Goal: Task Accomplishment & Management: Complete application form

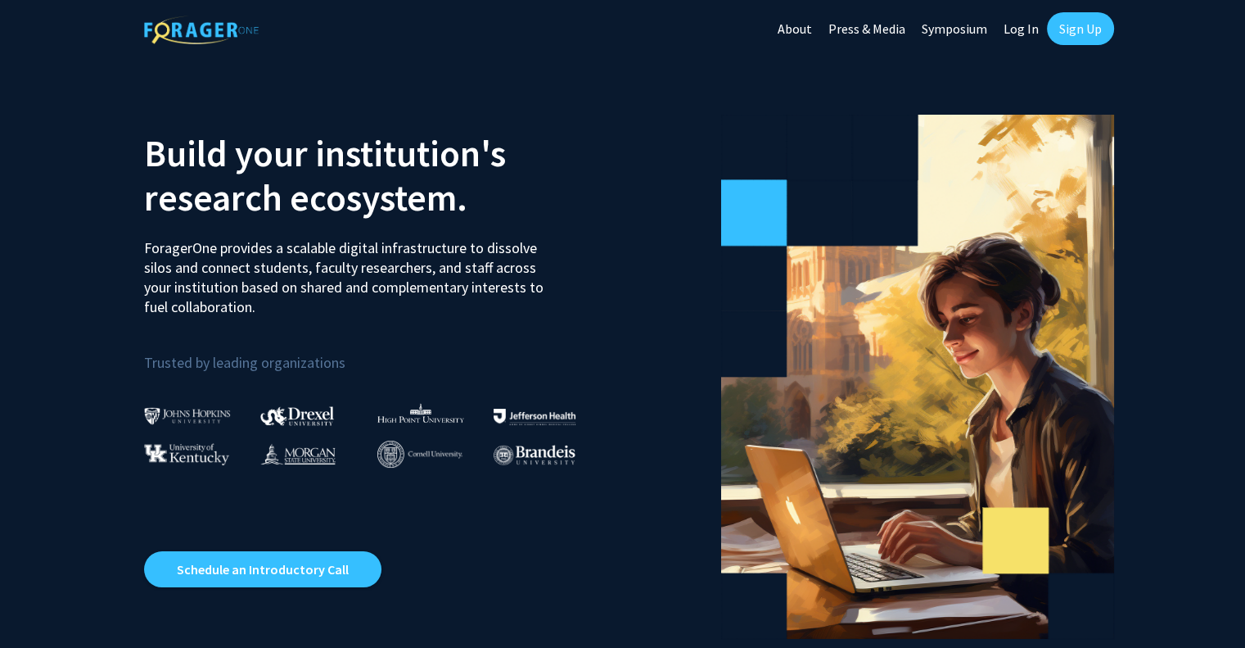
click at [1019, 26] on link "Log In" at bounding box center [1021, 28] width 52 height 57
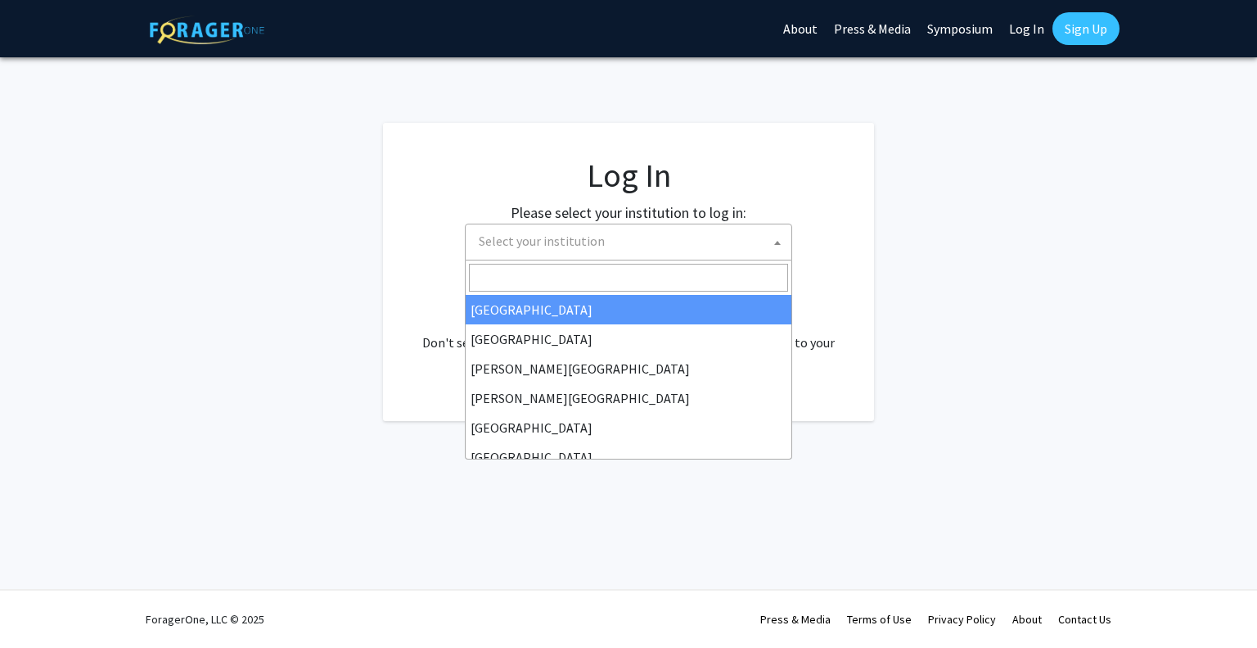
click at [543, 239] on span "Select your institution" at bounding box center [542, 240] width 126 height 16
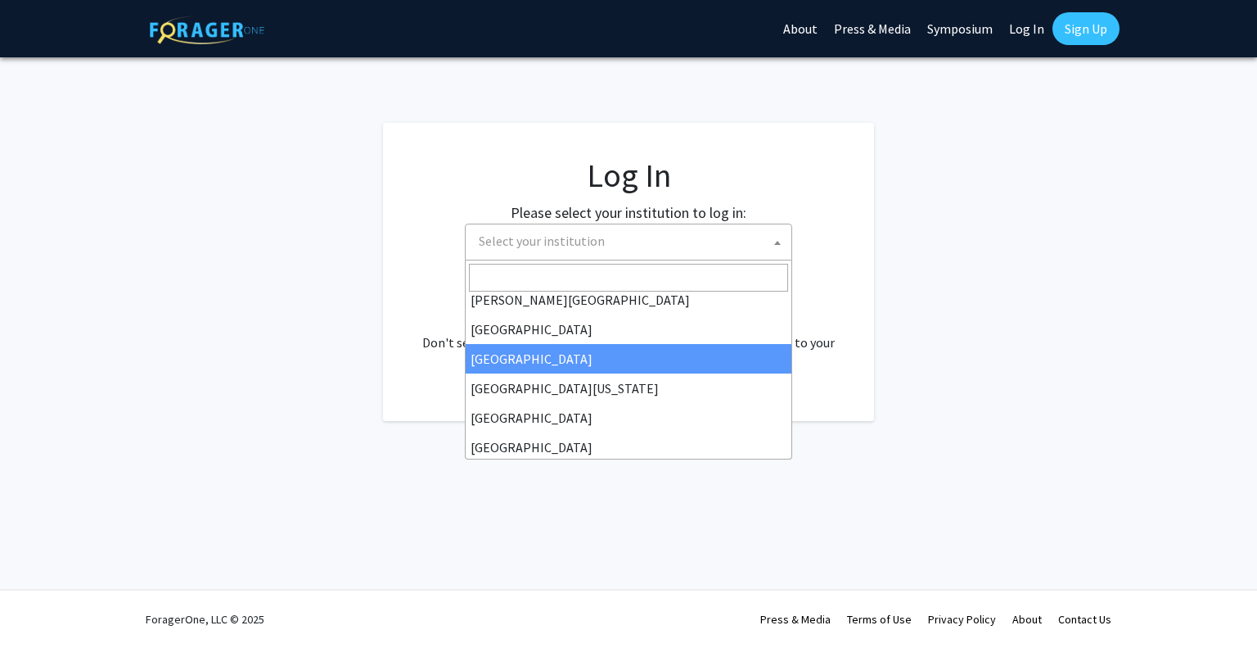
scroll to position [111, 0]
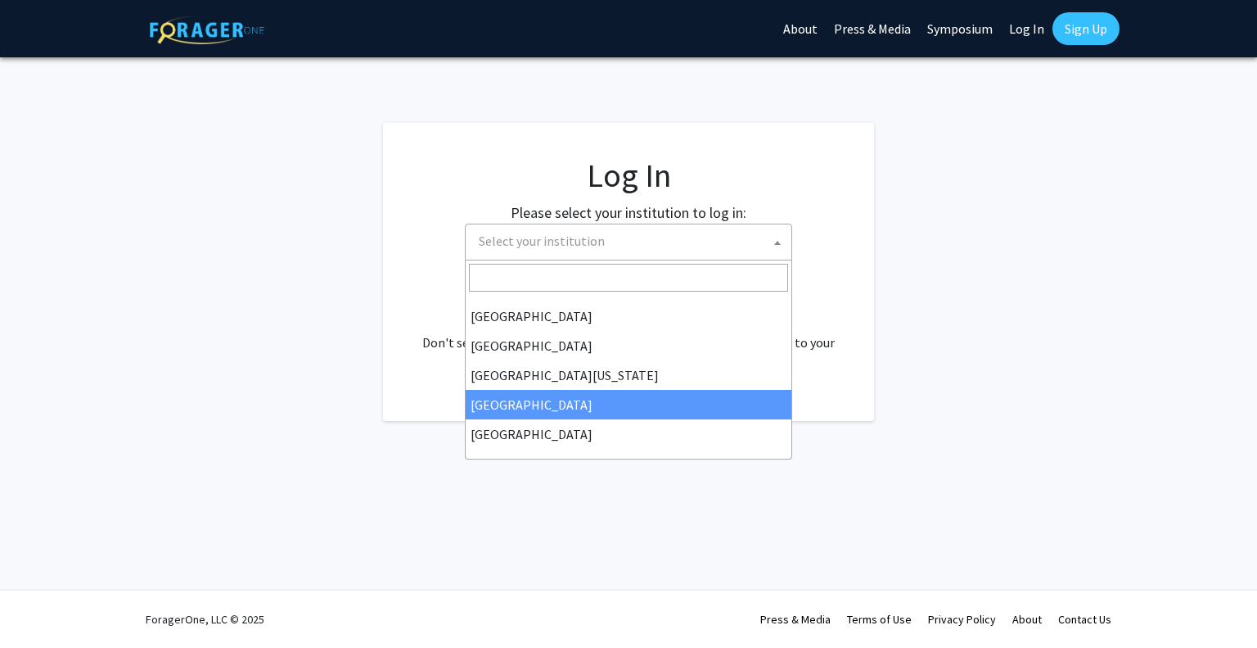
select select "12"
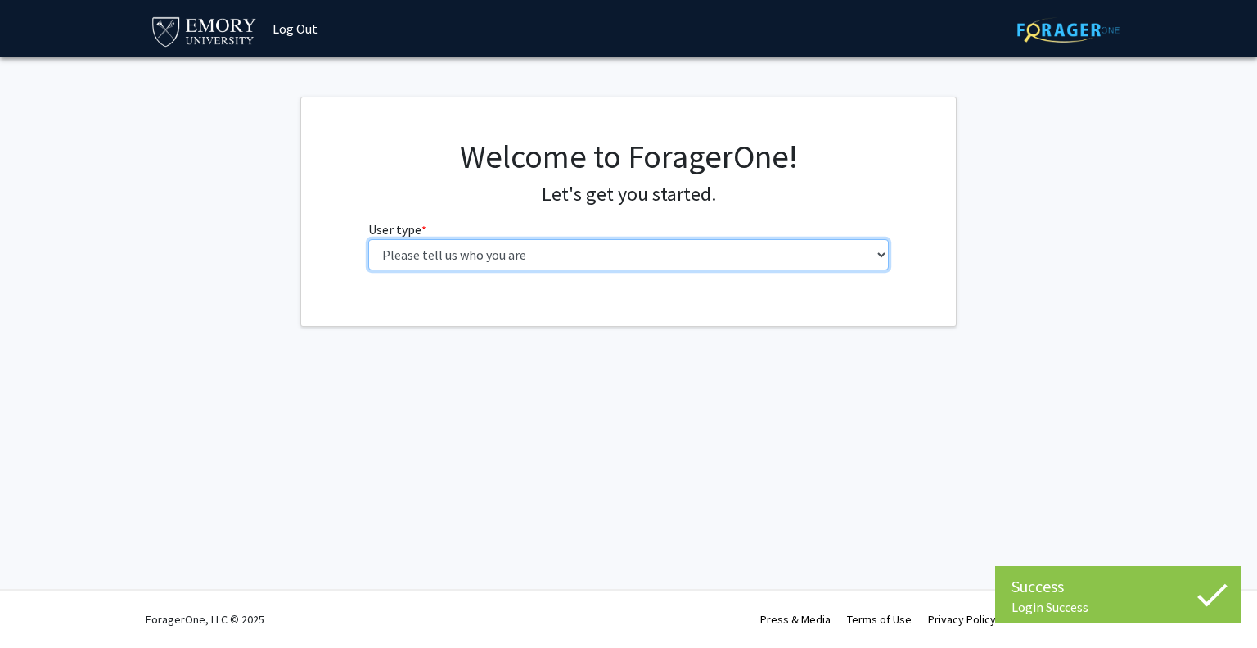
click at [423, 243] on select "Please tell us who you are Undergraduate Student Master's Student Doctoral Cand…" at bounding box center [628, 254] width 521 height 31
select select "1: undergrad"
click at [368, 239] on select "Please tell us who you are Undergraduate Student Master's Student Doctoral Cand…" at bounding box center [628, 254] width 521 height 31
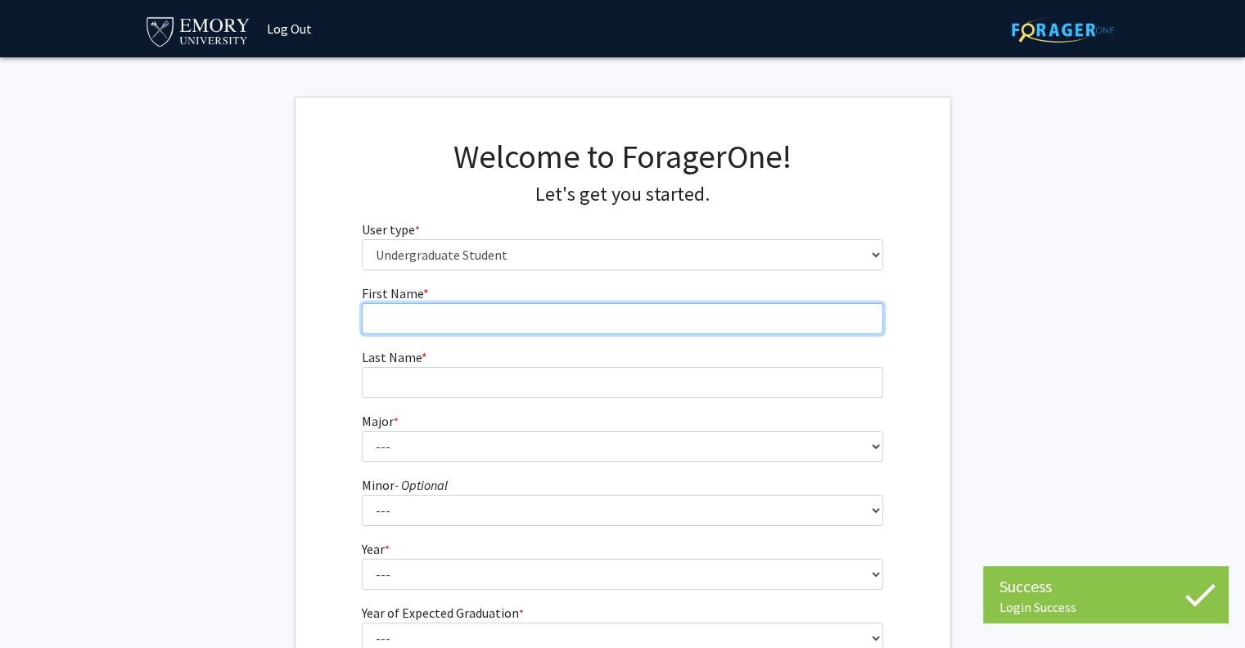
click at [512, 320] on input "First Name * required" at bounding box center [622, 318] width 521 height 31
type input "[PERSON_NAME]"
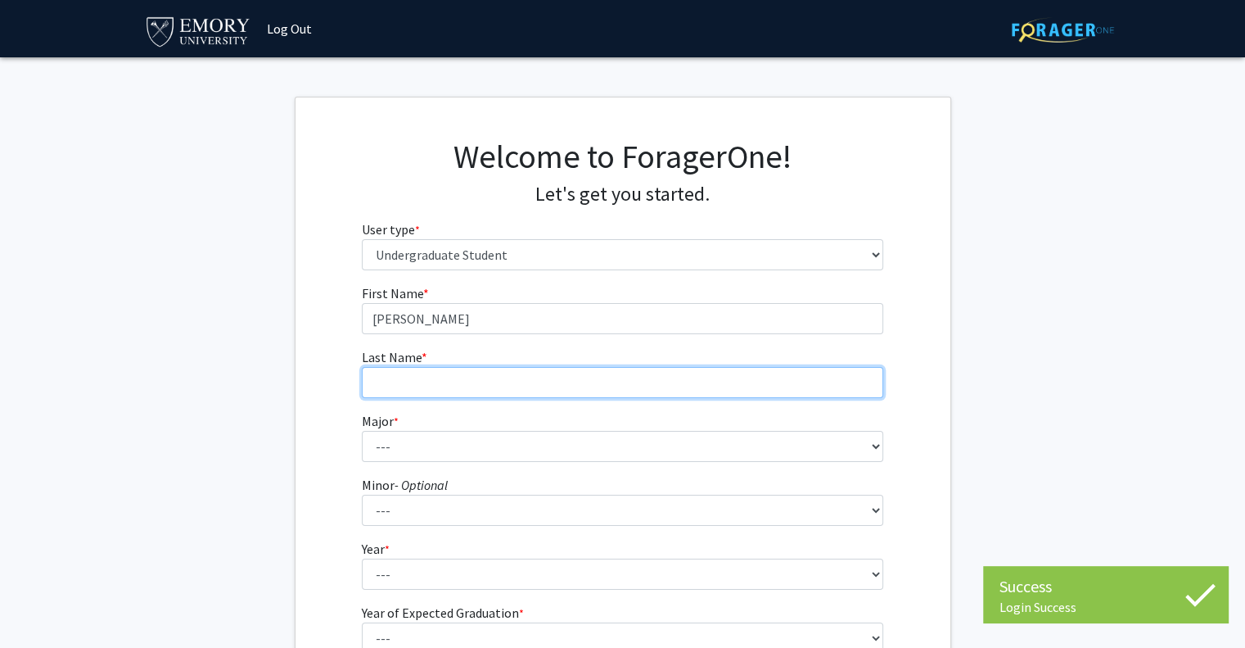
type input "[PERSON_NAME]"
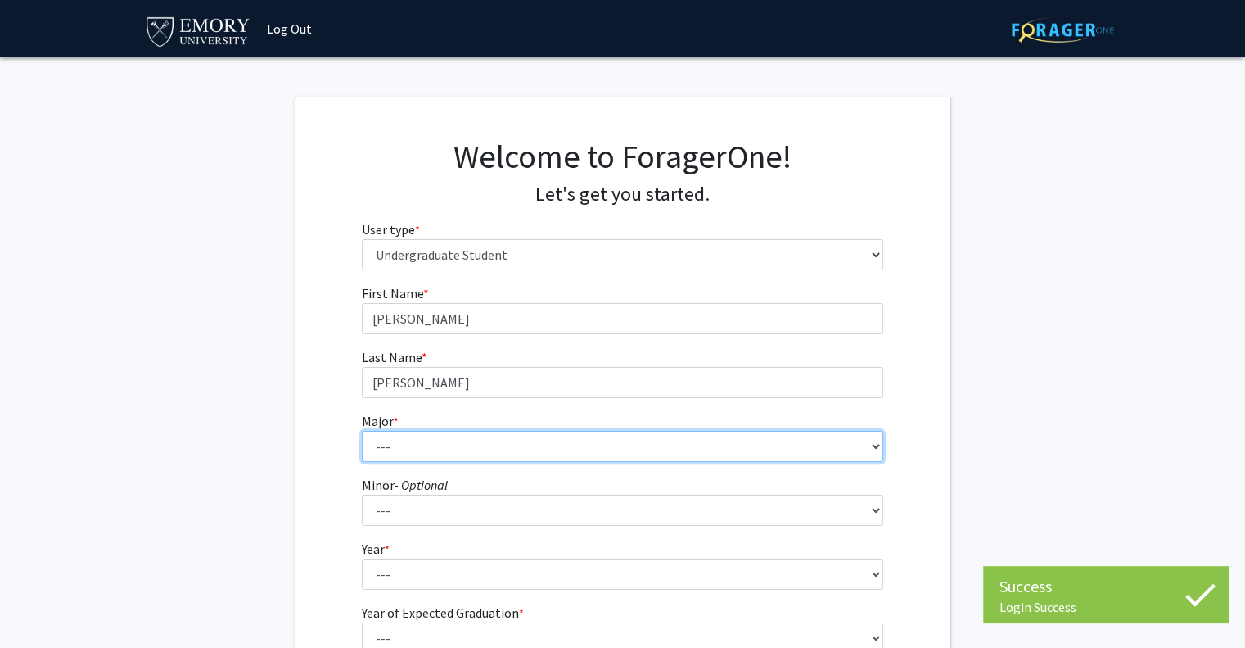
click at [453, 447] on select "--- Accounting African American Studies African Studies American Studies Analyt…" at bounding box center [622, 446] width 521 height 31
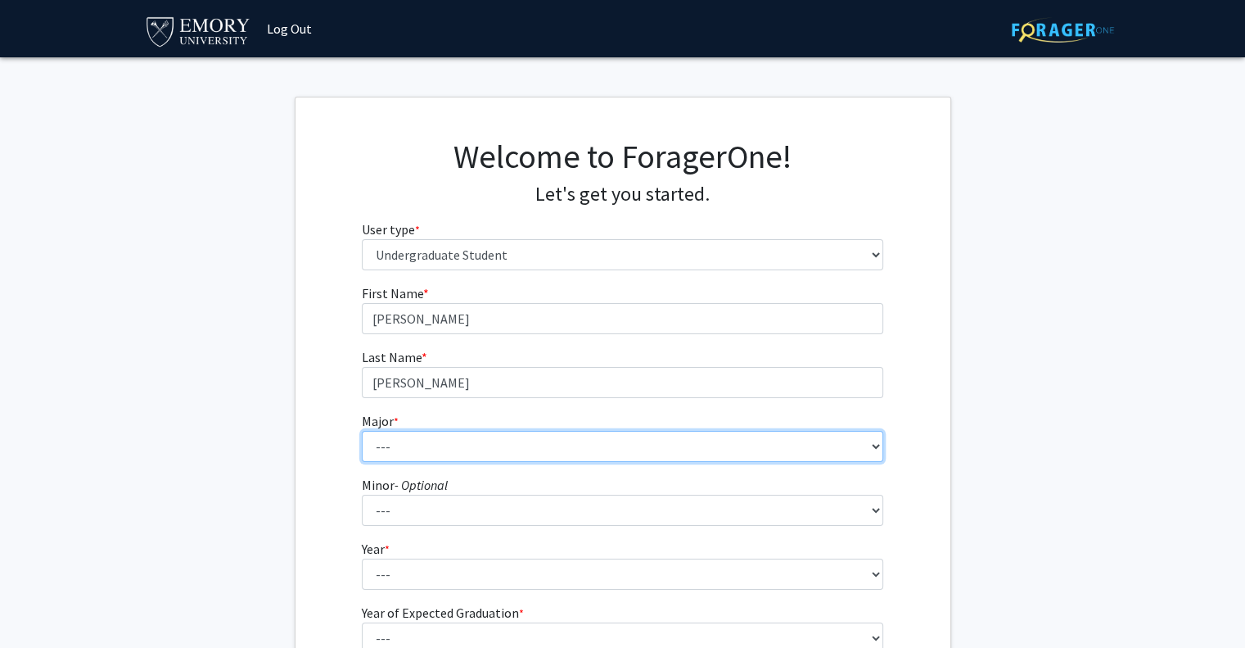
select select "12: 973"
click at [362, 431] on select "--- Accounting African American Studies African Studies American Studies Analyt…" at bounding box center [622, 446] width 521 height 31
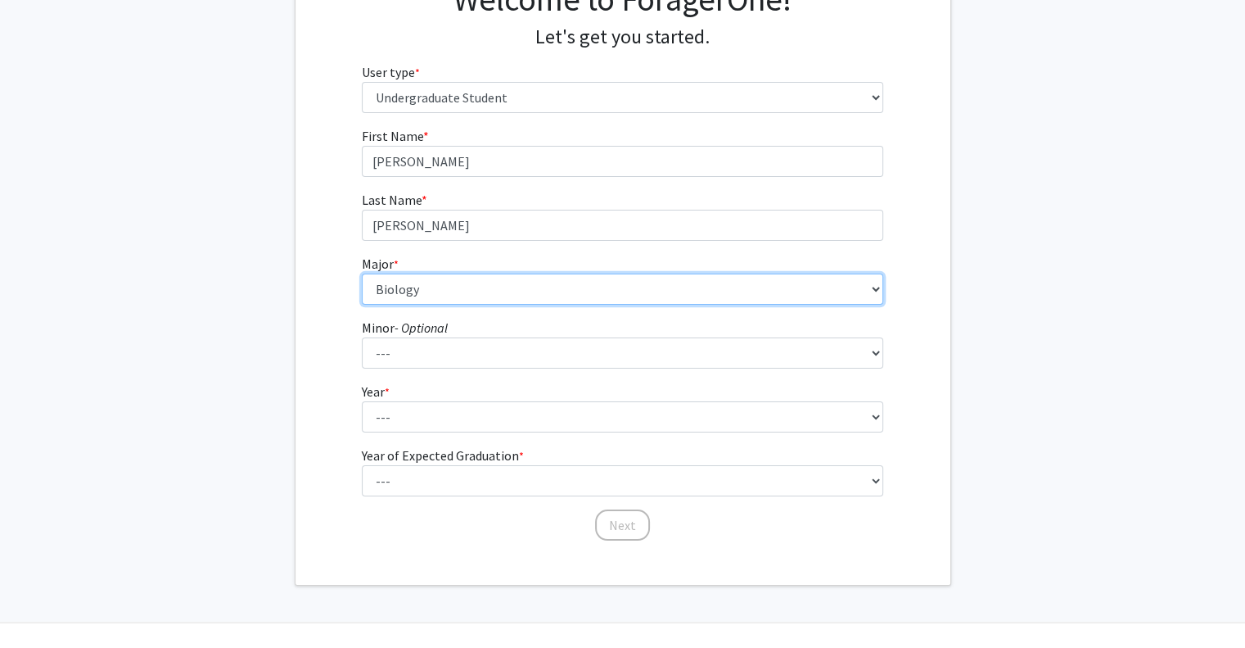
scroll to position [160, 0]
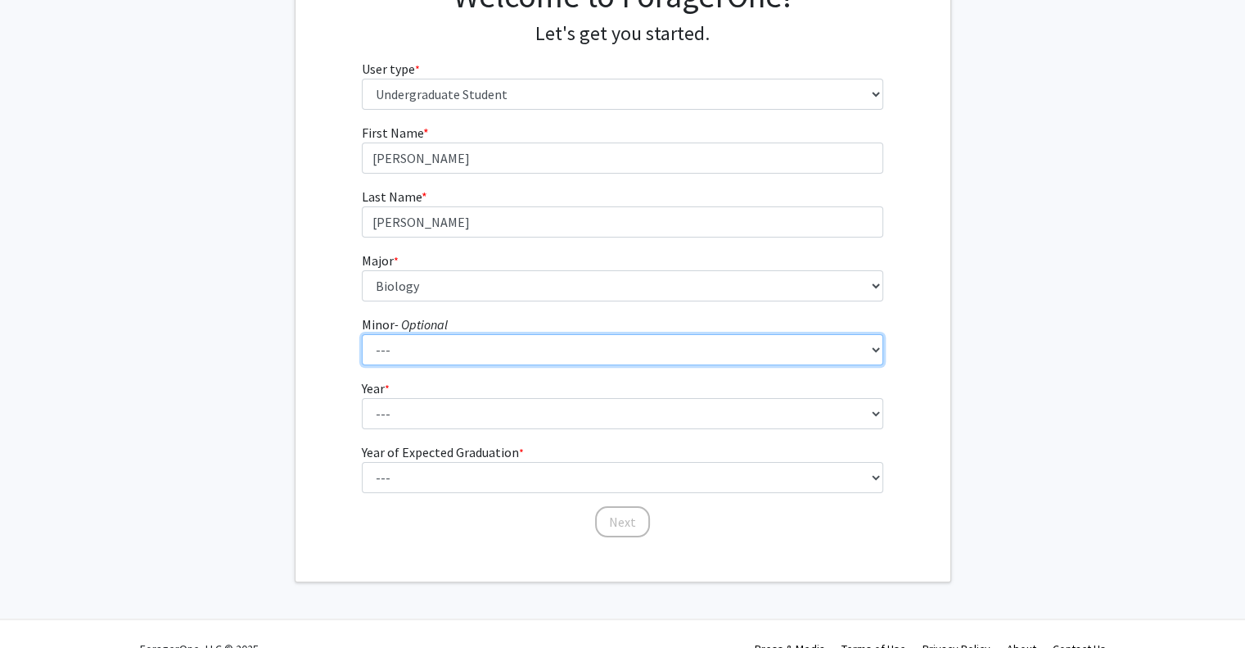
click at [387, 345] on select "--- African American Studies African Studies American Studies Ancient Mediterra…" at bounding box center [622, 349] width 521 height 31
select select "19: 746"
click at [362, 334] on select "--- African American Studies African Studies American Studies Ancient Mediterra…" at bounding box center [622, 349] width 521 height 31
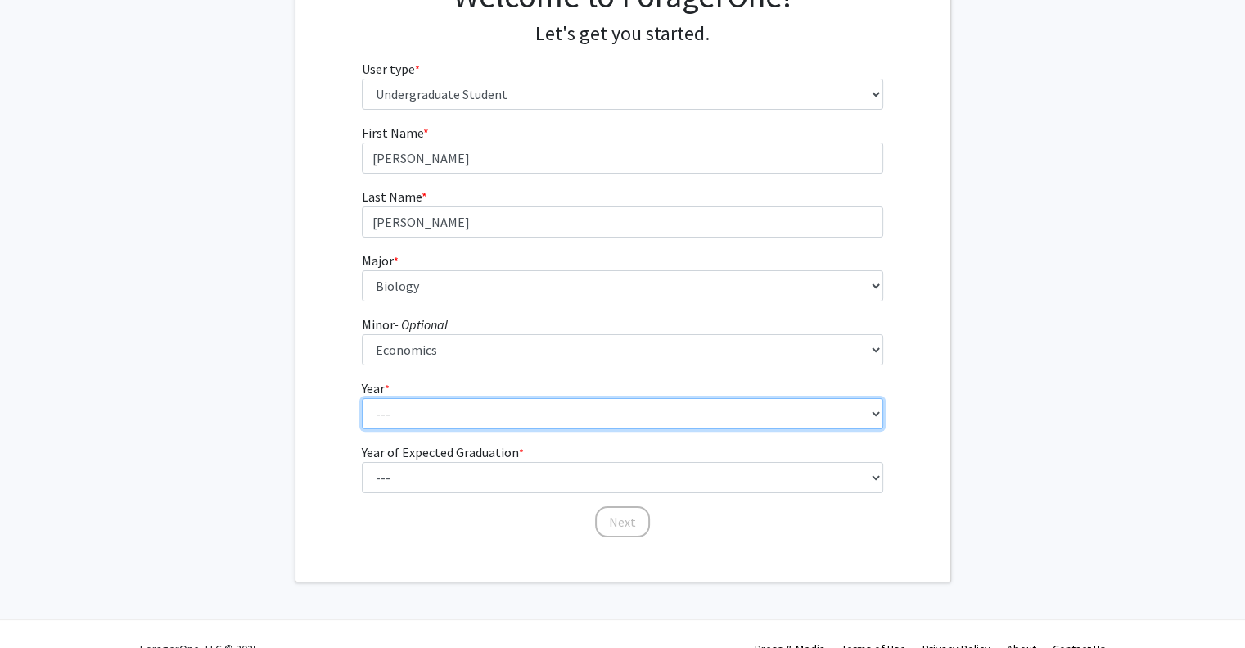
click at [452, 410] on select "--- First-year Sophomore Junior Senior Postbaccalaureate Certificate" at bounding box center [622, 413] width 521 height 31
select select "1: first-year"
click at [362, 398] on select "--- First-year Sophomore Junior Senior Postbaccalaureate Certificate" at bounding box center [622, 413] width 521 height 31
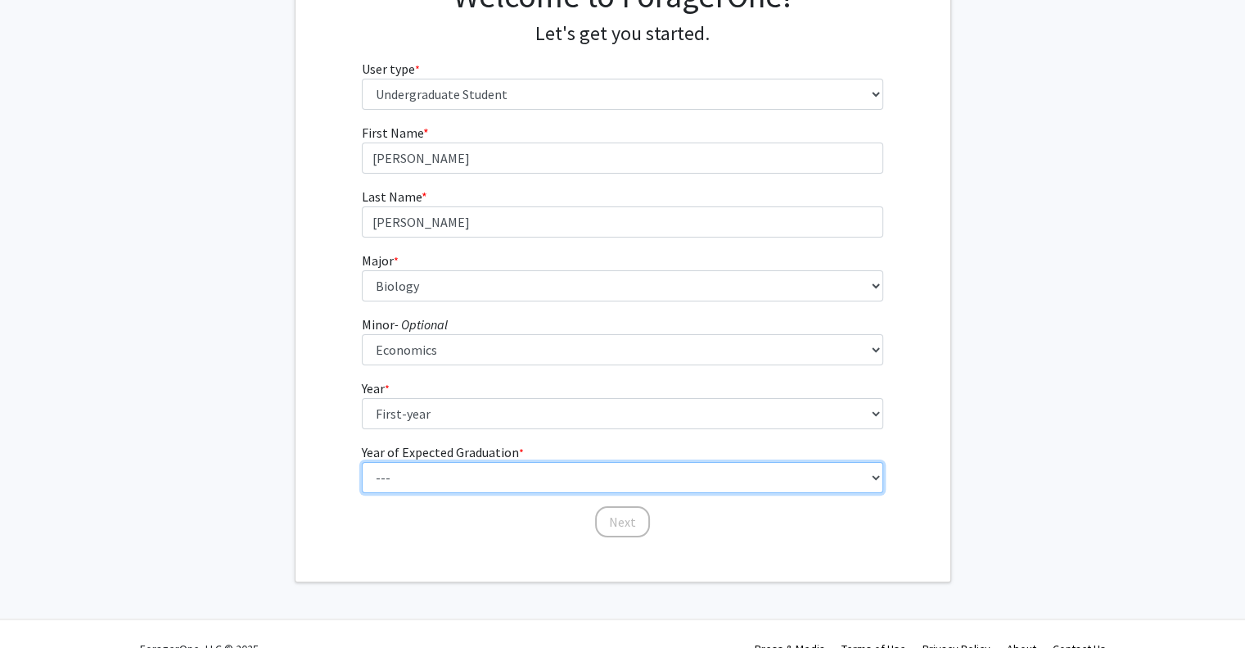
click at [439, 471] on select "--- 2025 2026 2027 2028 2029 2030 2031 2032 2033 2034" at bounding box center [622, 477] width 521 height 31
select select "5: 2029"
click at [362, 462] on select "--- 2025 2026 2027 2028 2029 2030 2031 2032 2033 2034" at bounding box center [622, 477] width 521 height 31
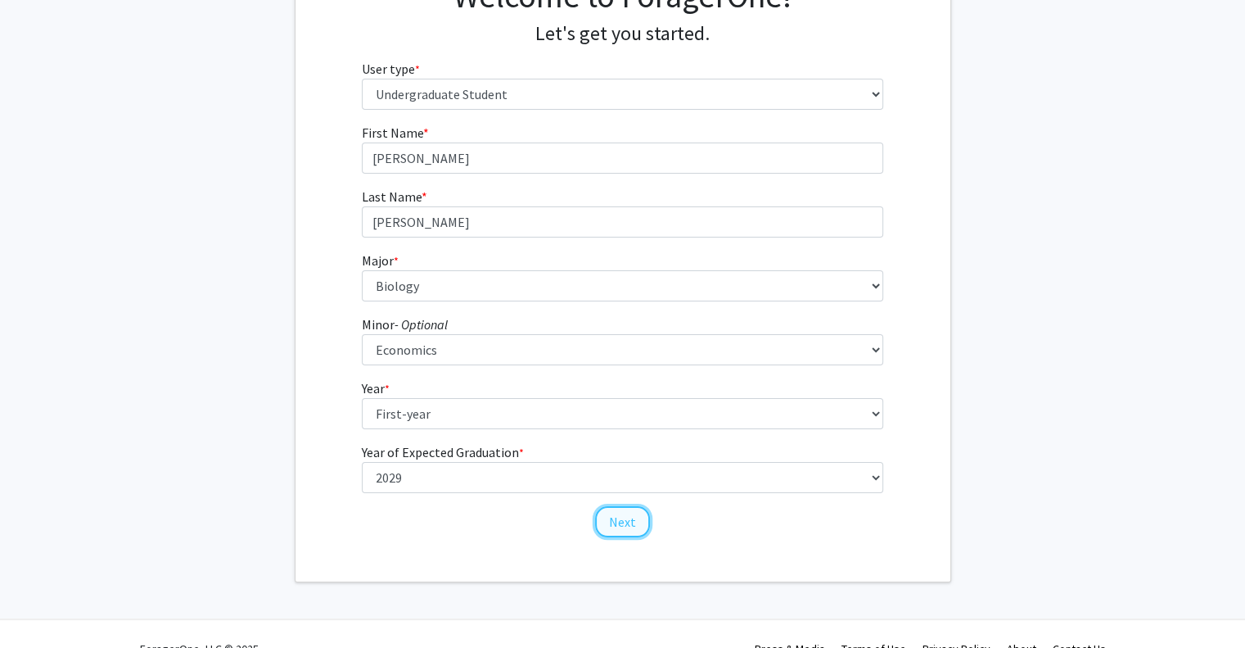
click at [620, 523] on button "Next" at bounding box center [622, 521] width 55 height 31
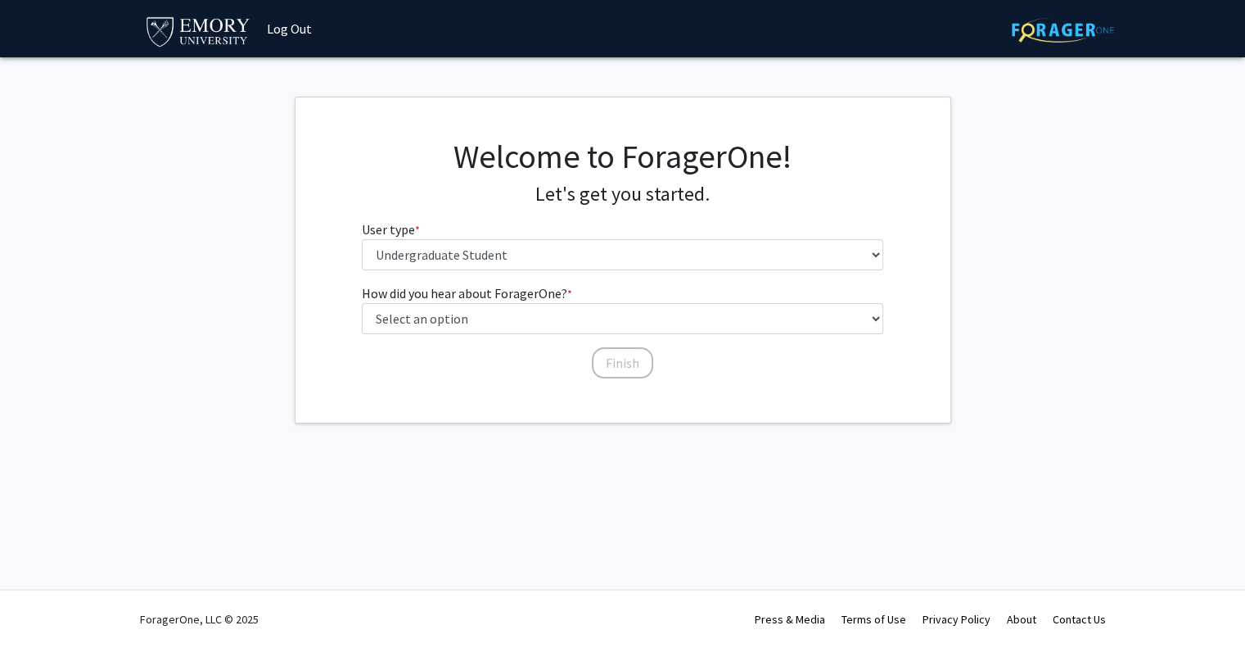
scroll to position [0, 0]
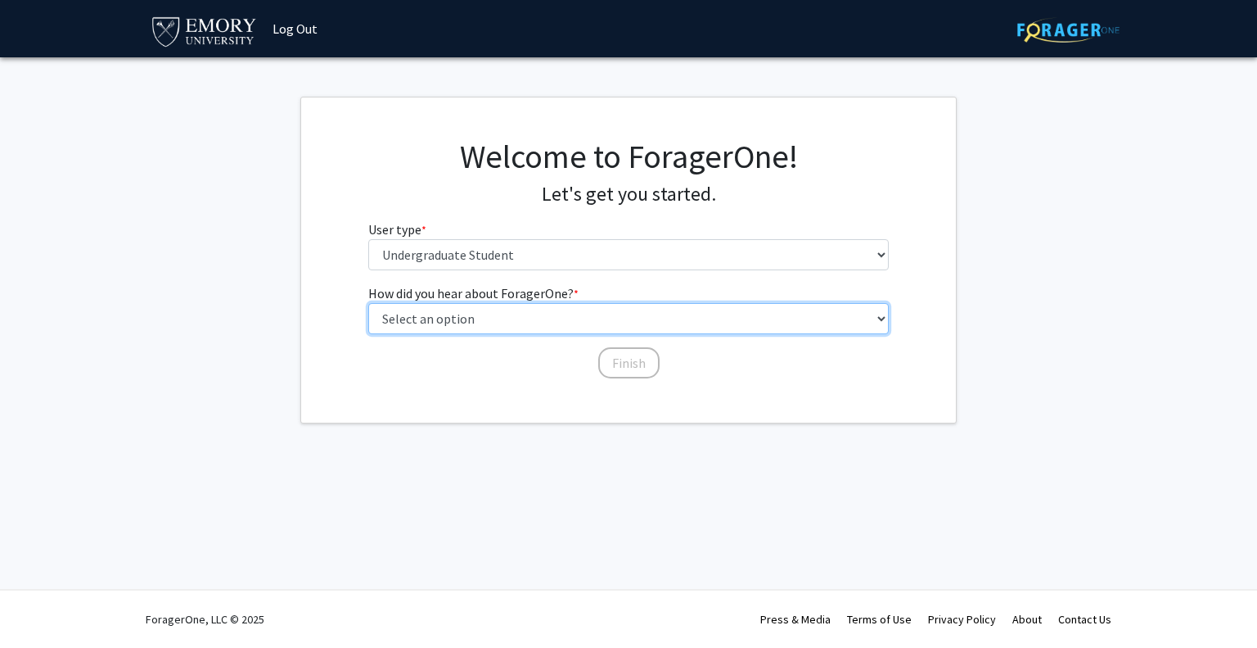
click at [569, 307] on select "Select an option Peer/student recommendation Faculty/staff recommendation Unive…" at bounding box center [628, 318] width 521 height 31
select select "2: faculty_recommendation"
click at [368, 303] on select "Select an option Peer/student recommendation Faculty/staff recommendation Unive…" at bounding box center [628, 318] width 521 height 31
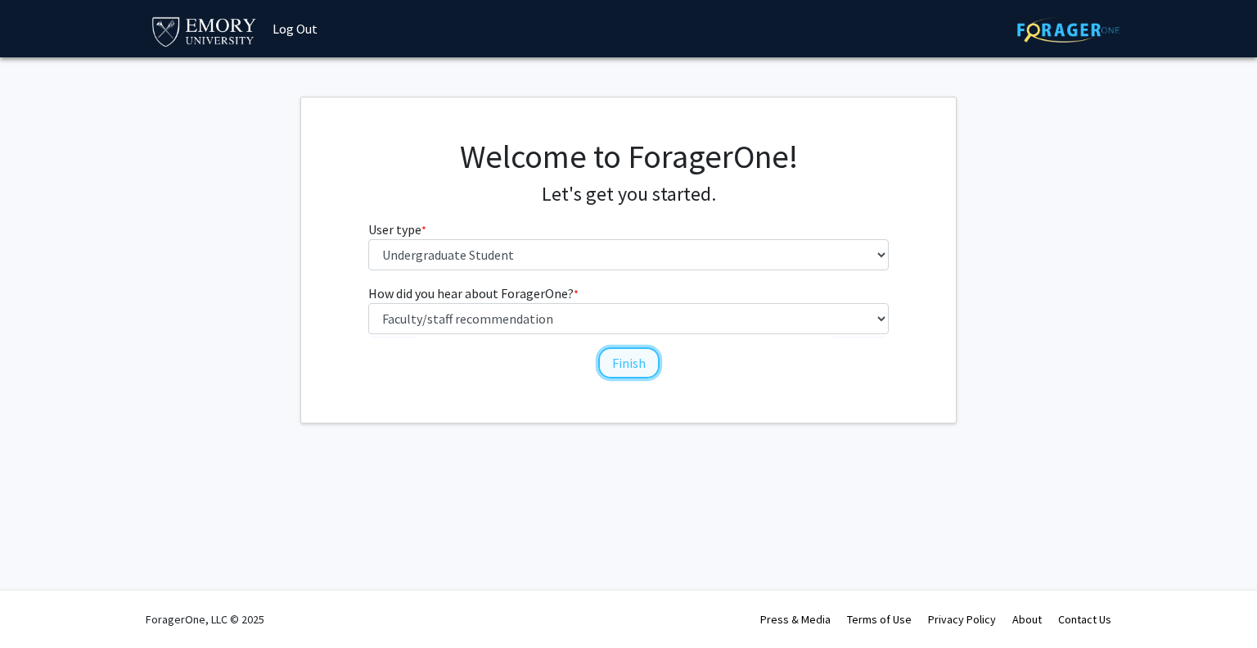
click at [647, 367] on button "Finish" at bounding box center [628, 362] width 61 height 31
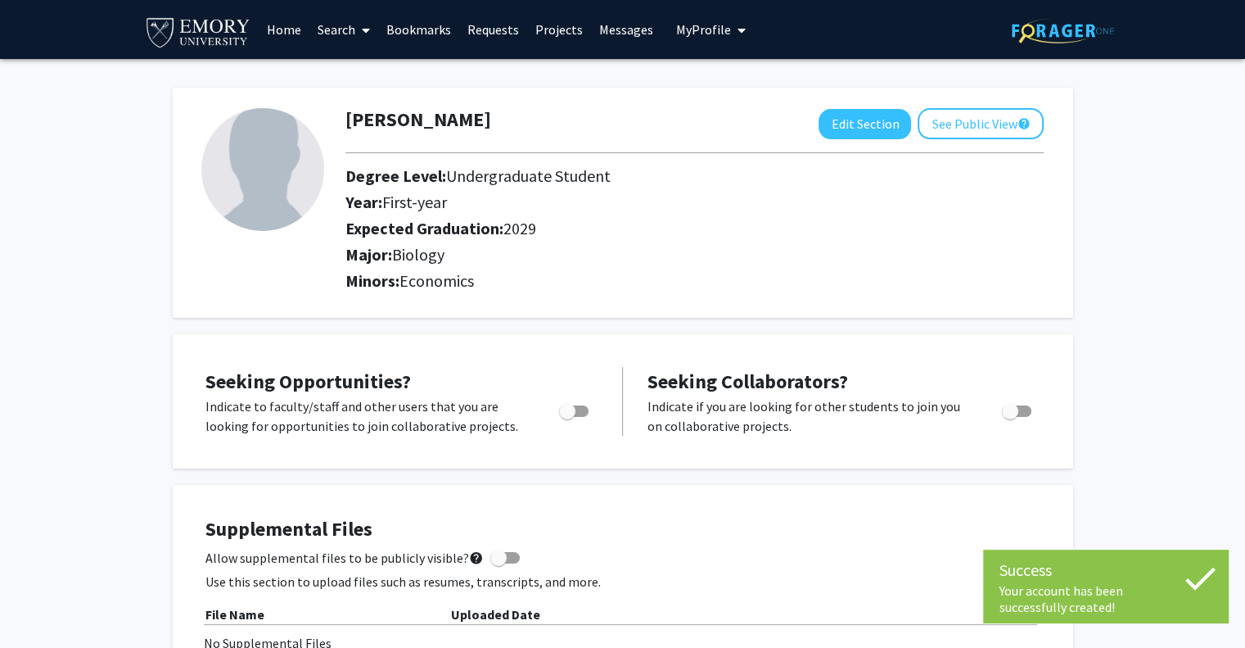
click at [571, 405] on span "Toggle" at bounding box center [567, 411] width 16 height 16
click at [567, 417] on input "Are you actively seeking opportunities?" at bounding box center [566, 417] width 1 height 1
checkbox input "true"
click at [1027, 415] on span "Toggle" at bounding box center [1016, 410] width 29 height 11
click at [1010, 417] on input "Would you like to receive other student requests to work with you?" at bounding box center [1009, 417] width 1 height 1
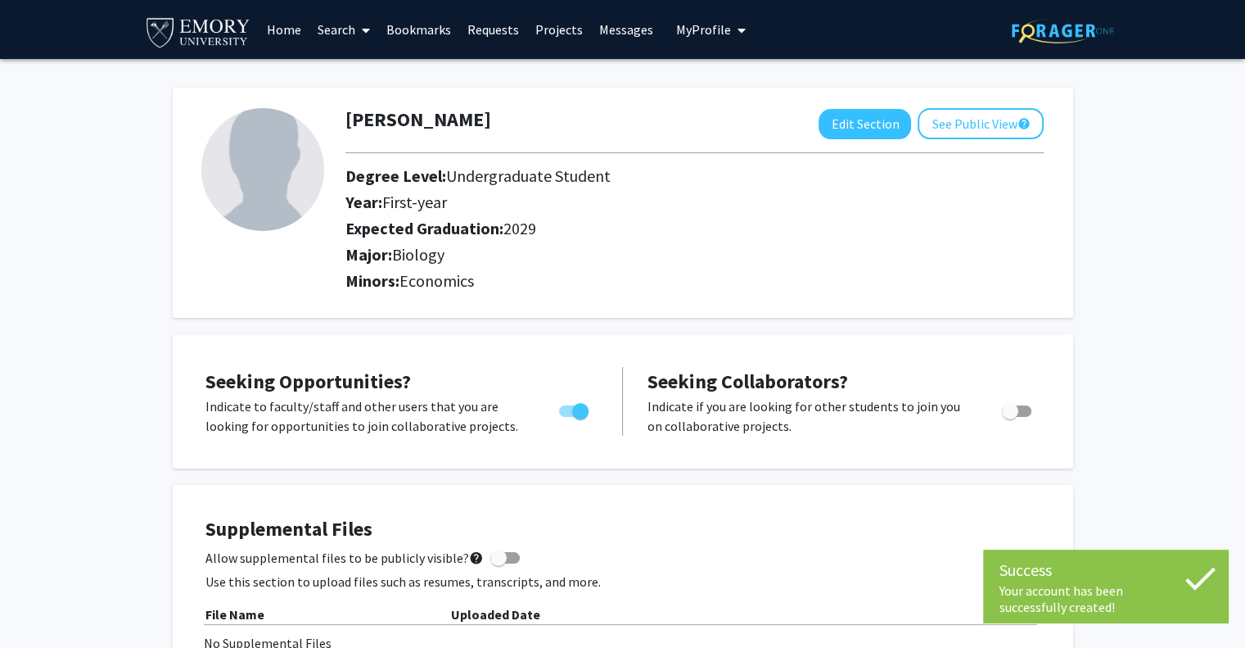
checkbox input "true"
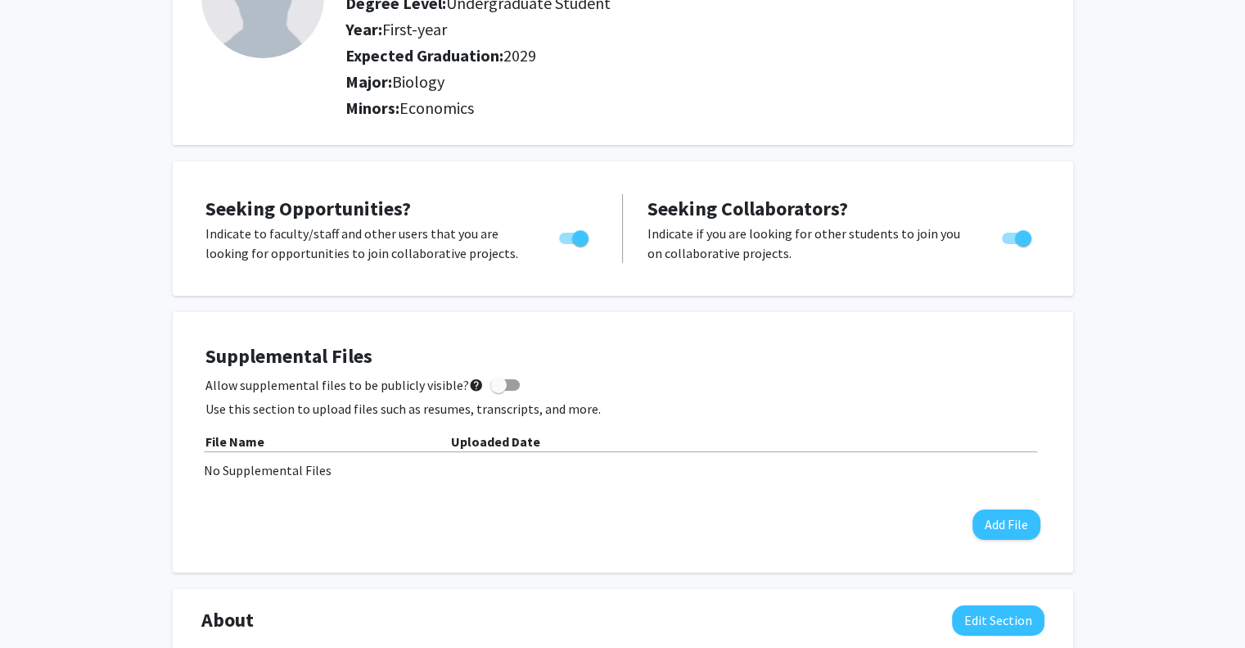
scroll to position [239, 0]
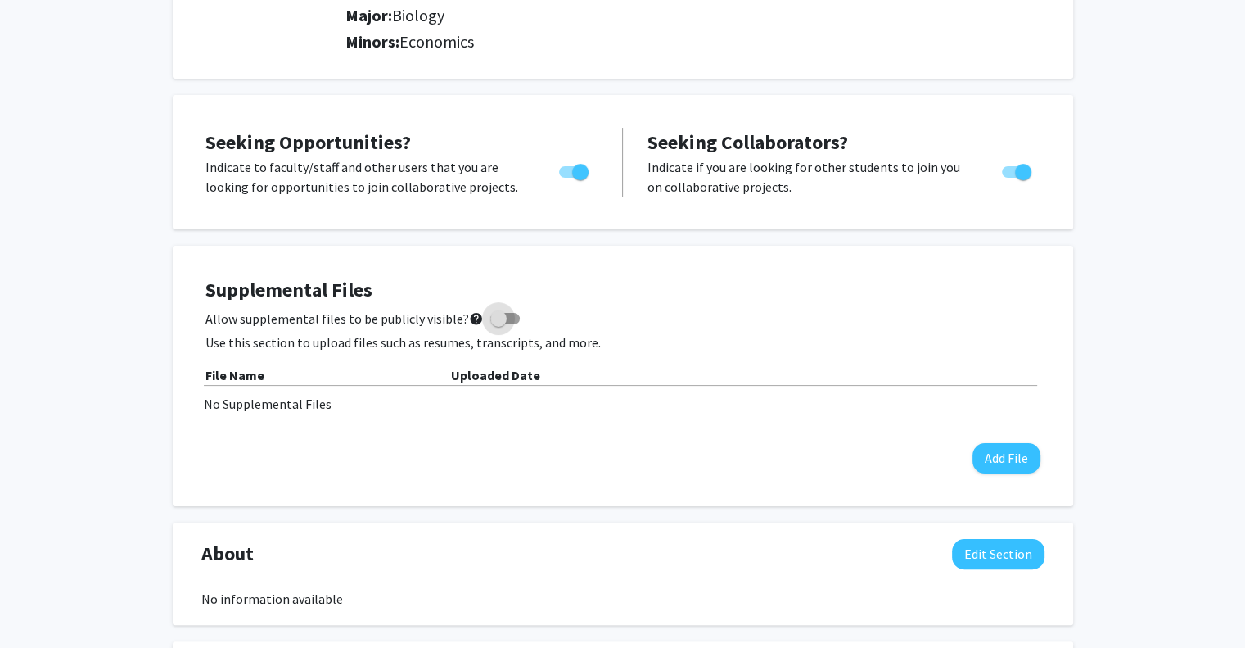
click at [506, 314] on span at bounding box center [504, 318] width 29 height 11
click at [499, 324] on input "Allow supplemental files to be publicly visible? help" at bounding box center [498, 324] width 1 height 1
checkbox input "true"
click at [1008, 455] on button "Add File" at bounding box center [1006, 458] width 68 height 30
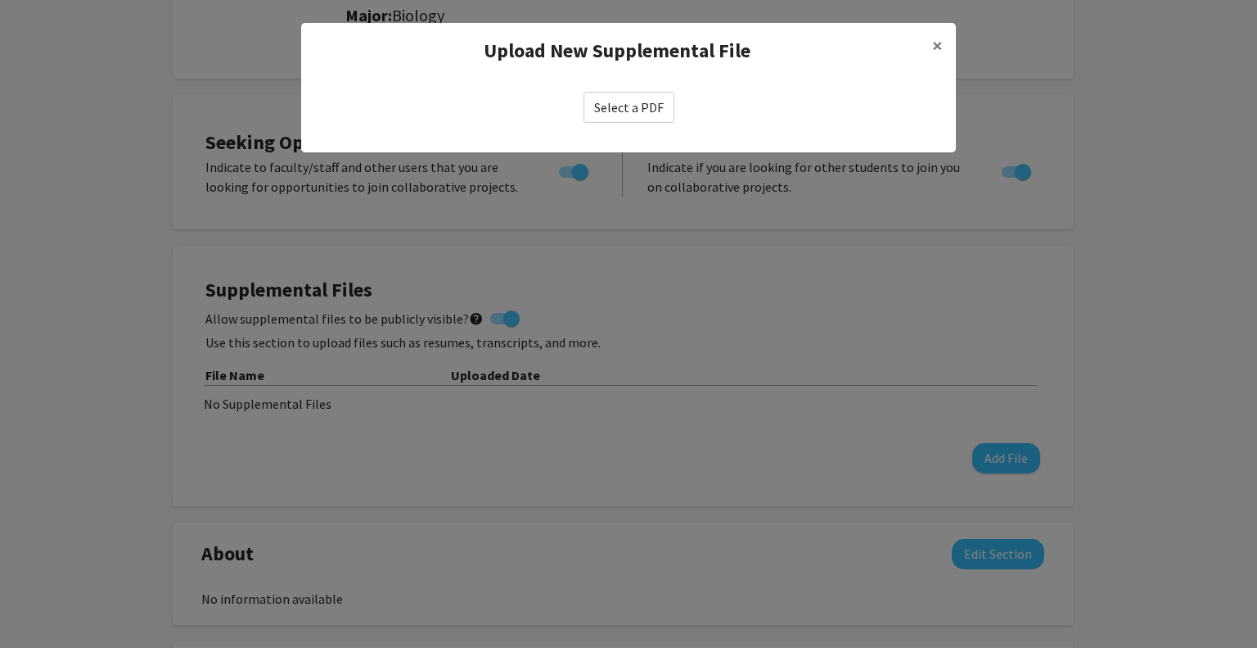
click at [672, 97] on label "Select a PDF" at bounding box center [629, 107] width 91 height 31
click at [0, 0] on input "Select a PDF" at bounding box center [0, 0] width 0 height 0
click at [846, 199] on modal-container "Upload New Supplemental File × Select a PDF" at bounding box center [628, 324] width 1257 height 648
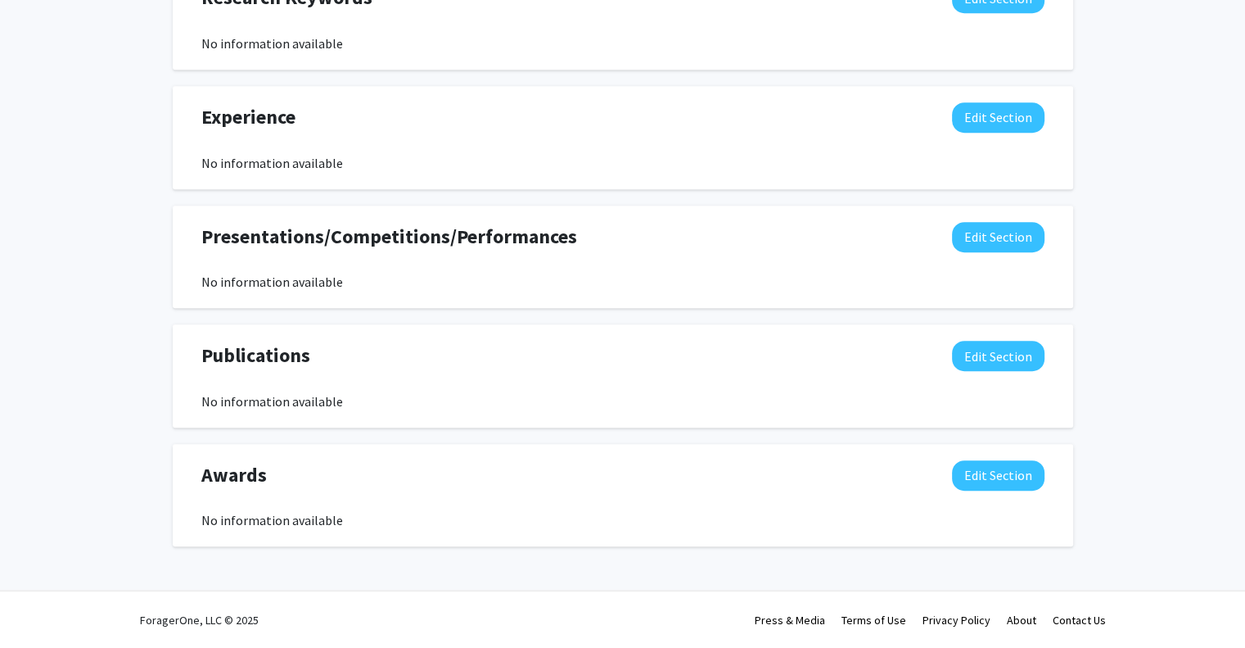
scroll to position [0, 0]
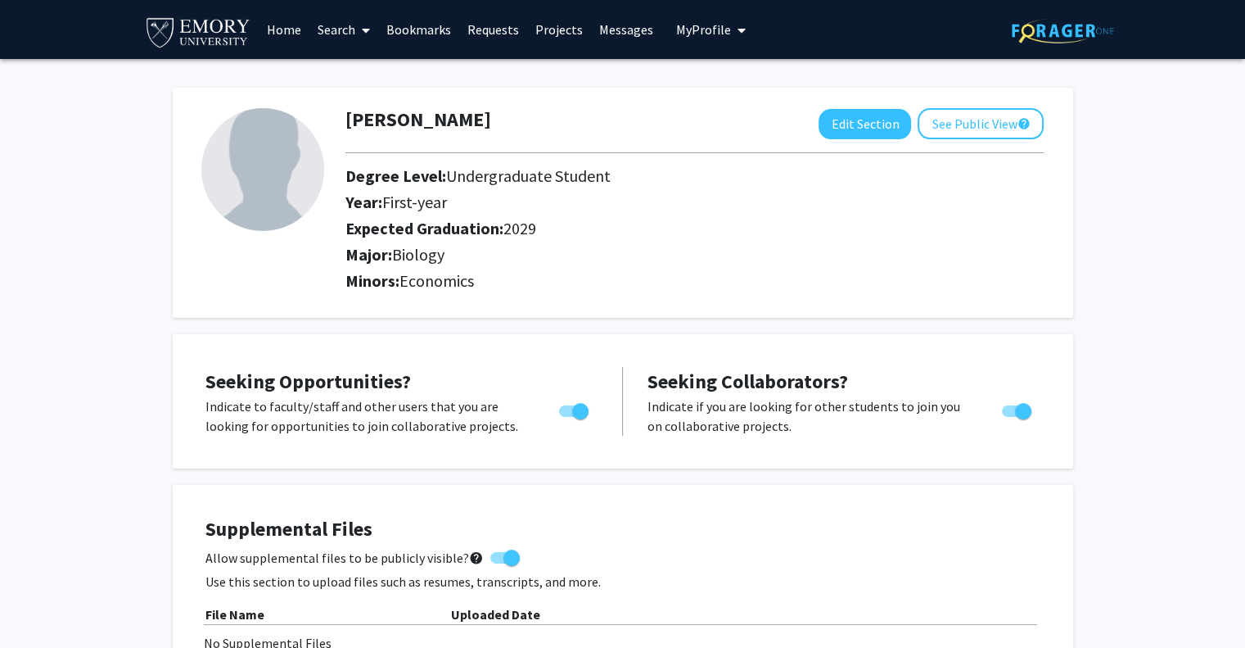
click at [489, 22] on link "Requests" at bounding box center [493, 29] width 68 height 57
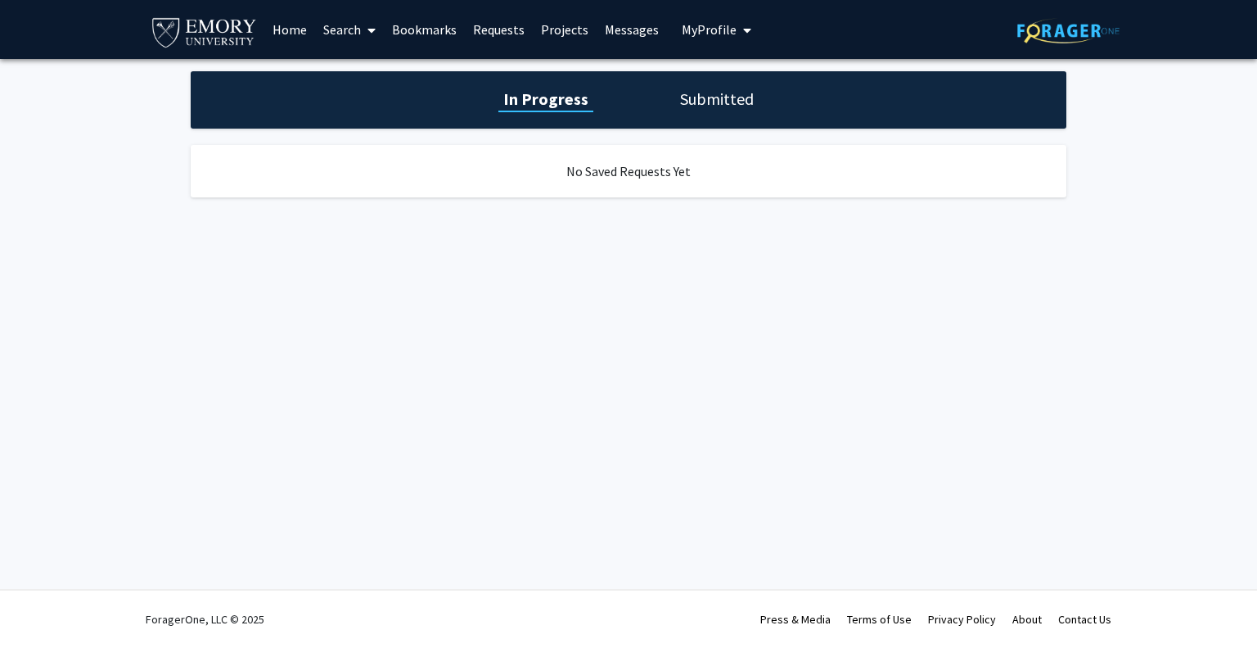
click at [299, 32] on link "Home" at bounding box center [289, 29] width 51 height 57
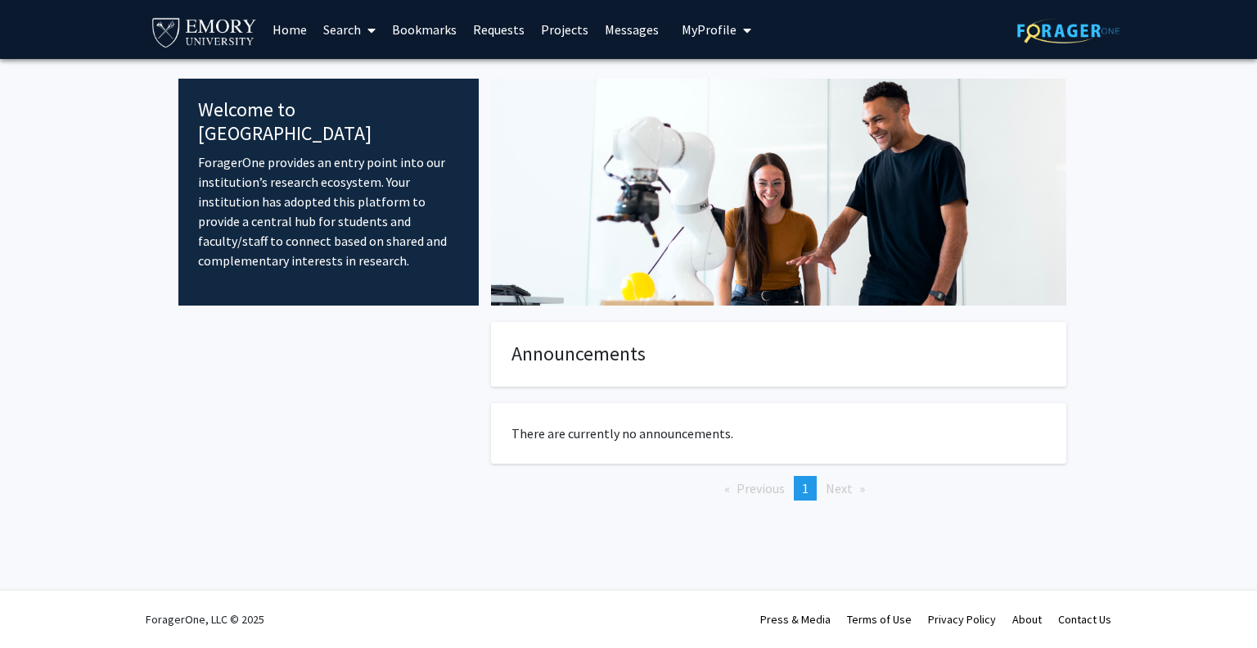
click at [354, 31] on link "Search" at bounding box center [349, 29] width 69 height 57
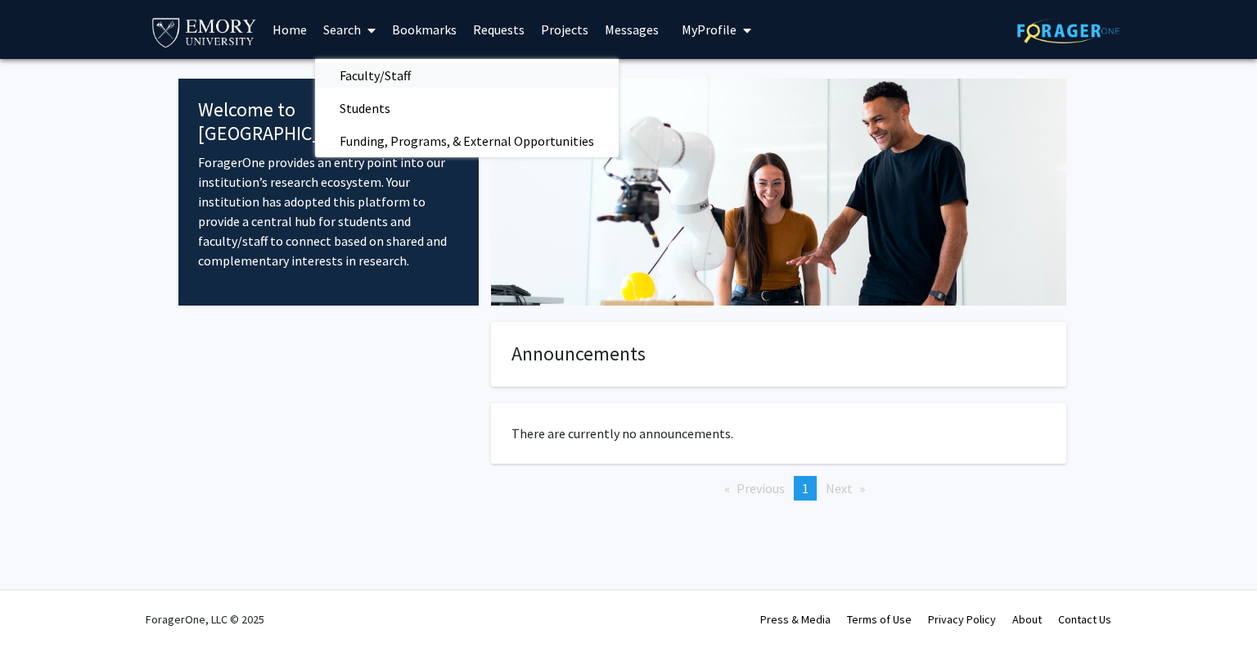
click at [389, 82] on span "Faculty/Staff" at bounding box center [375, 75] width 120 height 33
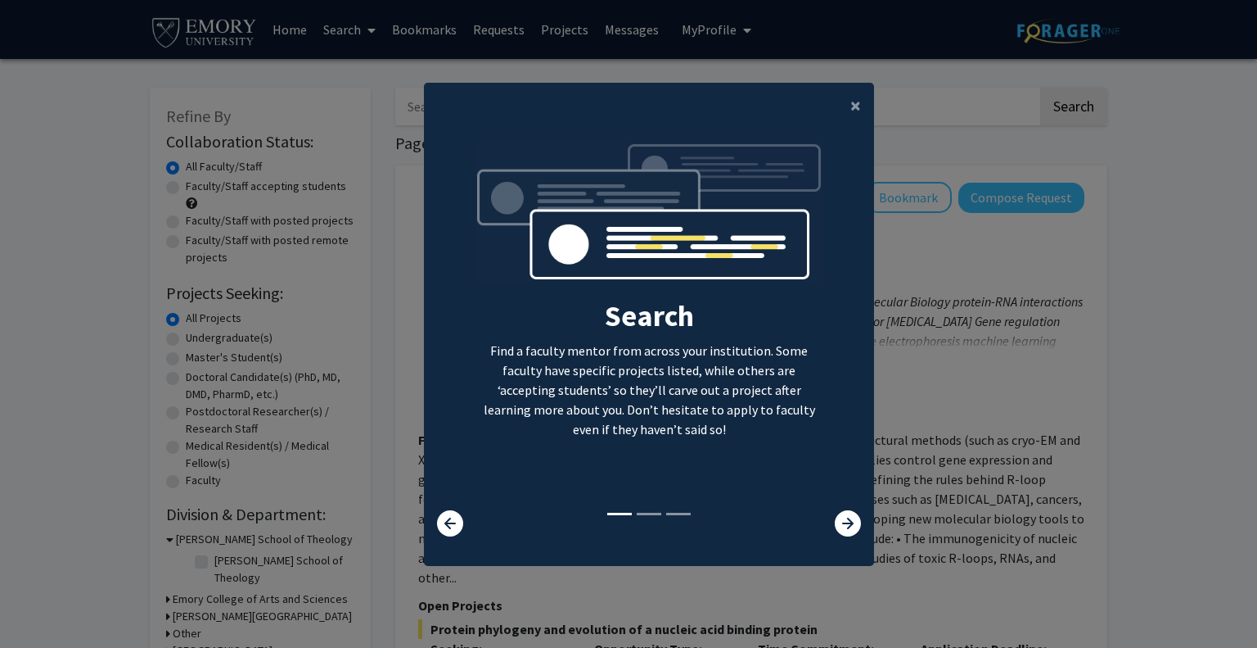
click at [828, 512] on div at bounding box center [836, 523] width 74 height 26
click at [837, 513] on icon at bounding box center [848, 523] width 26 height 26
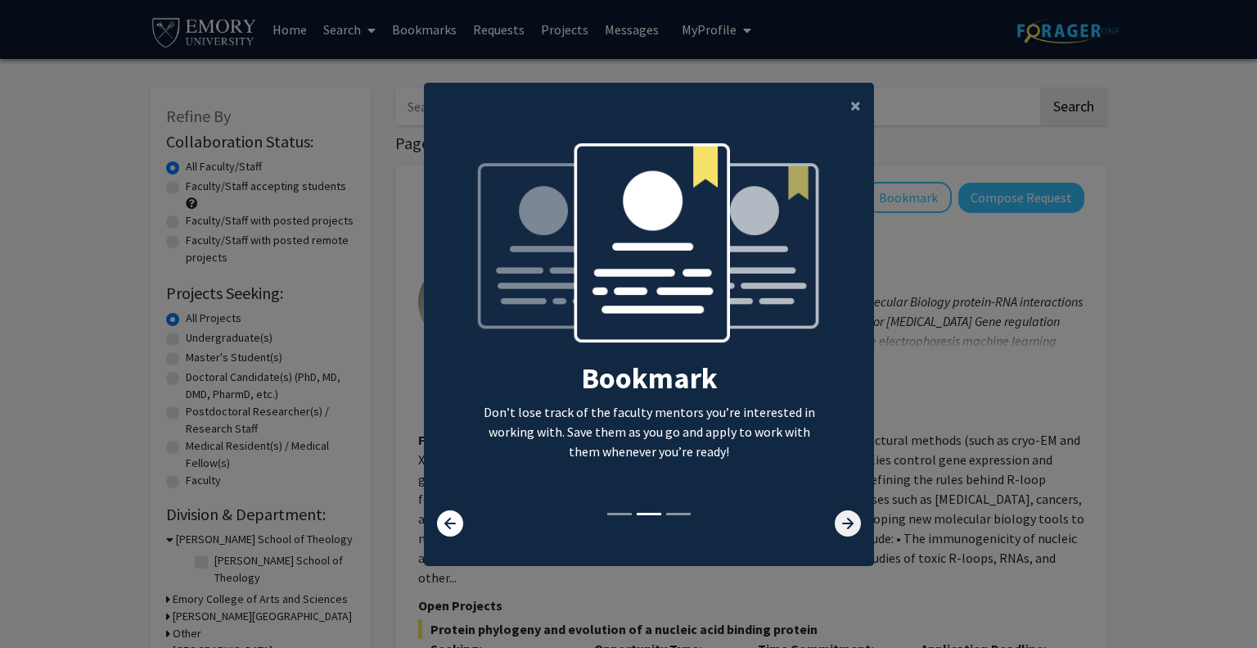
click at [837, 513] on icon at bounding box center [848, 523] width 26 height 26
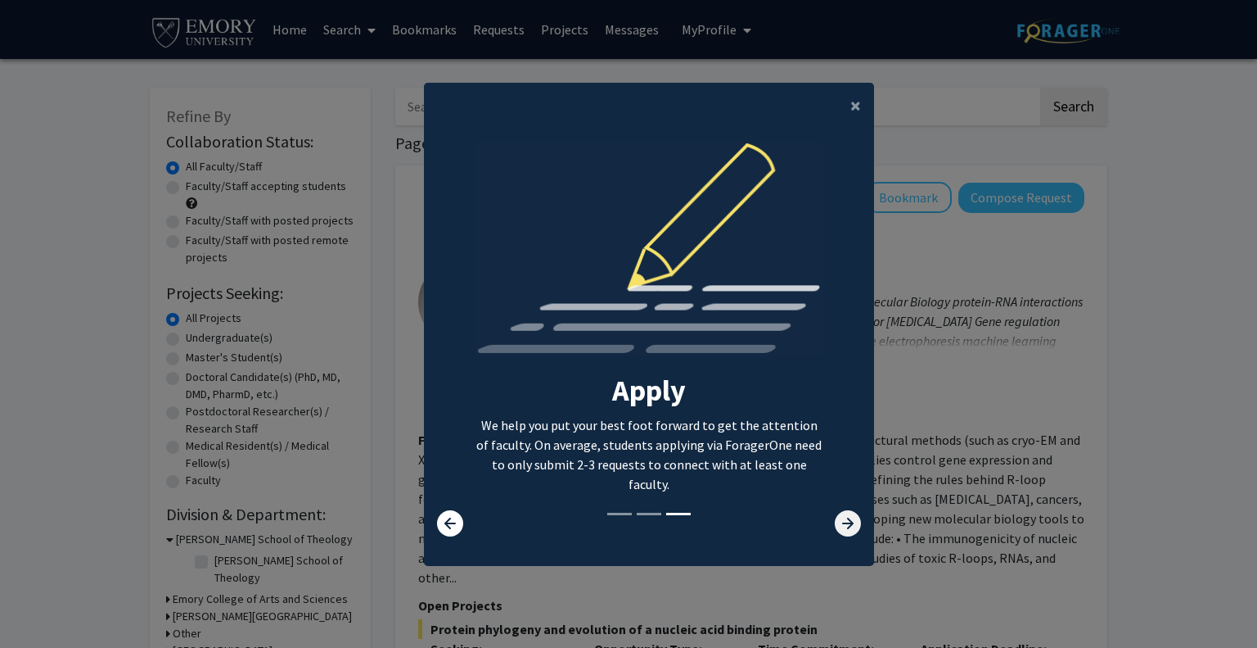
click at [837, 513] on icon at bounding box center [848, 523] width 26 height 26
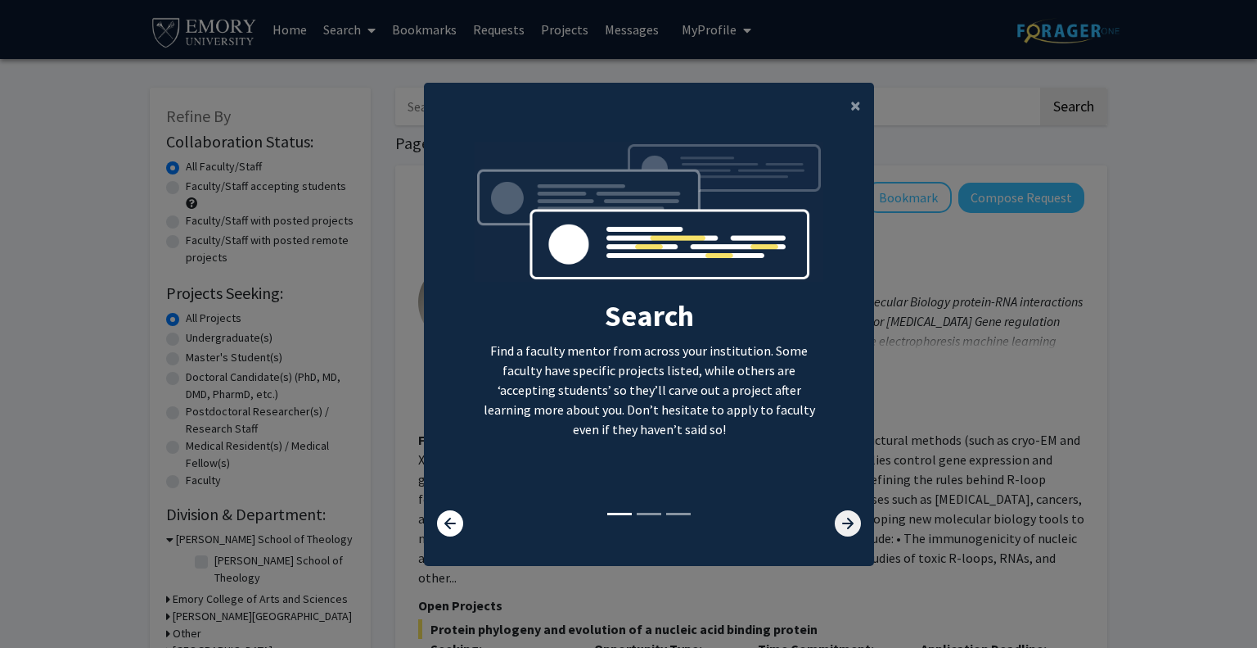
click at [837, 513] on icon at bounding box center [848, 523] width 26 height 26
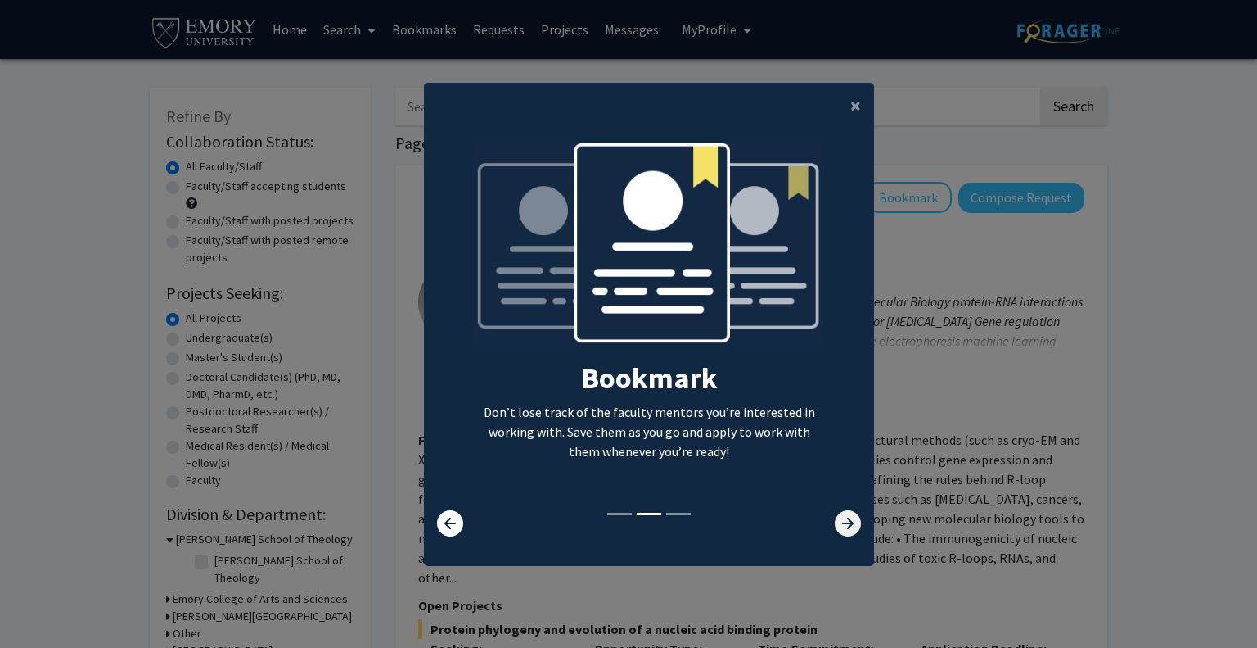
click at [837, 513] on icon at bounding box center [848, 523] width 26 height 26
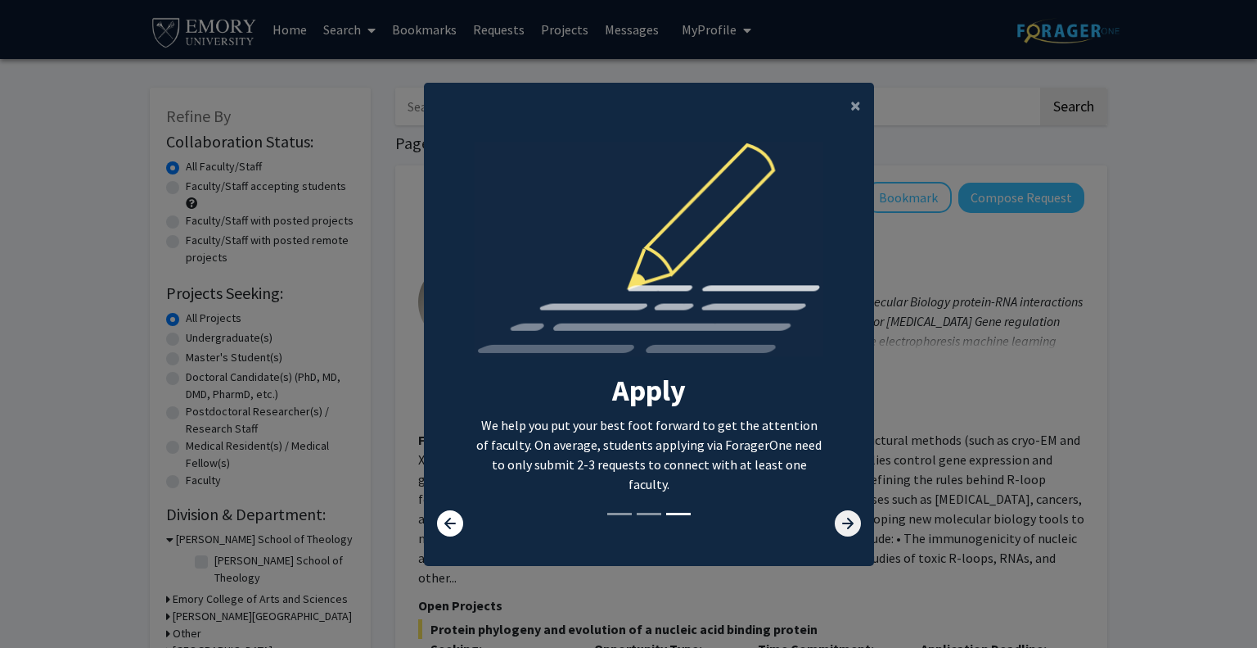
click at [837, 513] on icon at bounding box center [848, 523] width 26 height 26
click at [851, 112] on span "×" at bounding box center [856, 105] width 11 height 25
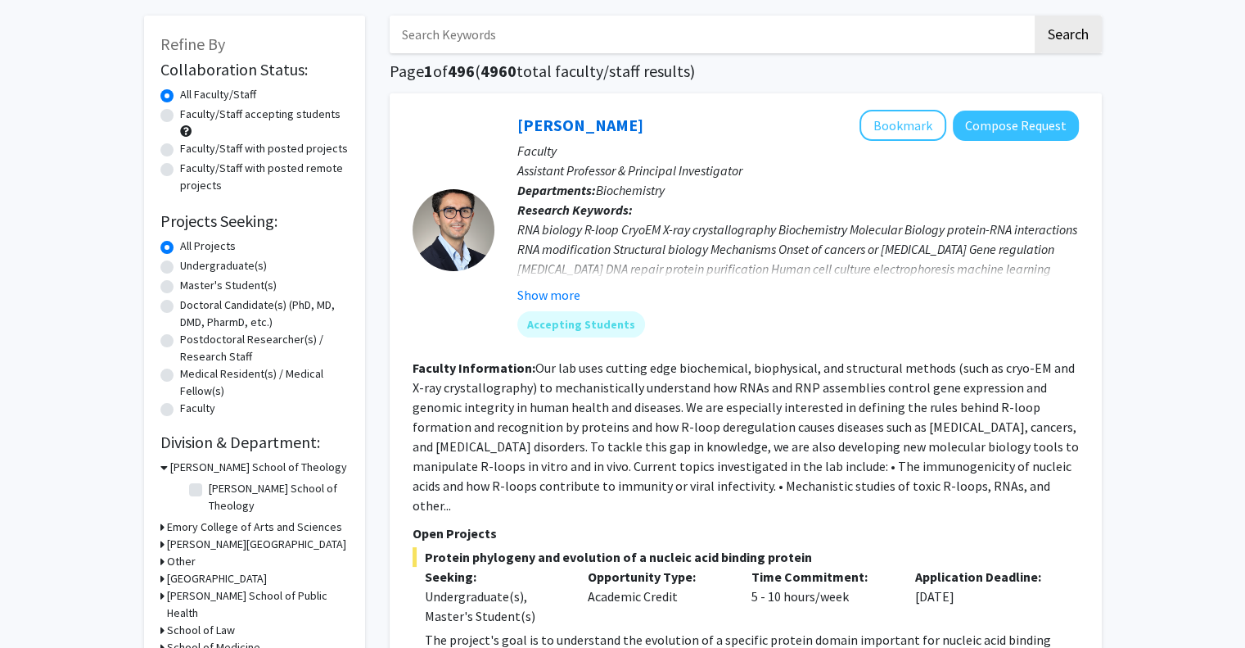
scroll to position [74, 0]
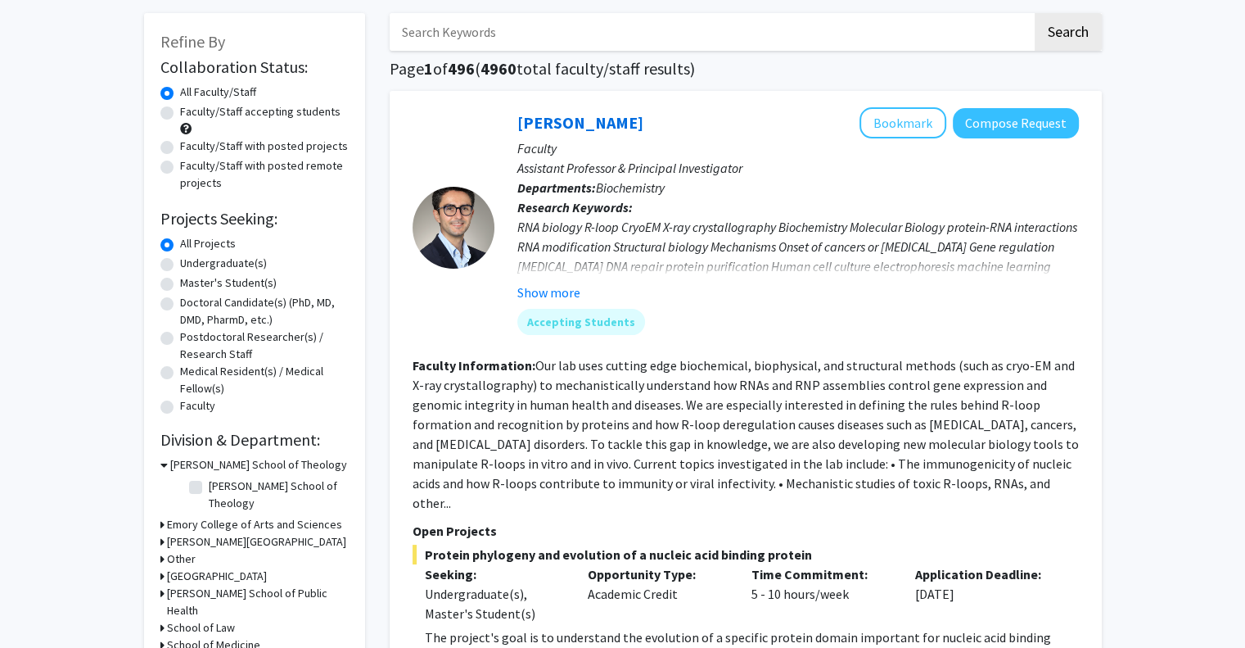
click at [725, 244] on div "RNA biology R-loop CryoEM X-ray crystallography Biochemistry Molecular Biology …" at bounding box center [798, 256] width 562 height 79
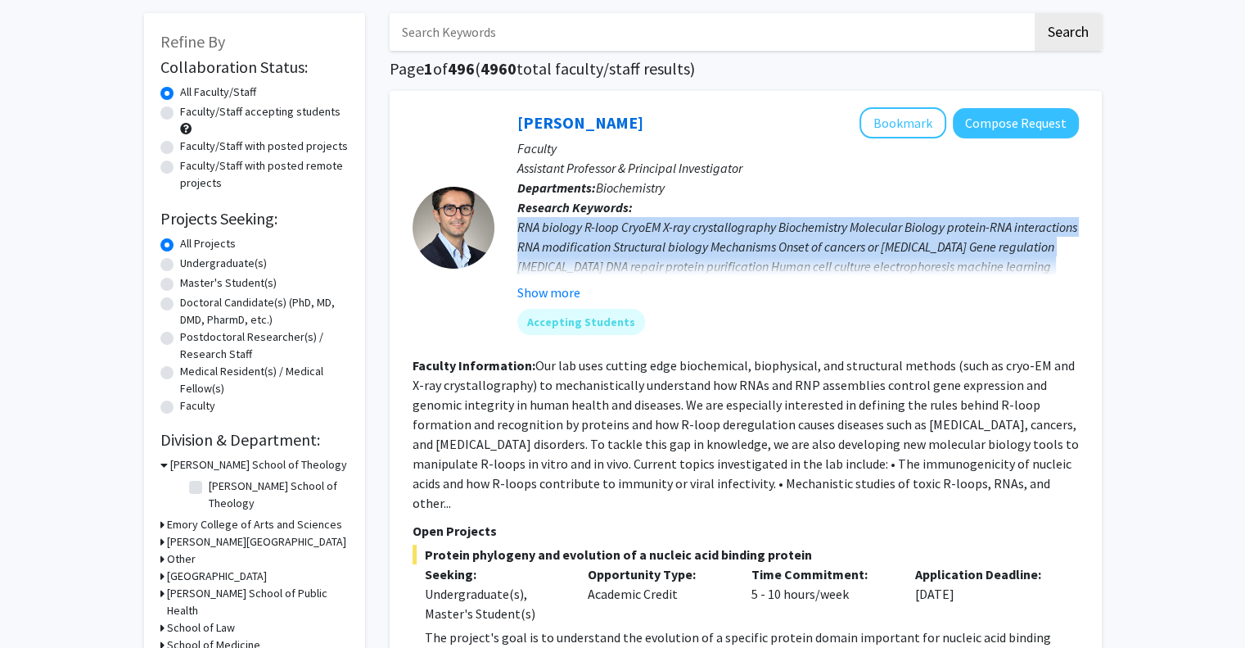
click at [725, 244] on div "RNA biology R-loop CryoEM X-ray crystallography Biochemistry Molecular Biology …" at bounding box center [798, 256] width 562 height 79
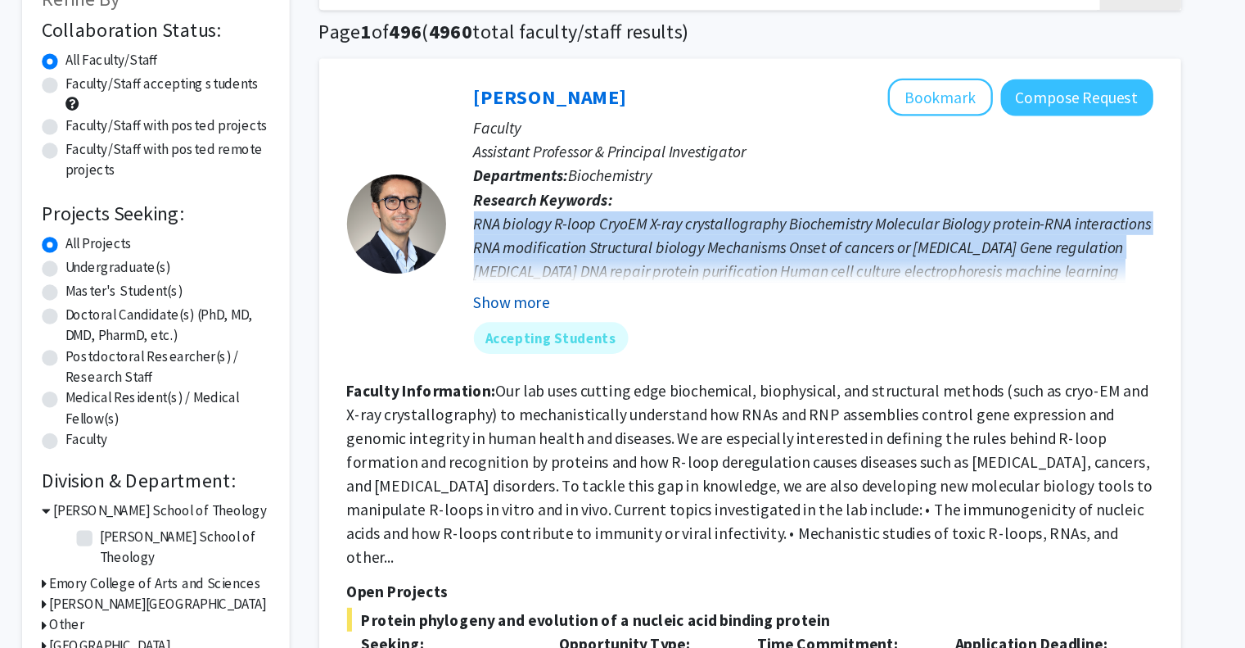
click at [574, 289] on button "Show more" at bounding box center [548, 292] width 63 height 20
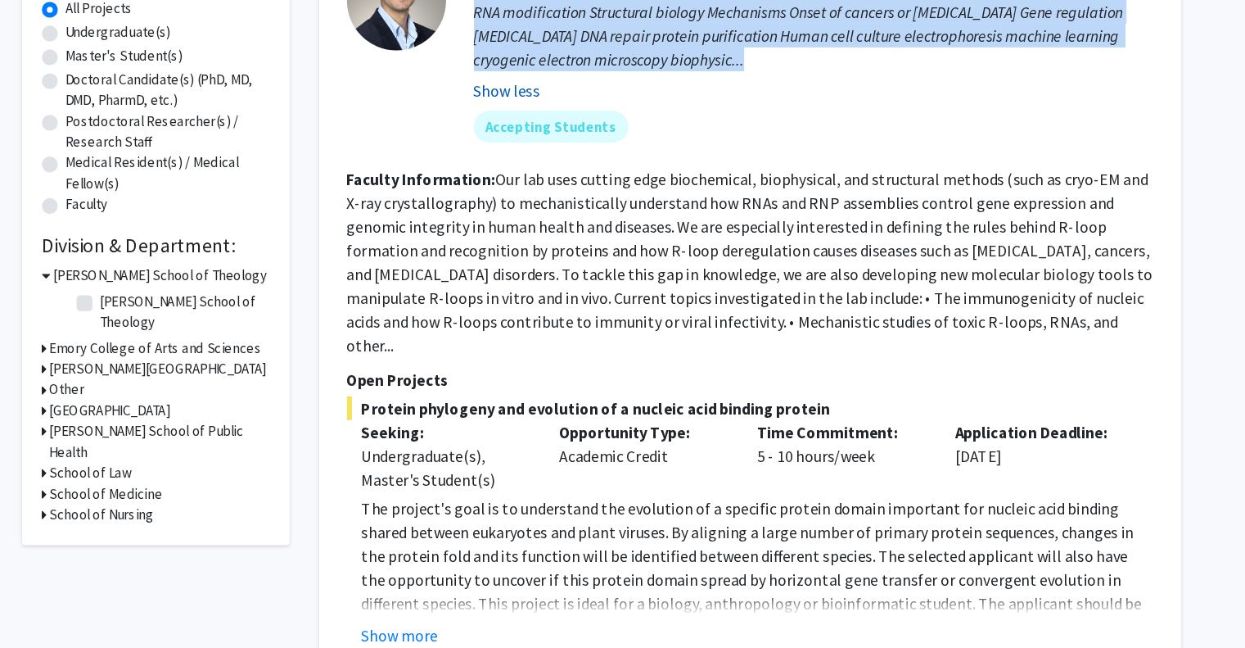
scroll to position [218, 0]
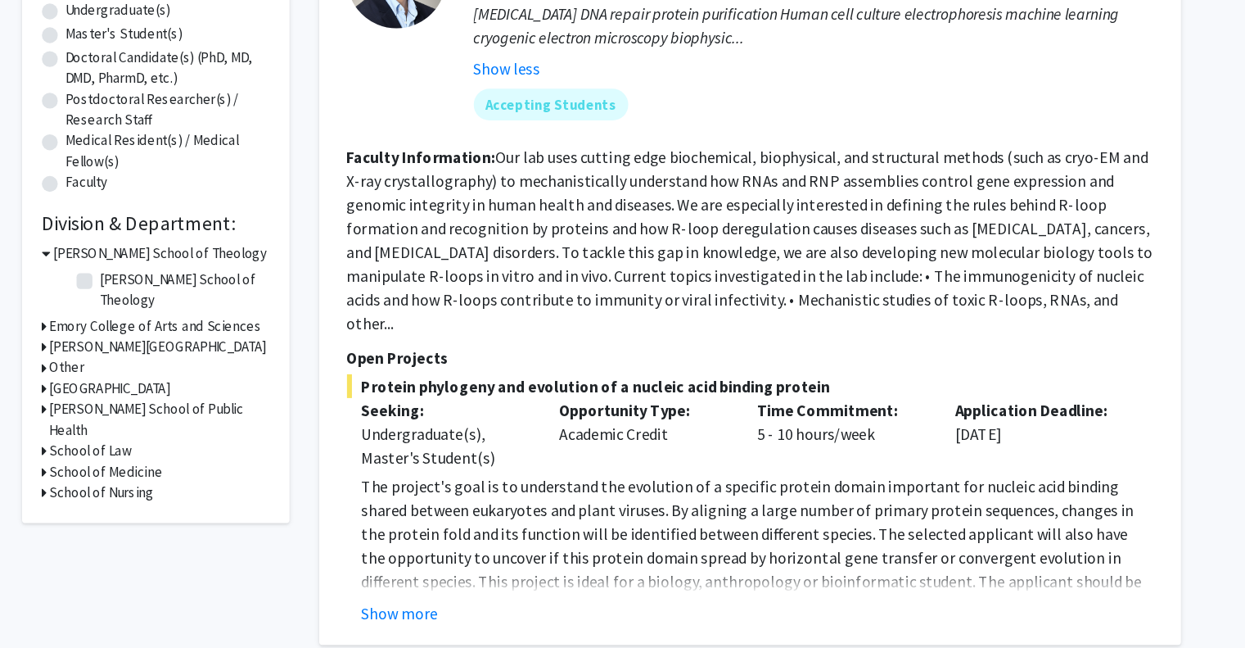
click at [556, 460] on div "Undergraduate(s), Master's Student(s)" at bounding box center [494, 479] width 139 height 39
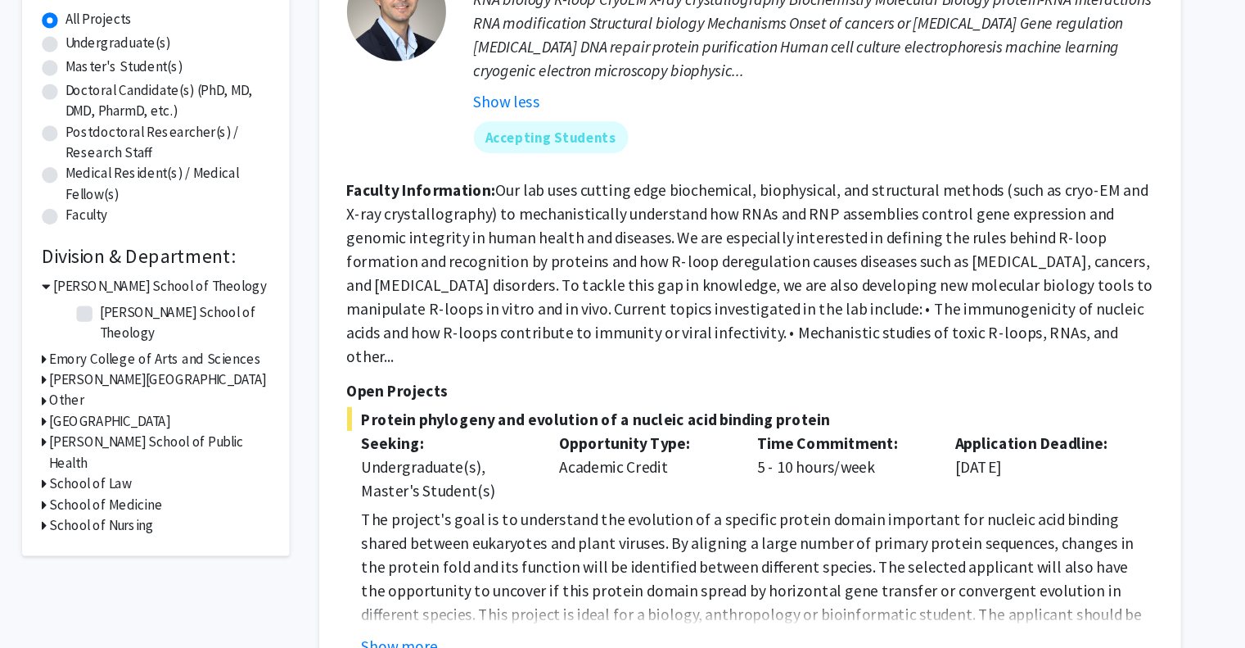
click at [516, 283] on fg-read-more "Our lab uses cutting edge biochemical, biophysical, and structural methods (suc…" at bounding box center [746, 310] width 666 height 154
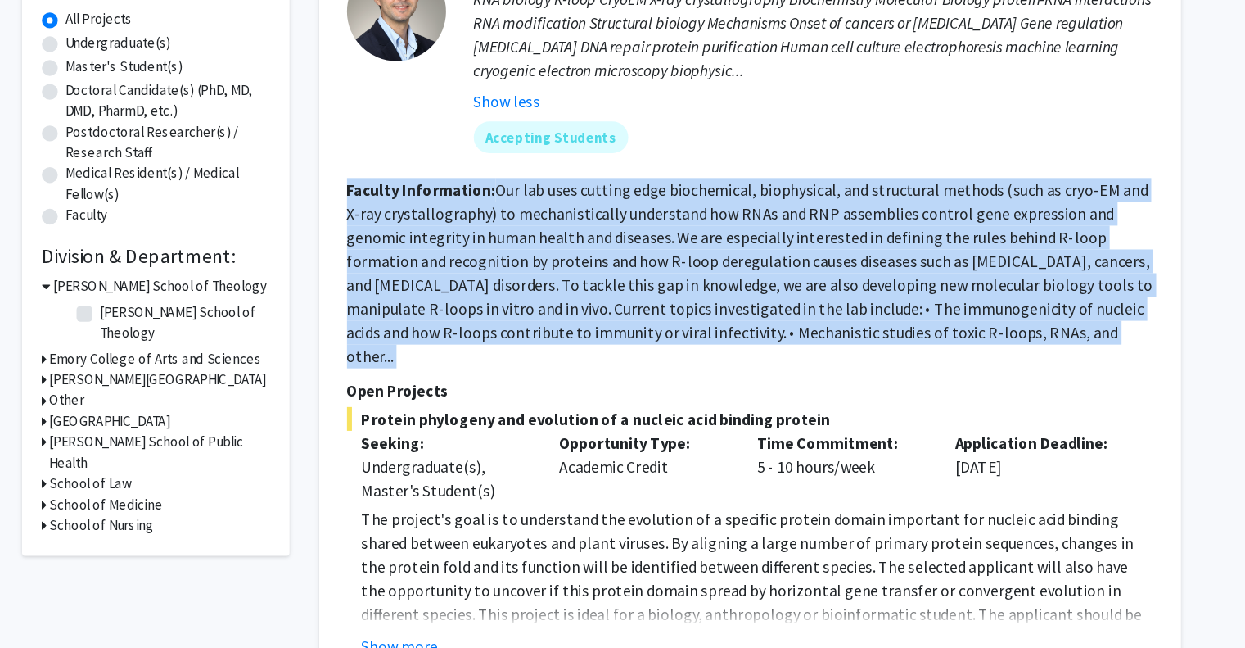
click at [516, 283] on fg-read-more "Our lab uses cutting edge biochemical, biophysical, and structural methods (suc…" at bounding box center [746, 310] width 666 height 154
drag, startPoint x: 516, startPoint y: 283, endPoint x: 490, endPoint y: 293, distance: 27.2
click at [490, 293] on fg-read-more "Our lab uses cutting edge biochemical, biophysical, and structural methods (suc…" at bounding box center [746, 310] width 666 height 154
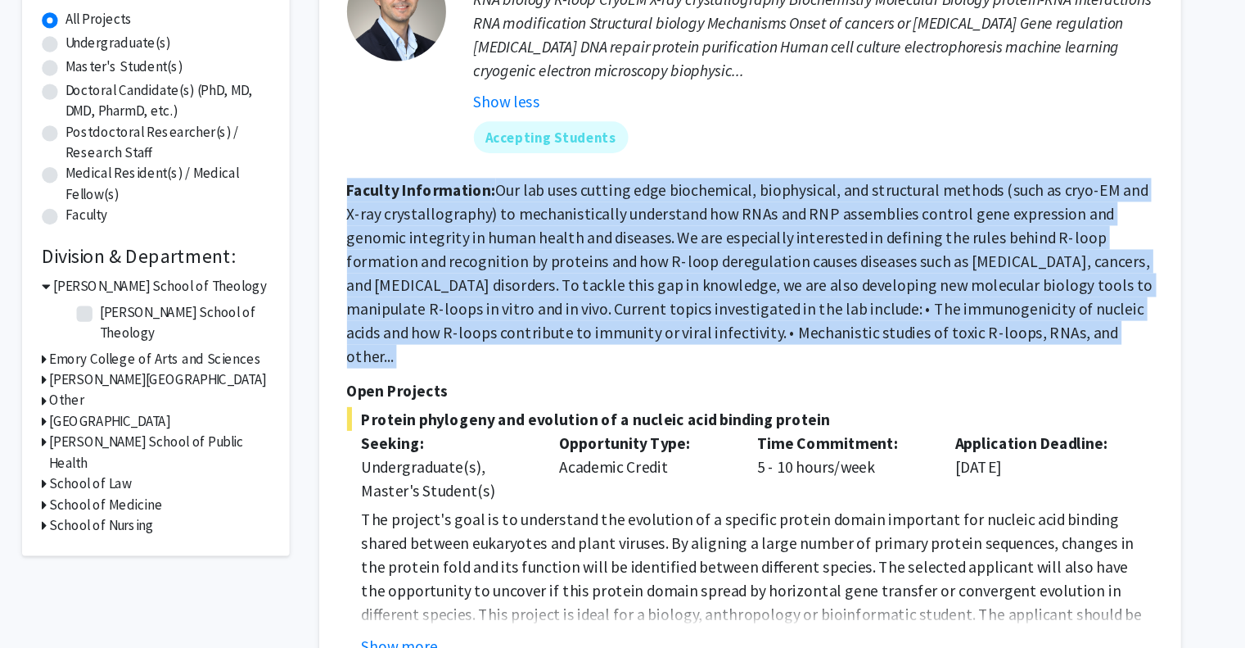
click at [490, 293] on fg-read-more "Our lab uses cutting edge biochemical, biophysical, and structural methods (suc…" at bounding box center [746, 310] width 666 height 154
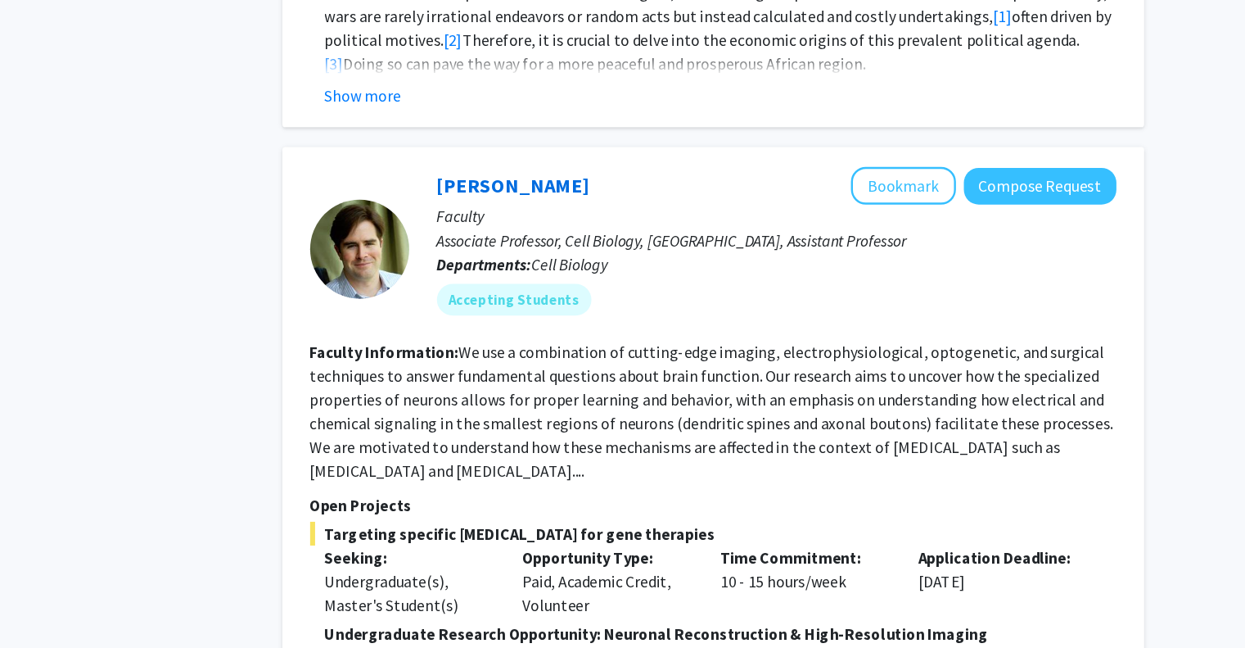
scroll to position [1253, 0]
click at [584, 395] on fg-read-more "We use a combination of cutting-edge imaging, electrophysiological, optogenetic…" at bounding box center [745, 452] width 664 height 115
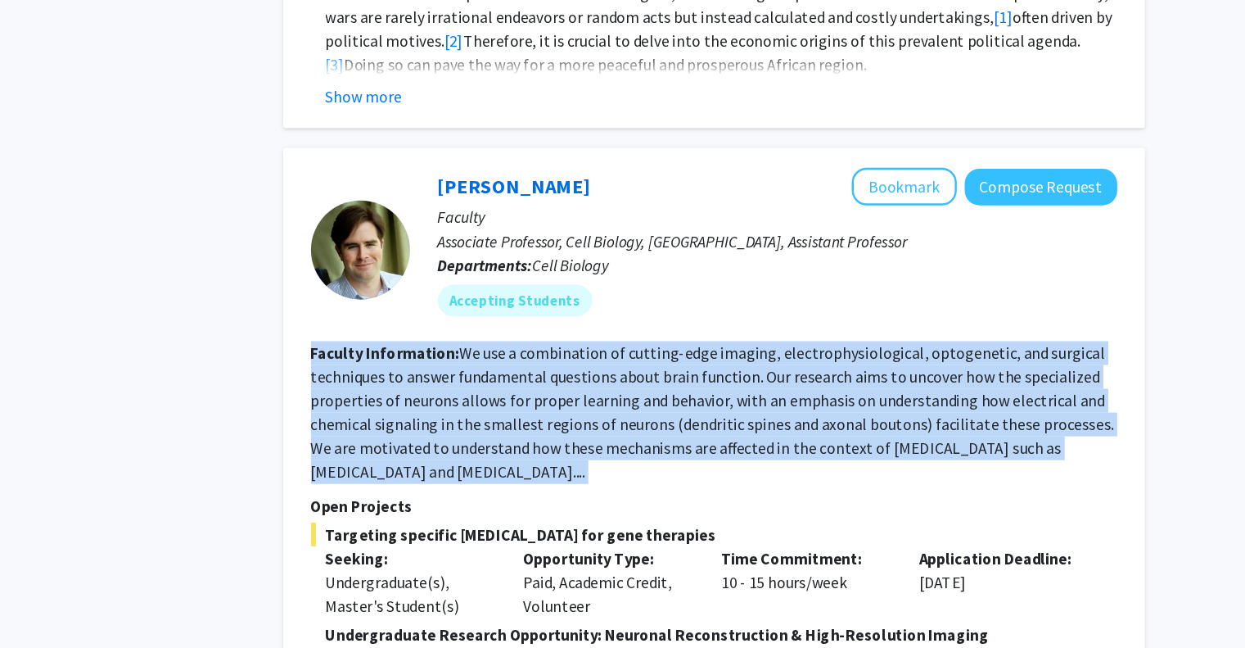
click at [584, 395] on fg-read-more "We use a combination of cutting-edge imaging, electrophysiological, optogenetic…" at bounding box center [745, 452] width 664 height 115
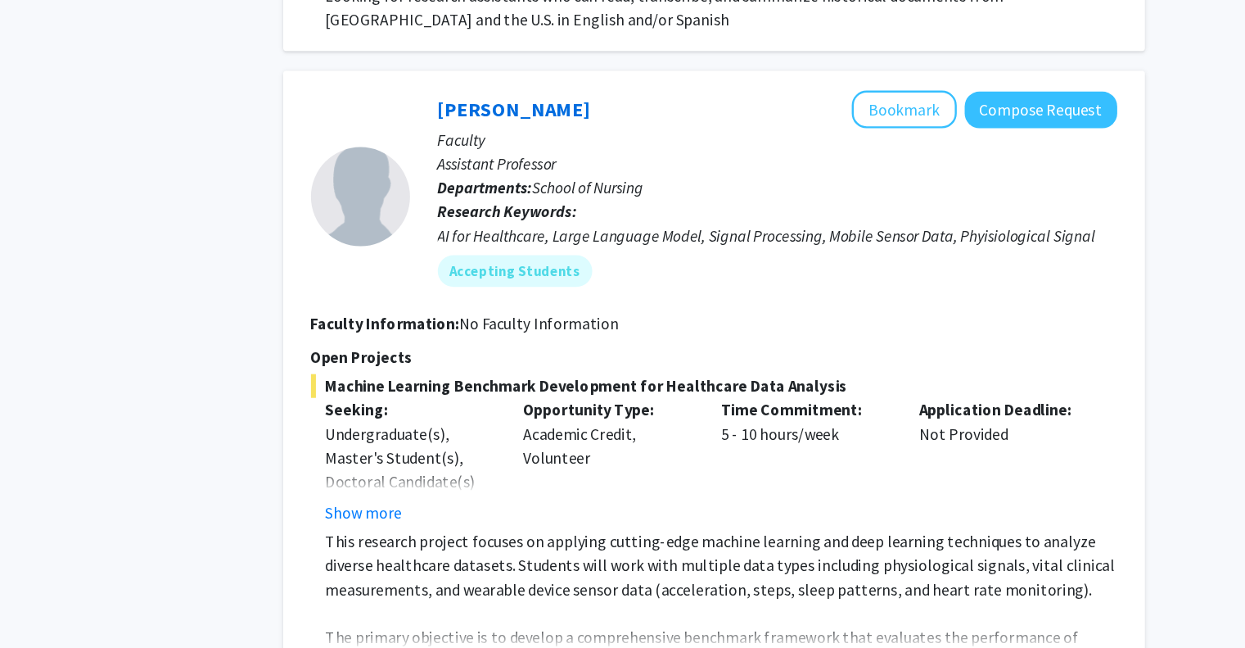
scroll to position [2232, 0]
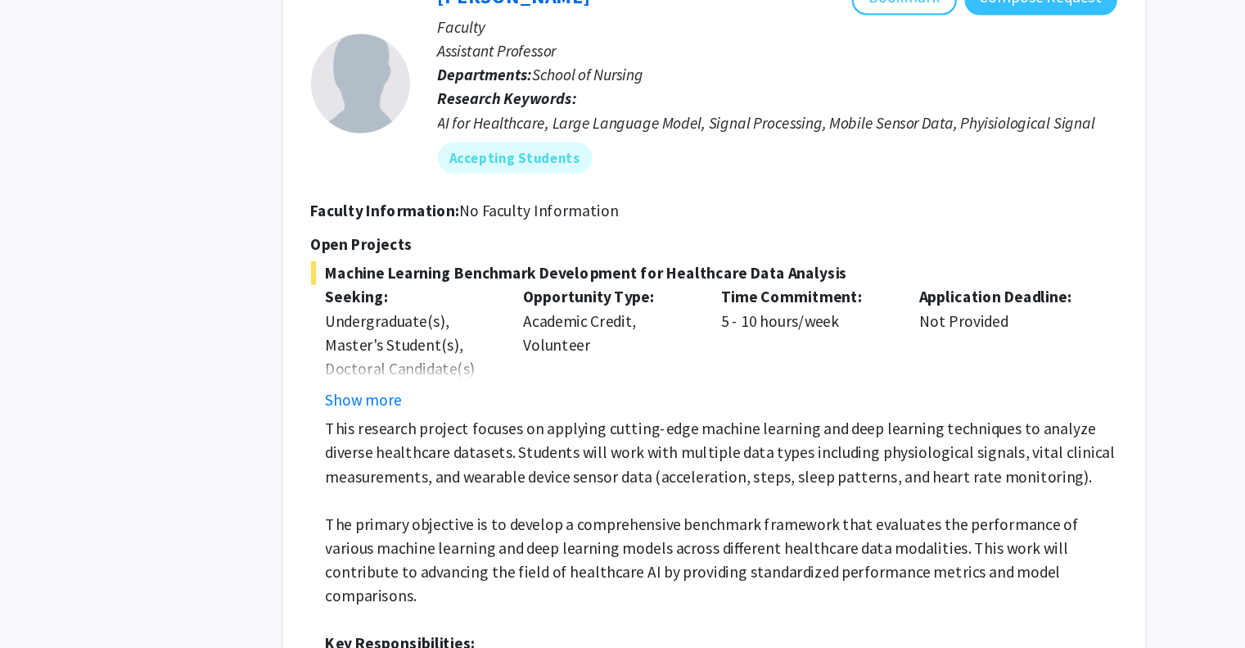
scroll to position [2326, 0]
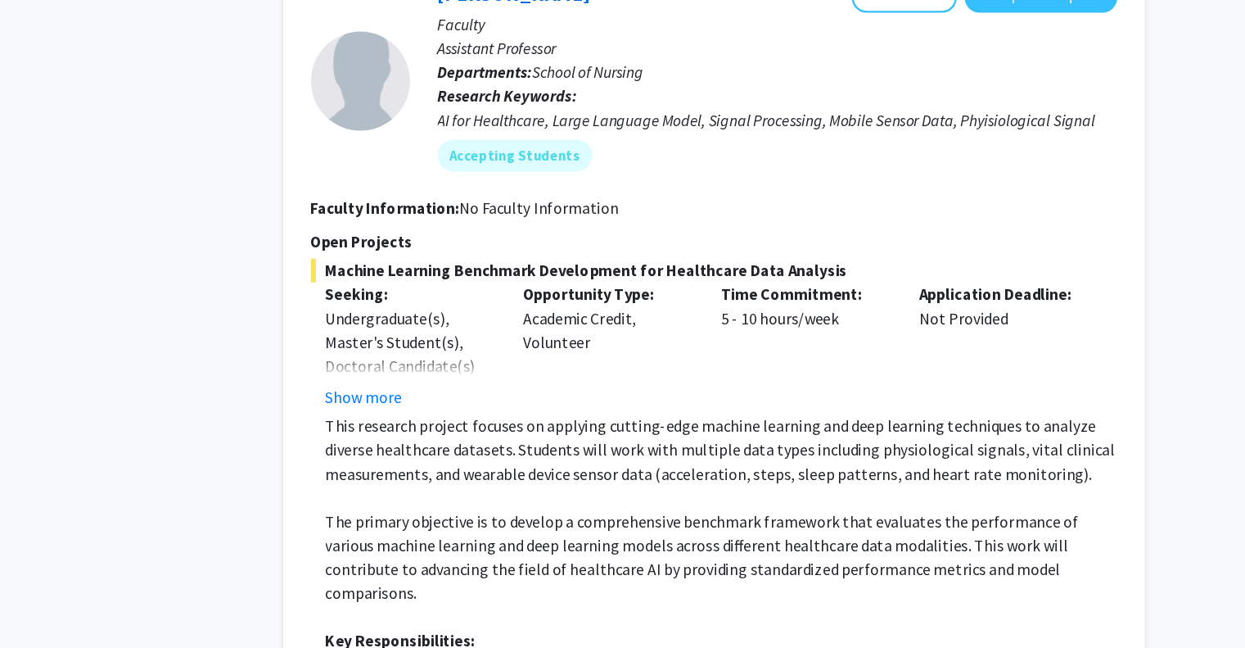
click at [493, 533] on p "The primary objective is to develop a comprehensive benchmark framework that ev…" at bounding box center [752, 572] width 654 height 79
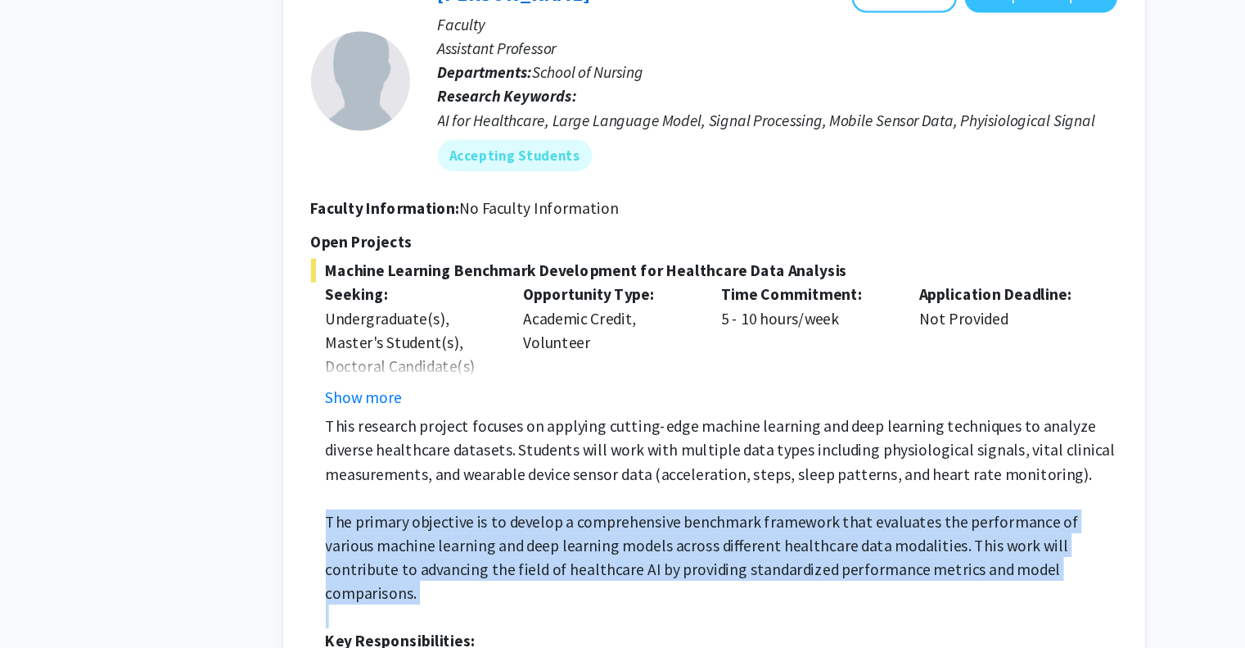
click at [493, 533] on p "The primary objective is to develop a comprehensive benchmark framework that ev…" at bounding box center [752, 572] width 654 height 79
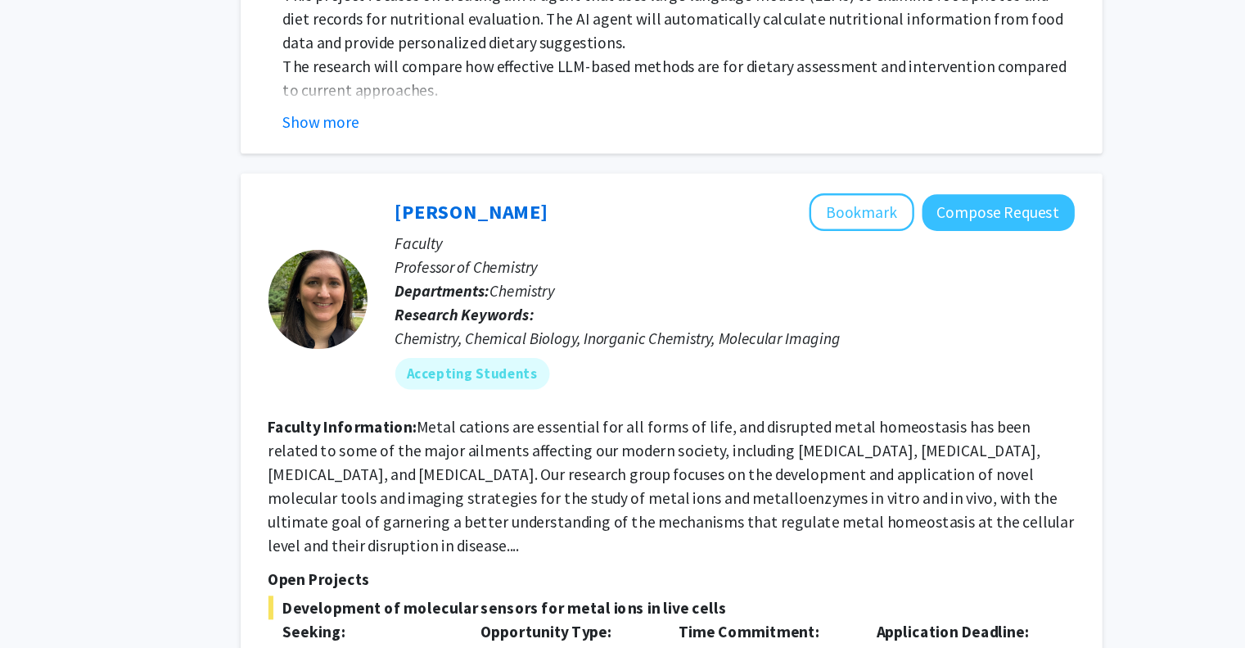
scroll to position [3382, 0]
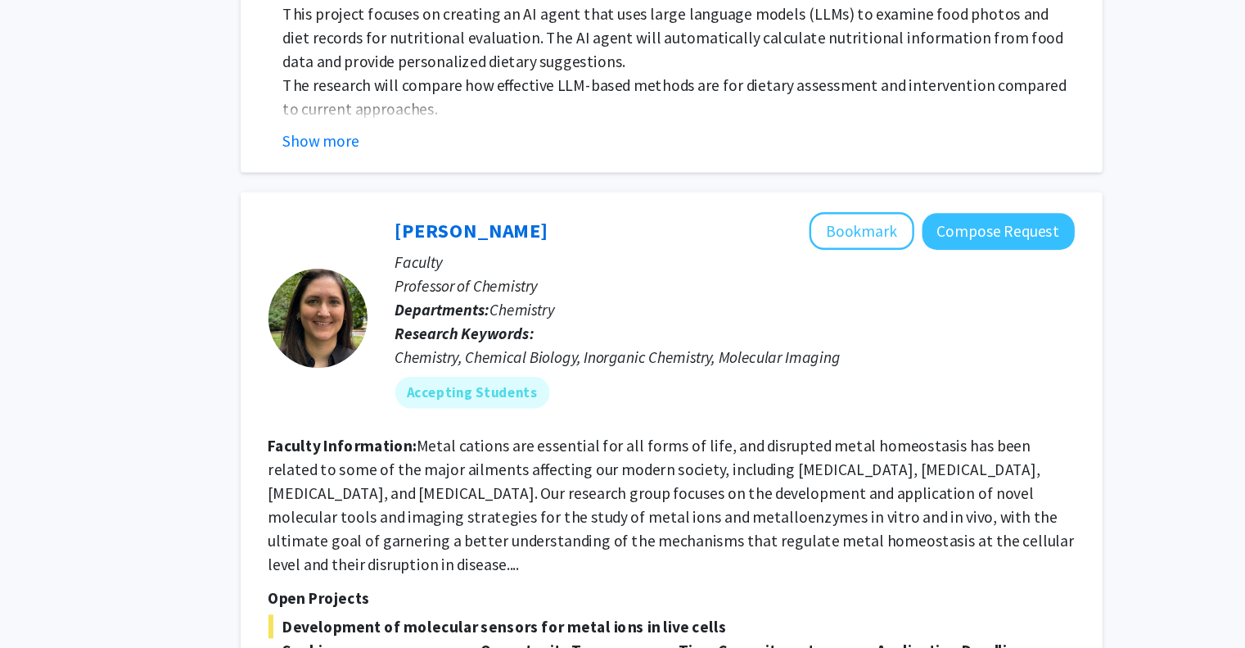
click at [583, 359] on fg-read-more "Metal cations are essential for all forms of life, and disrupted metal homeosta…" at bounding box center [746, 416] width 666 height 115
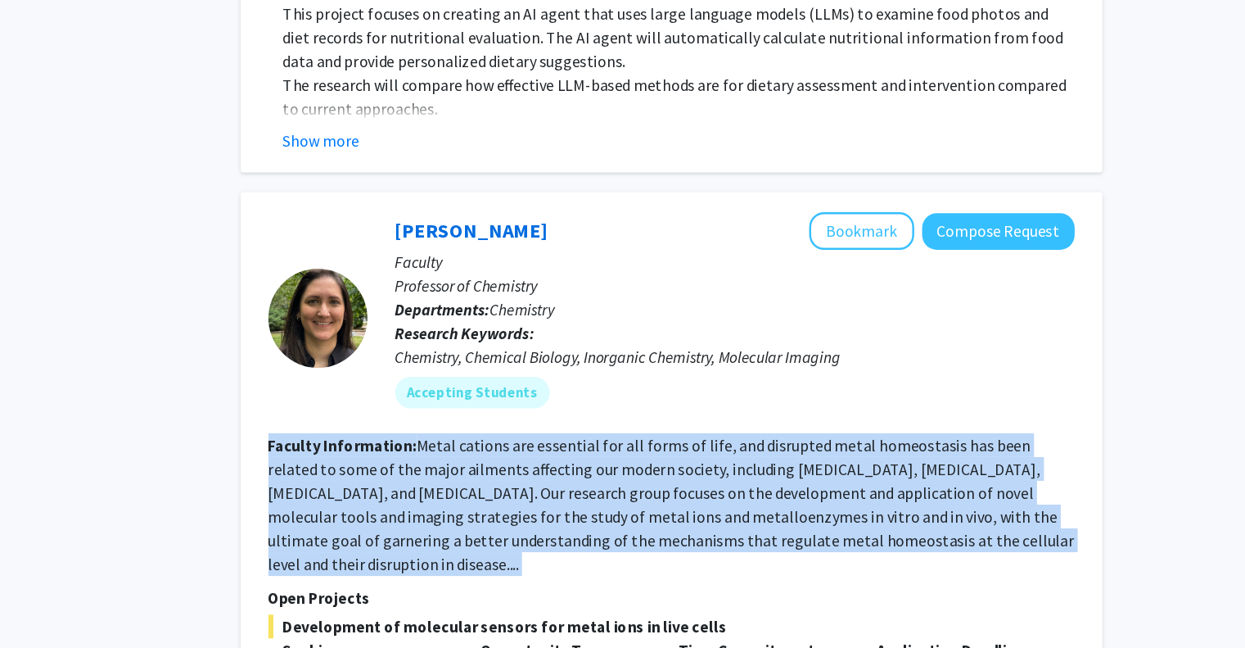
click at [583, 359] on fg-read-more "Metal cations are essential for all forms of life, and disrupted metal homeosta…" at bounding box center [746, 416] width 666 height 115
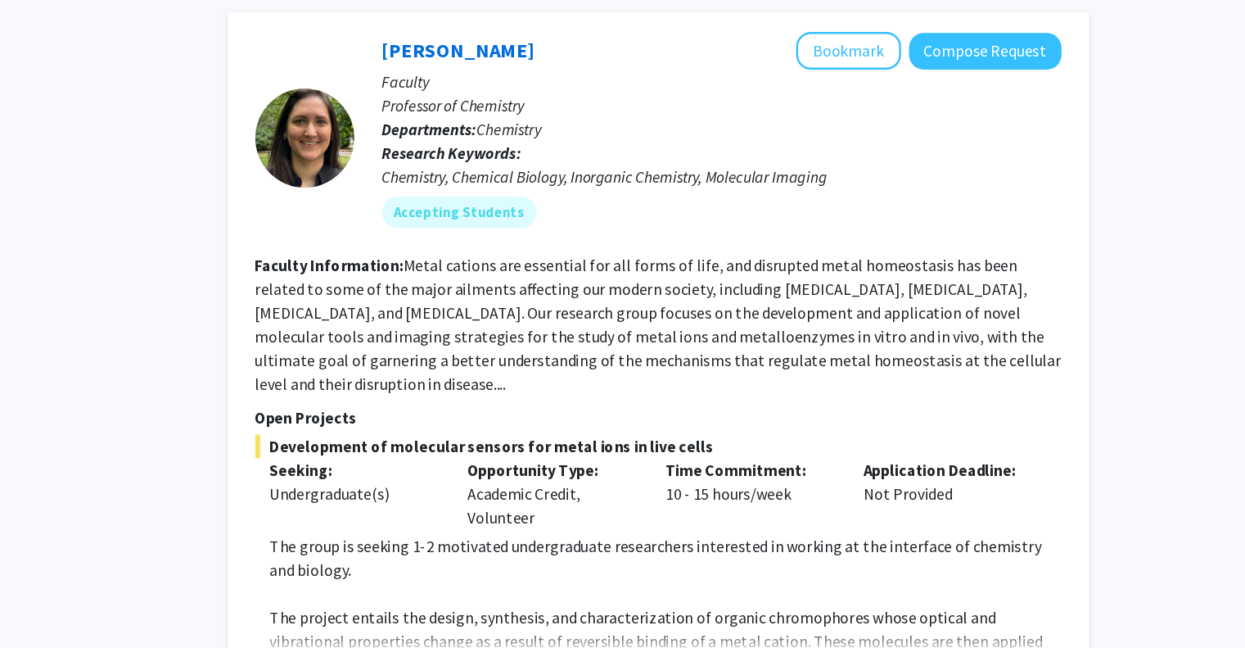
scroll to position [3421, 0]
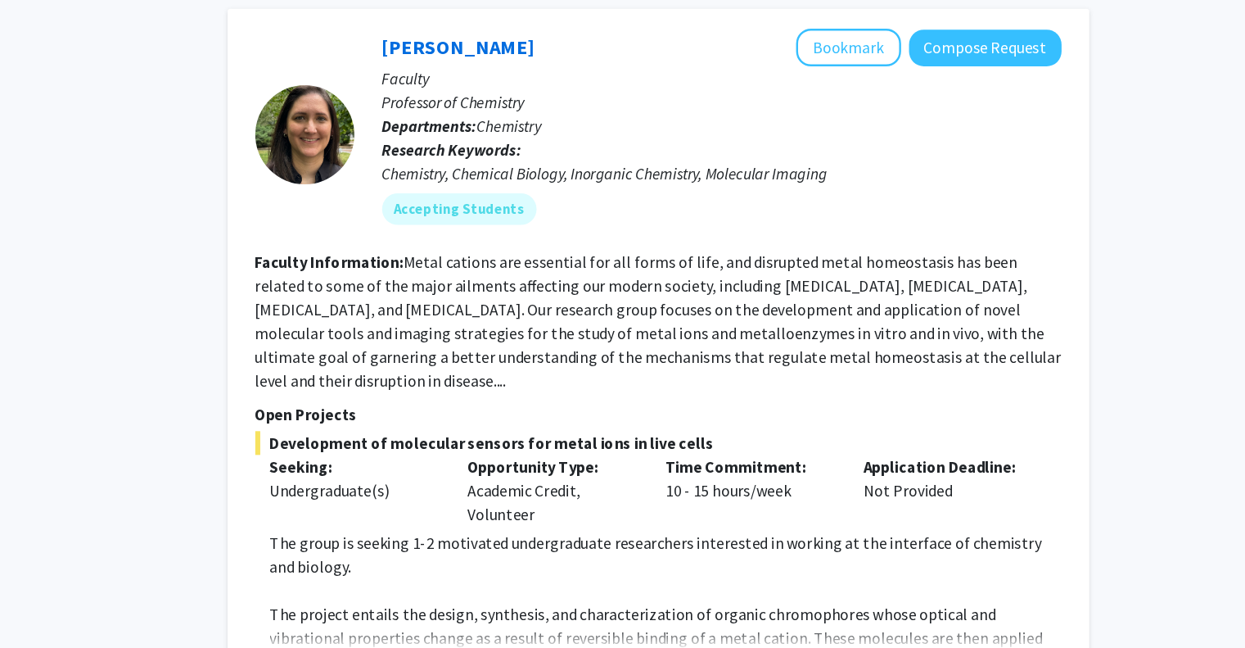
click at [592, 320] on fg-read-more "Metal cations are essential for all forms of life, and disrupted metal homeosta…" at bounding box center [746, 377] width 666 height 115
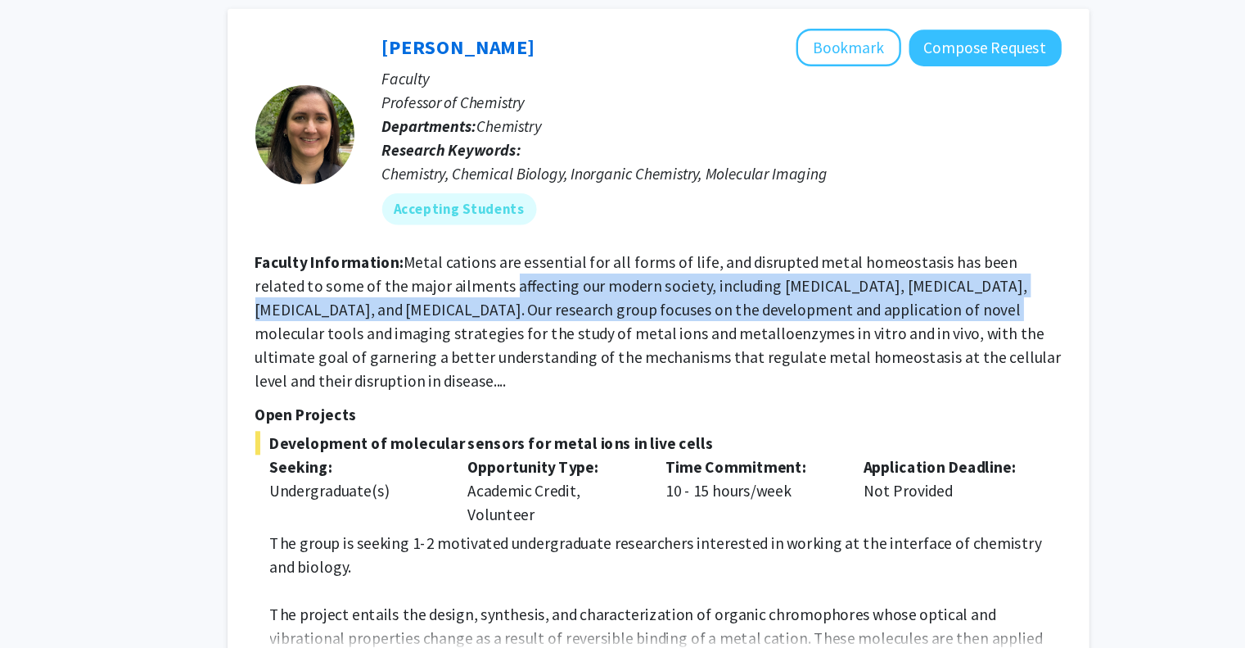
drag, startPoint x: 592, startPoint y: 290, endPoint x: 857, endPoint y: 296, distance: 265.3
click at [857, 320] on fg-read-more "Metal cations are essential for all forms of life, and disrupted metal homeosta…" at bounding box center [746, 377] width 666 height 115
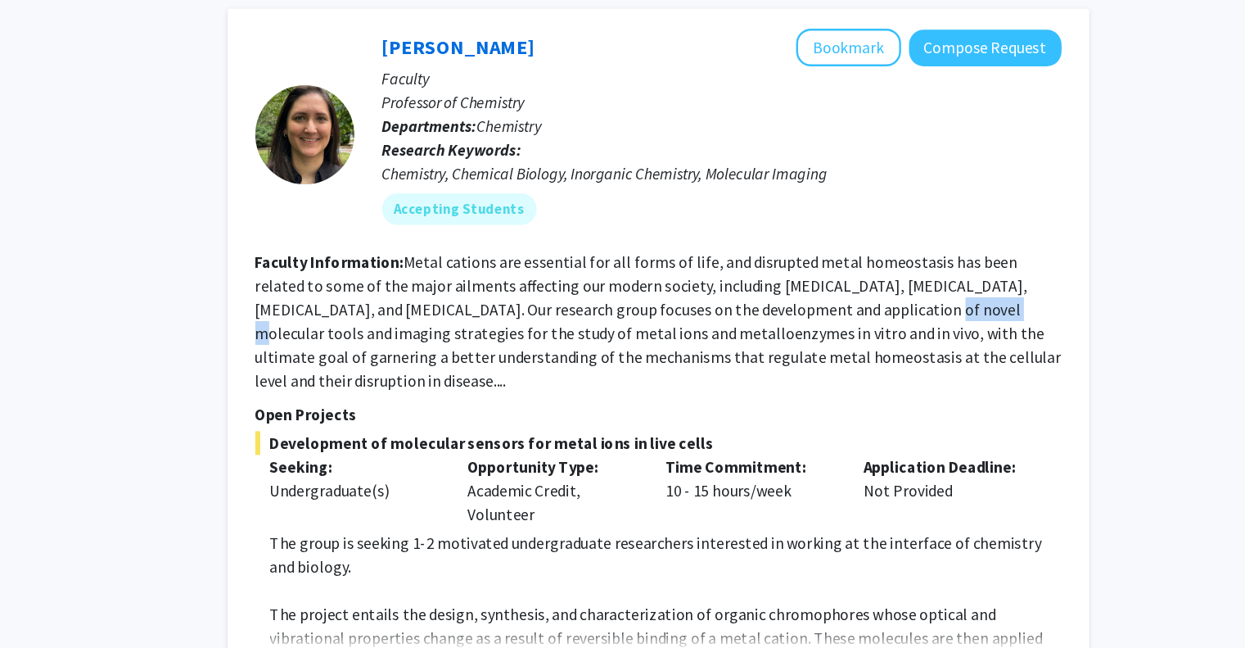
click at [857, 320] on fg-read-more "Metal cations are essential for all forms of life, and disrupted metal homeosta…" at bounding box center [746, 377] width 666 height 115
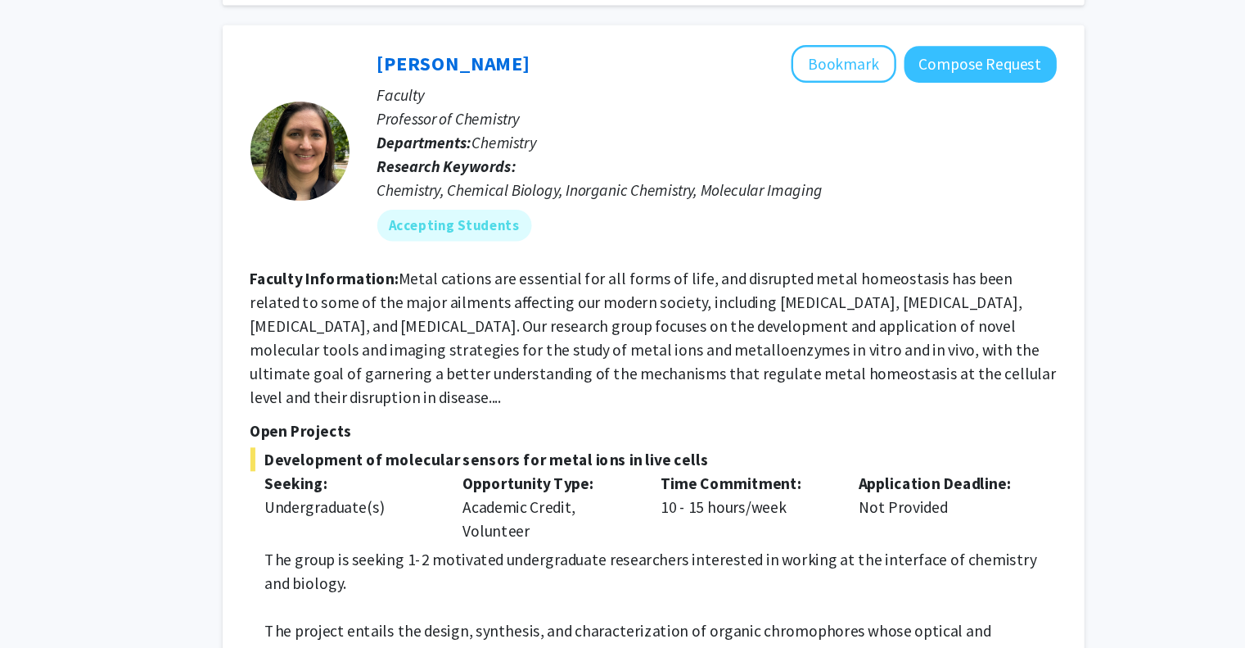
click at [568, 321] on fg-read-more "Metal cations are essential for all forms of life, and disrupted metal homeosta…" at bounding box center [746, 377] width 666 height 115
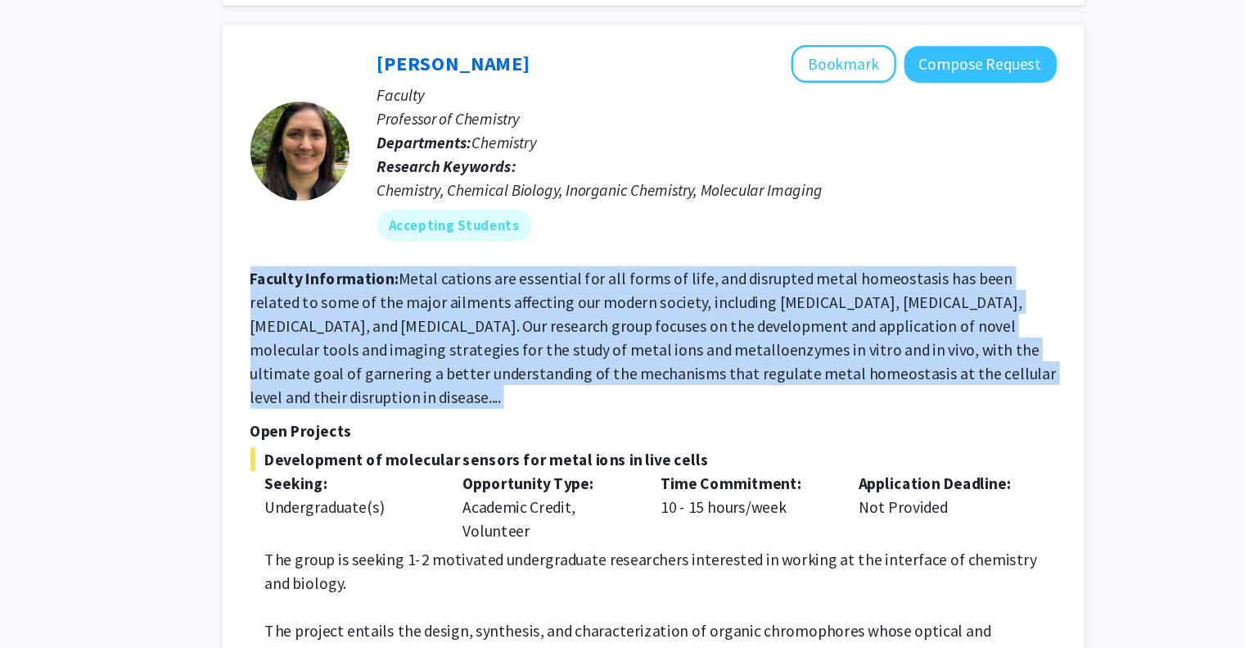
click at [568, 321] on fg-read-more "Metal cations are essential for all forms of life, and disrupted metal homeosta…" at bounding box center [746, 377] width 666 height 115
click at [552, 343] on fg-read-more "Metal cations are essential for all forms of life, and disrupted metal homeosta…" at bounding box center [746, 377] width 666 height 115
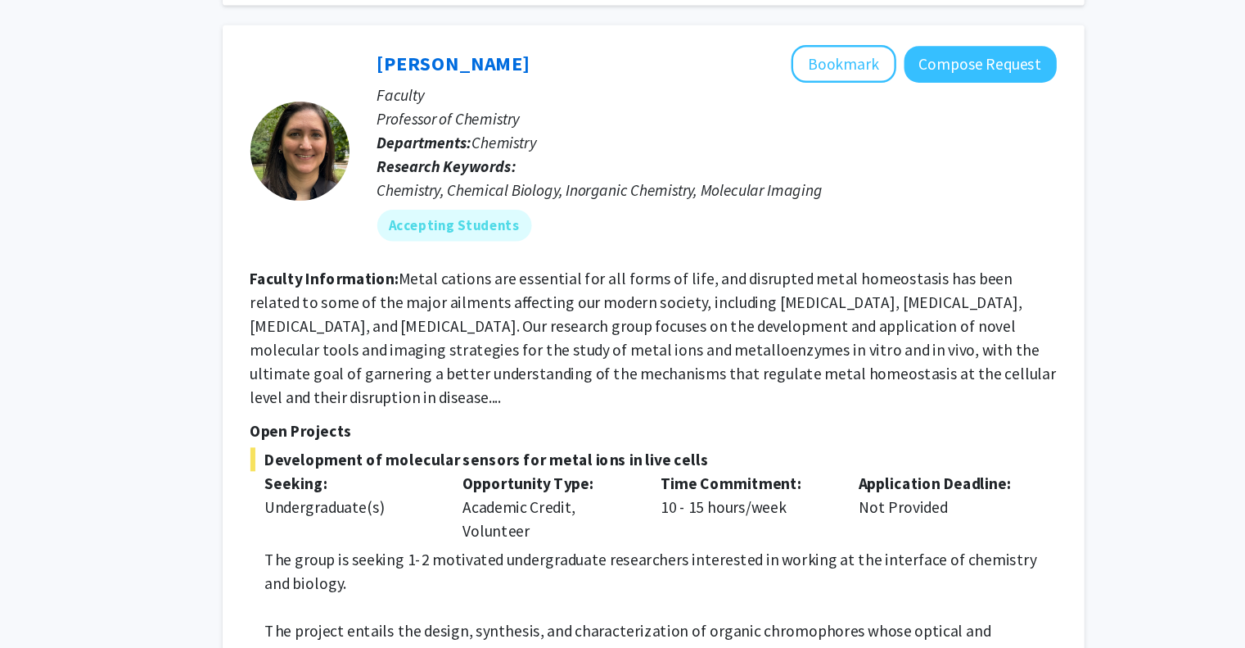
click at [662, 320] on fg-read-more "Metal cations are essential for all forms of life, and disrupted metal homeosta…" at bounding box center [746, 377] width 666 height 115
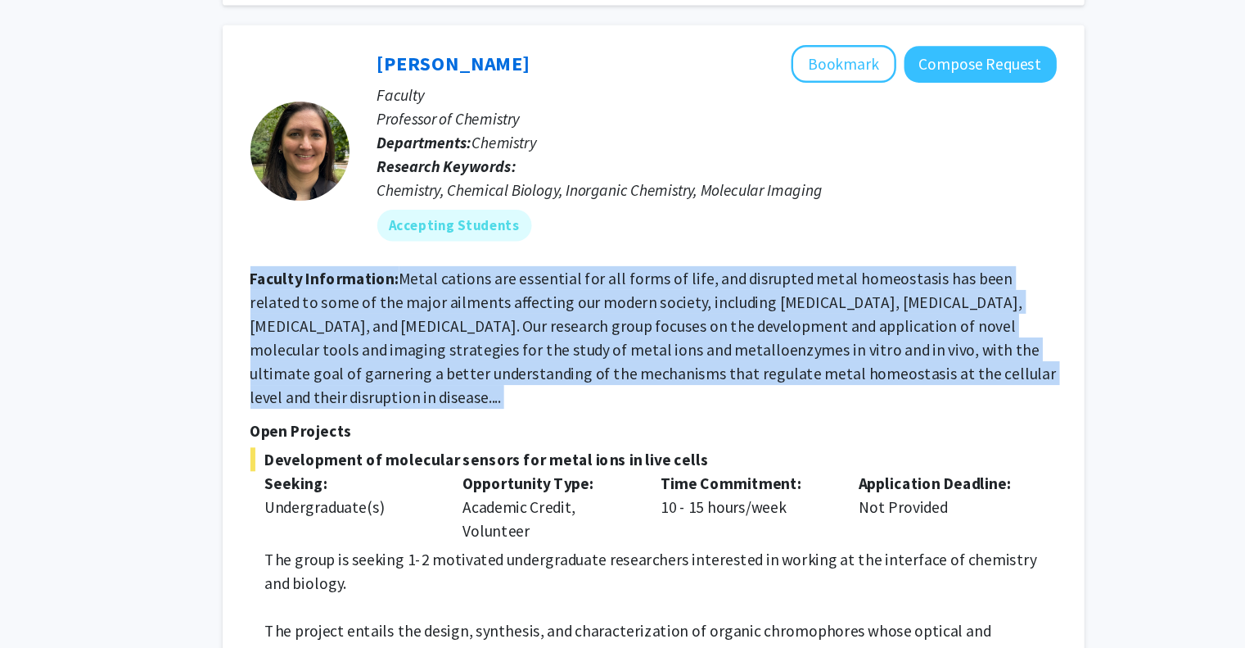
click at [662, 320] on fg-read-more "Metal cations are essential for all forms of life, and disrupted metal homeosta…" at bounding box center [746, 377] width 666 height 115
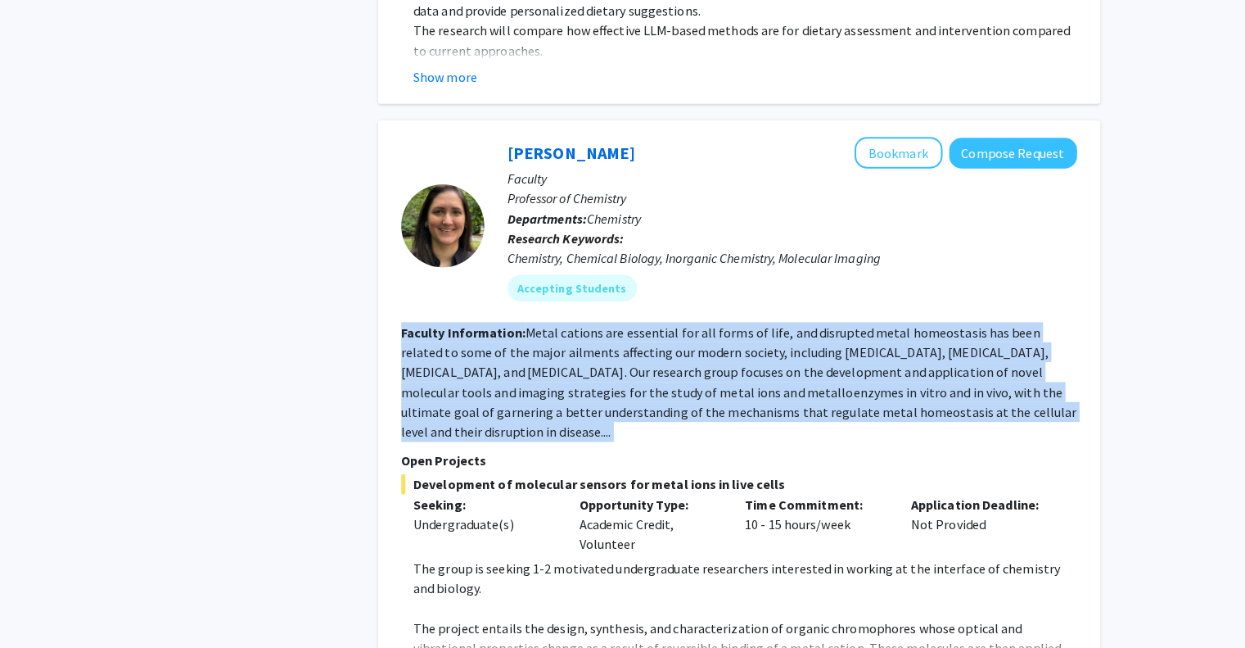
scroll to position [3412, 0]
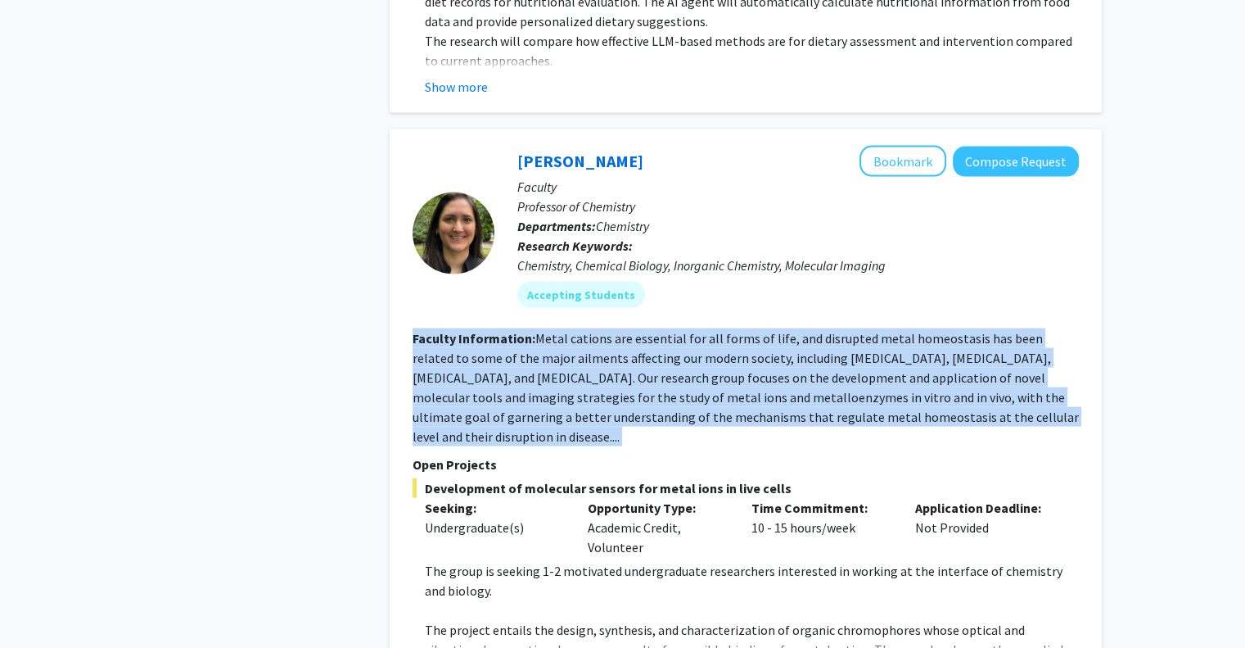
click at [548, 330] on fg-read-more "Metal cations are essential for all forms of life, and disrupted metal homeosta…" at bounding box center [746, 387] width 666 height 115
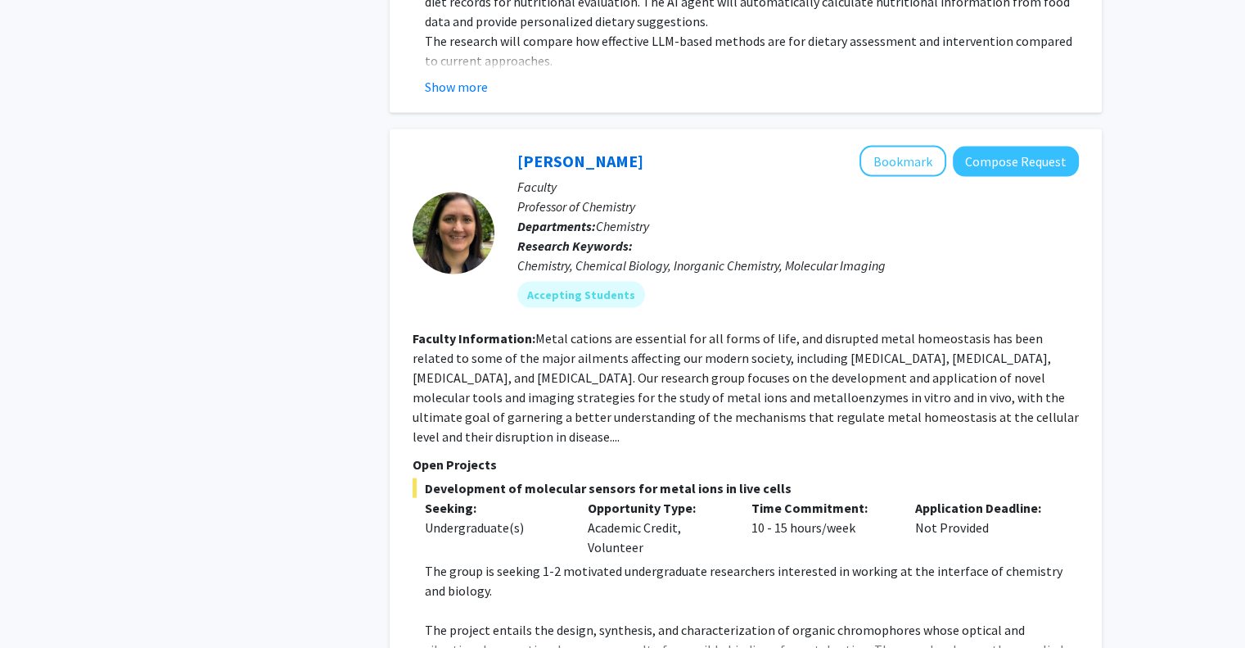
click at [548, 330] on fg-read-more "Metal cations are essential for all forms of life, and disrupted metal homeosta…" at bounding box center [746, 387] width 666 height 115
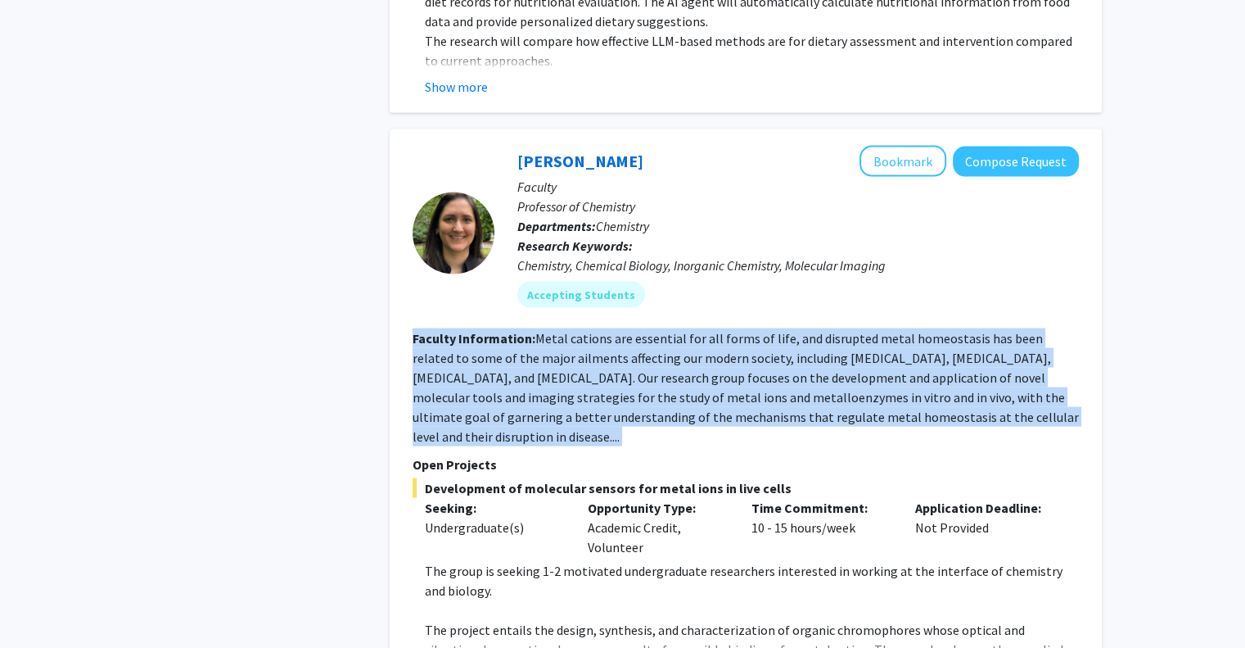
click at [548, 330] on fg-read-more "Metal cations are essential for all forms of life, and disrupted metal homeosta…" at bounding box center [746, 387] width 666 height 115
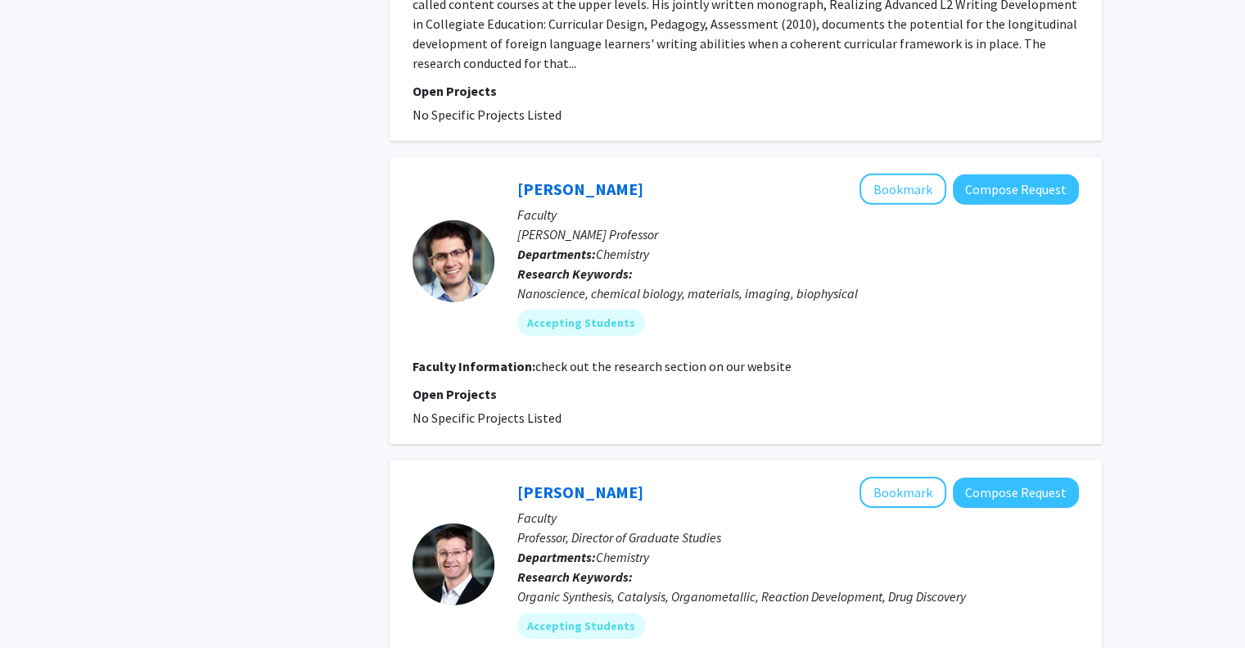
scroll to position [5382, 0]
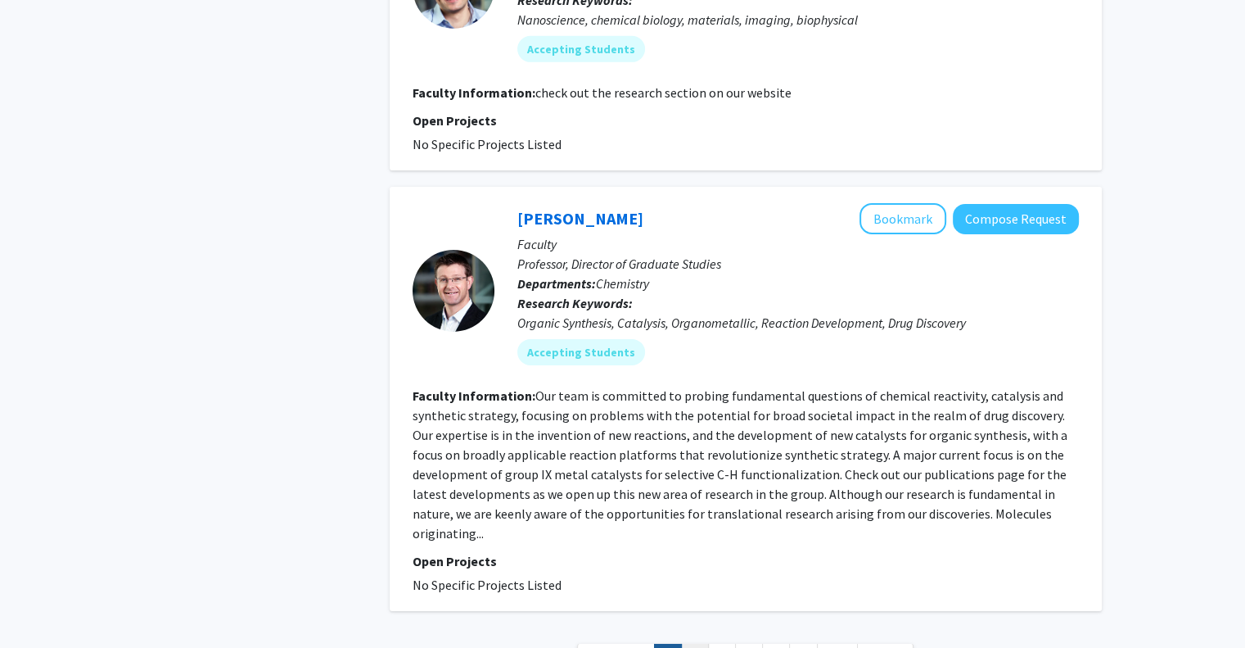
click at [684, 643] on link "2" at bounding box center [695, 657] width 28 height 29
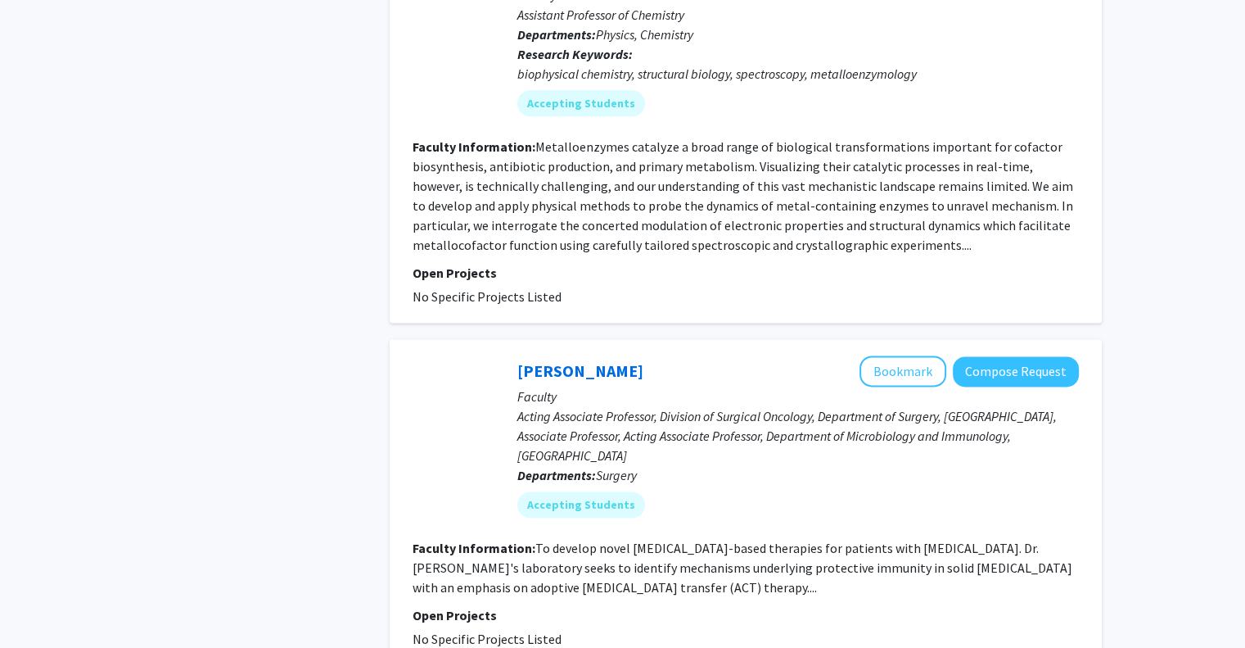
scroll to position [2209, 0]
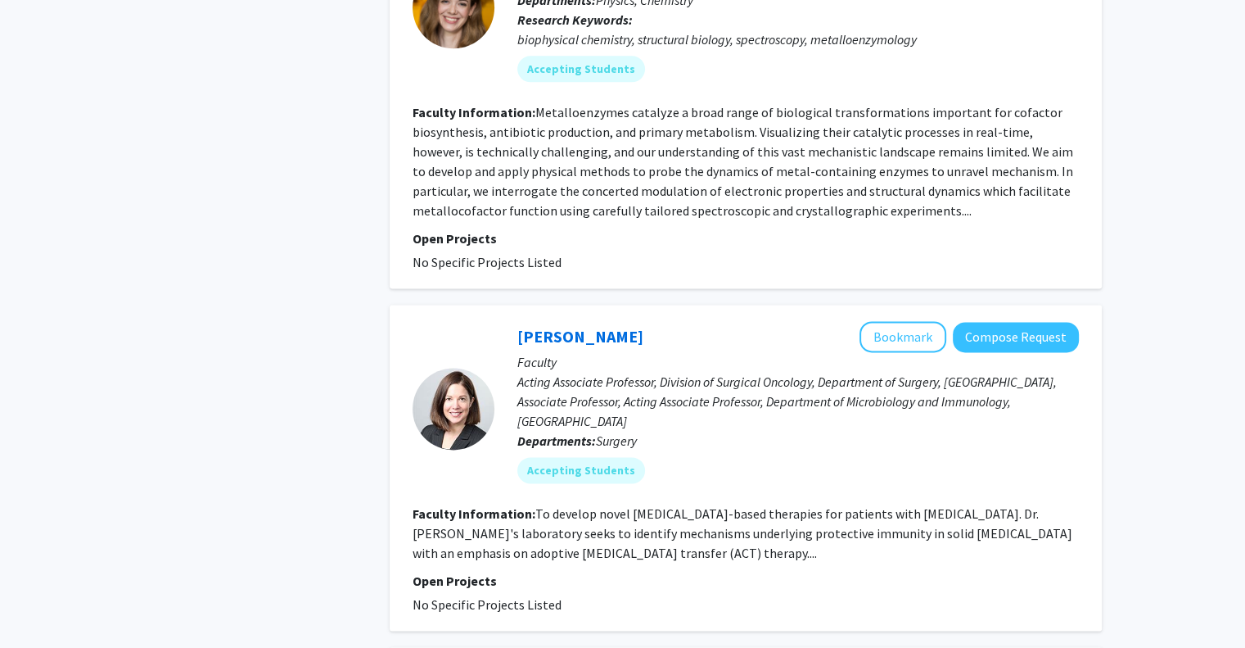
click at [805, 505] on fg-read-more "To develop novel T cell-based therapies for patients with melanoma. Dr. Paulo's…" at bounding box center [743, 533] width 660 height 56
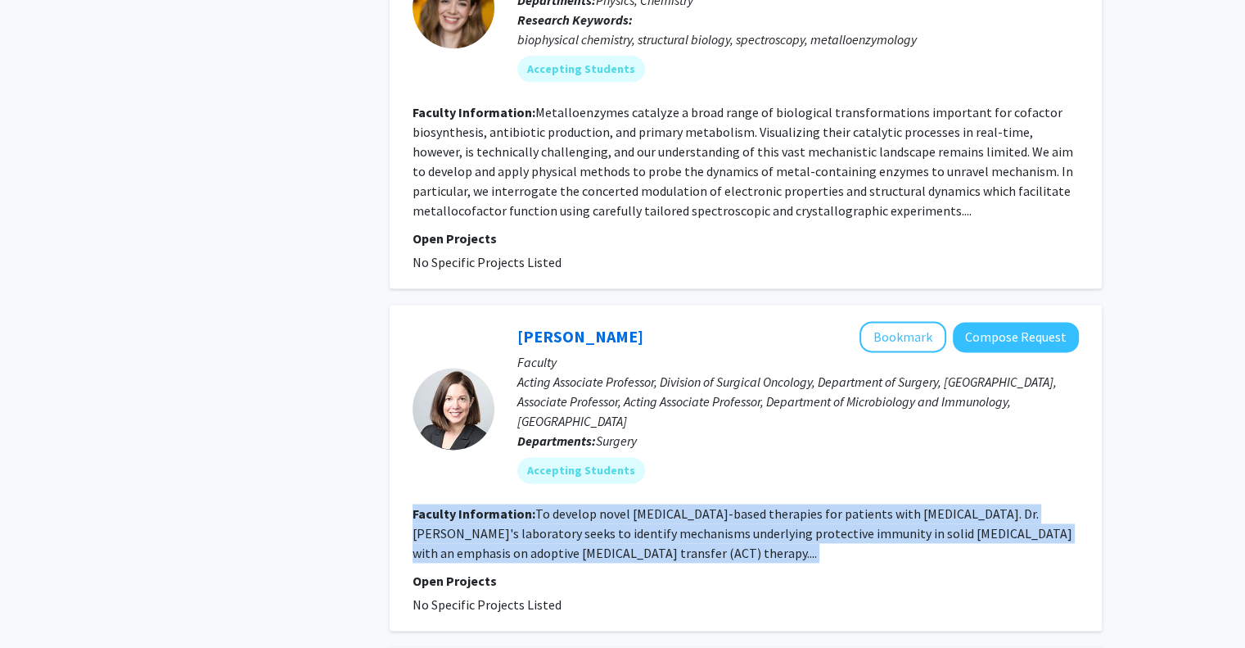
click at [805, 505] on fg-read-more "To develop novel T cell-based therapies for patients with melanoma. Dr. Paulo's…" at bounding box center [743, 533] width 660 height 56
click at [908, 321] on button "Bookmark" at bounding box center [903, 336] width 87 height 31
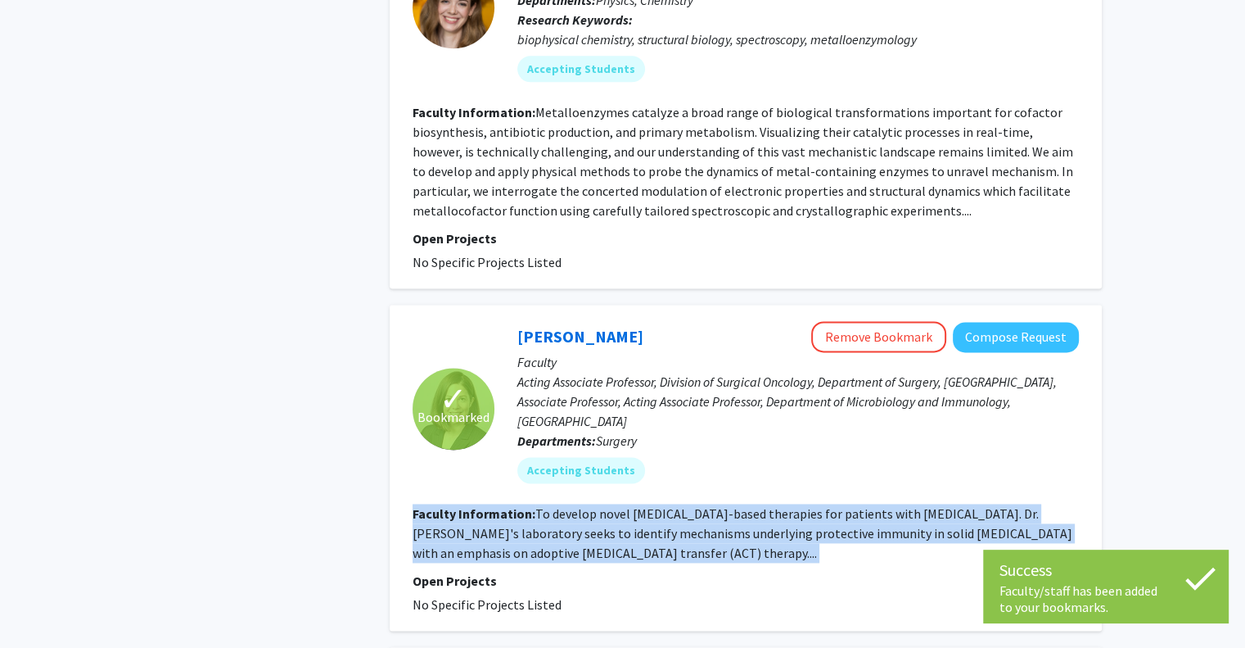
click at [452, 505] on fg-read-more "To develop novel T cell-based therapies for patients with melanoma. Dr. Paulo's…" at bounding box center [743, 533] width 660 height 56
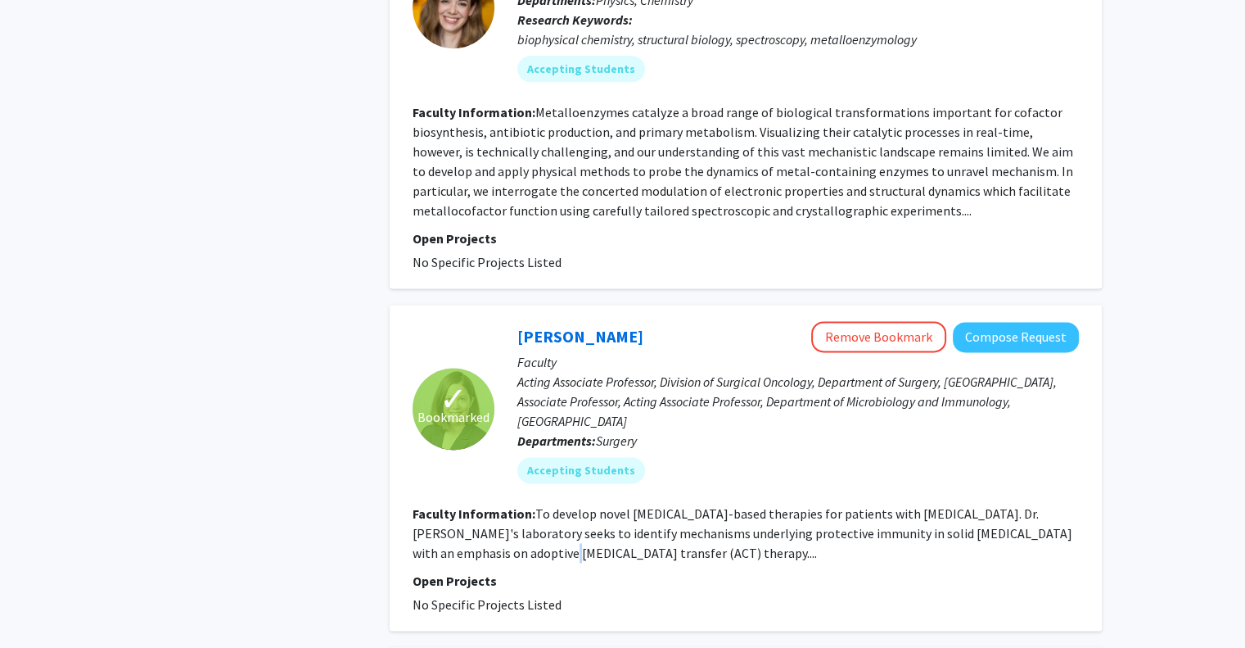
click at [452, 505] on fg-read-more "To develop novel T cell-based therapies for patients with melanoma. Dr. Paulo's…" at bounding box center [743, 533] width 660 height 56
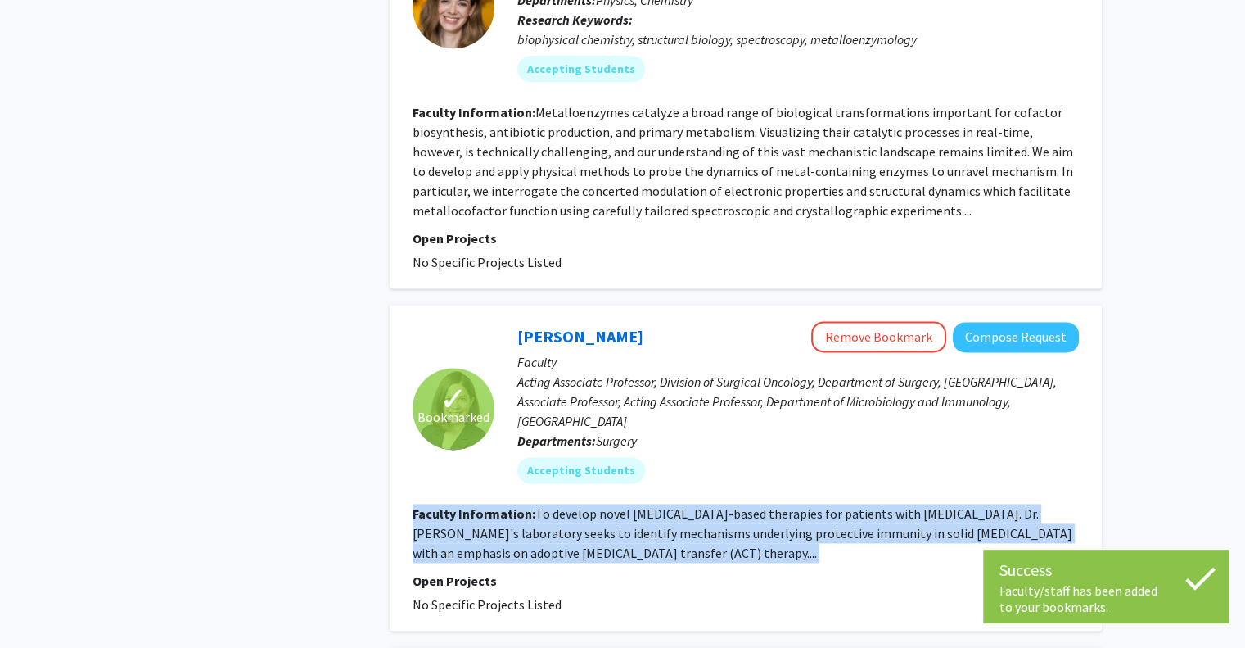
click at [452, 505] on fg-read-more "To develop novel T cell-based therapies for patients with melanoma. Dr. Paulo's…" at bounding box center [743, 533] width 660 height 56
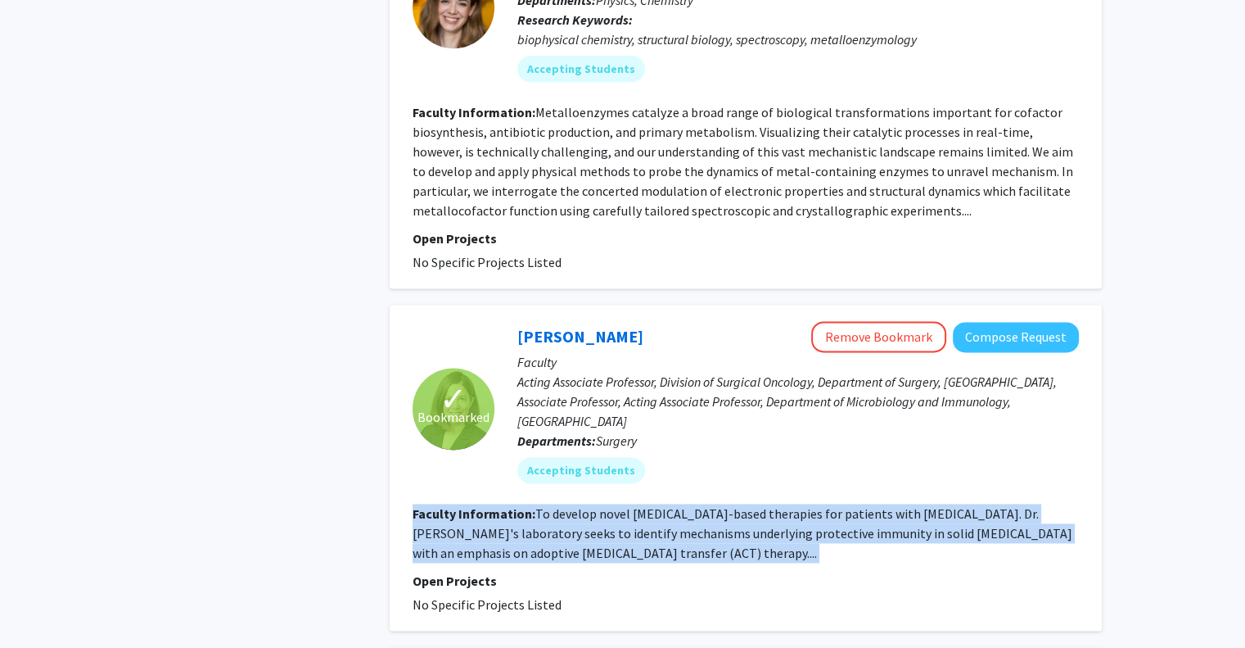
click at [452, 505] on fg-read-more "To develop novel T cell-based therapies for patients with melanoma. Dr. Paulo's…" at bounding box center [743, 533] width 660 height 56
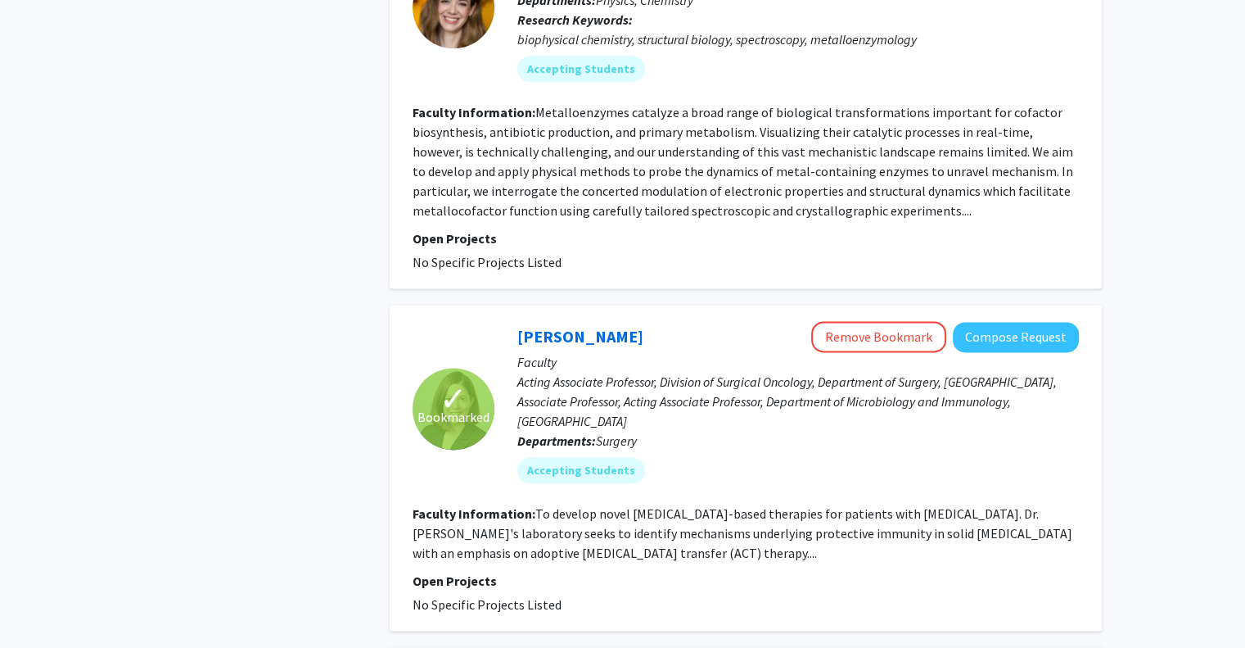
click at [452, 505] on fg-read-more "To develop novel T cell-based therapies for patients with melanoma. Dr. Paulo's…" at bounding box center [743, 533] width 660 height 56
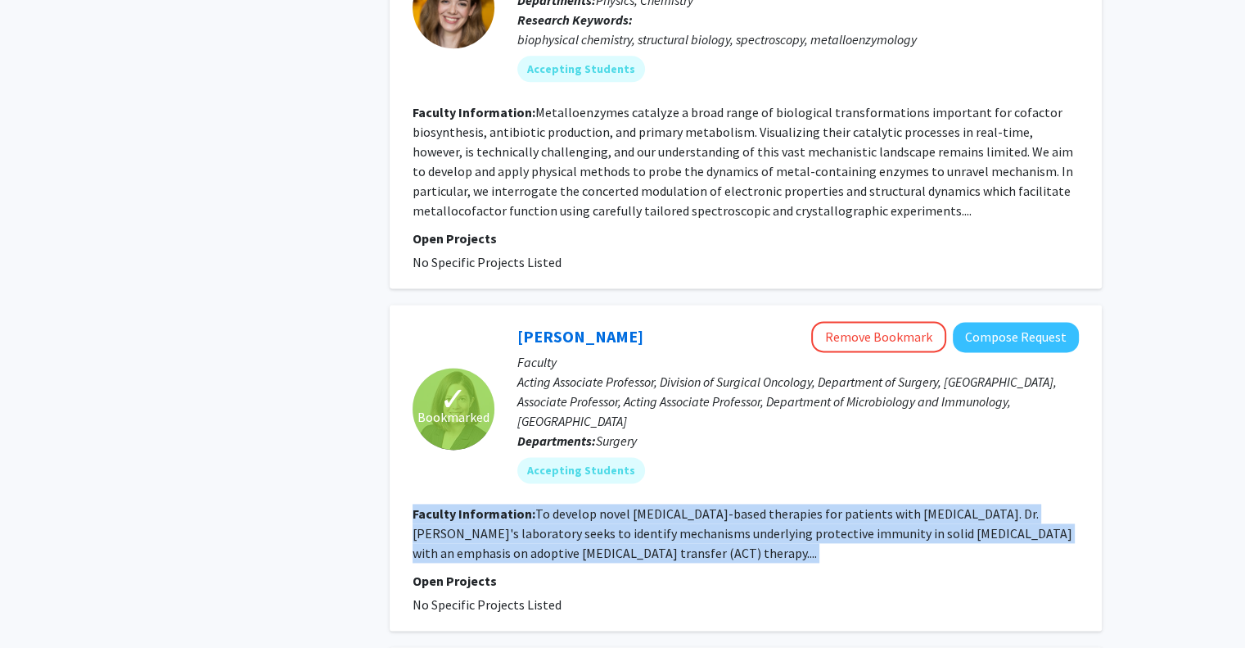
click at [452, 505] on fg-read-more "To develop novel T cell-based therapies for patients with melanoma. Dr. Paulo's…" at bounding box center [743, 533] width 660 height 56
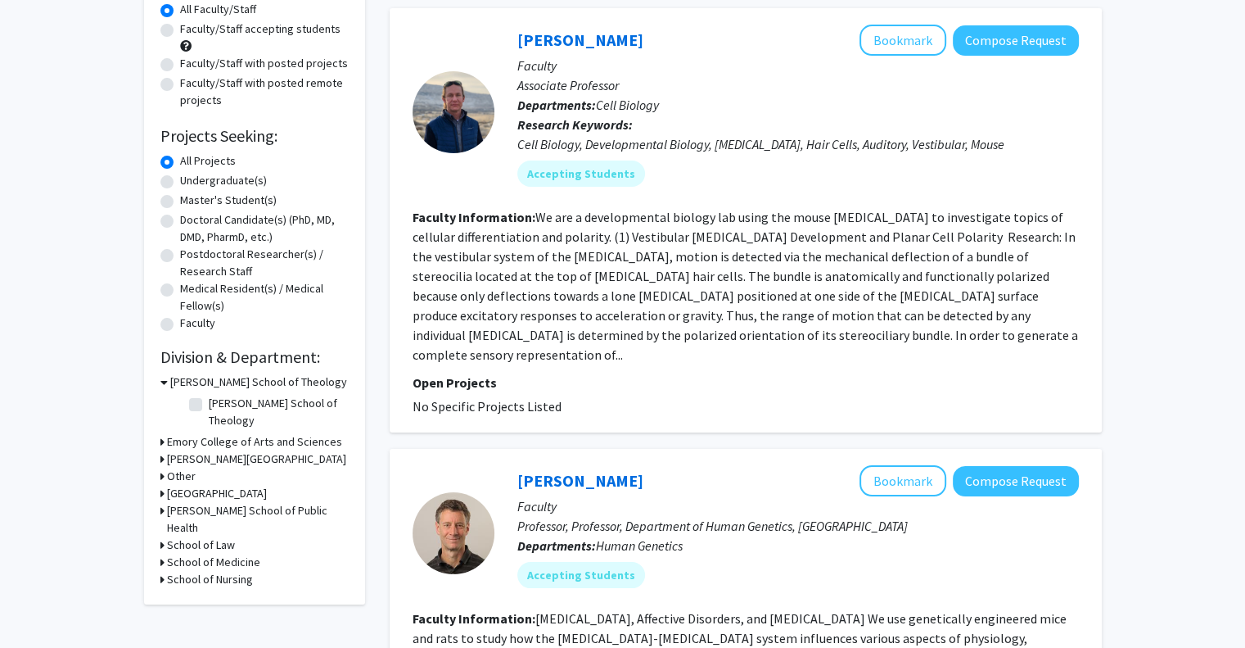
scroll to position [164, 0]
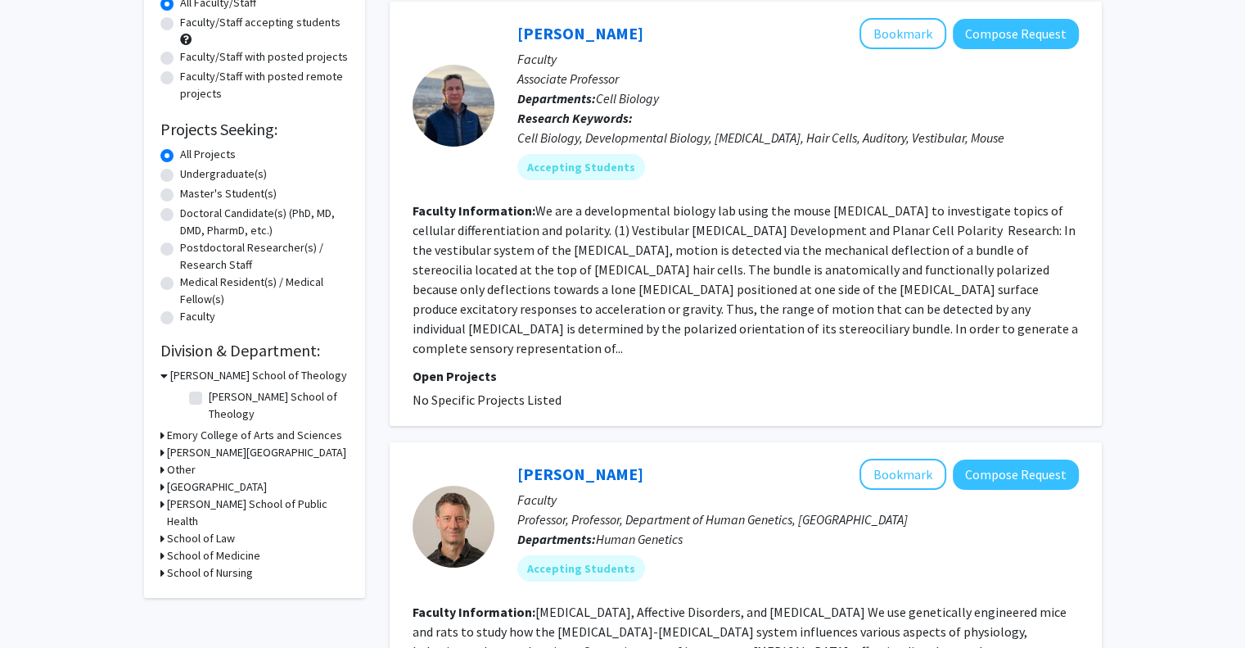
click at [194, 547] on h3 "School of Medicine" at bounding box center [213, 555] width 93 height 17
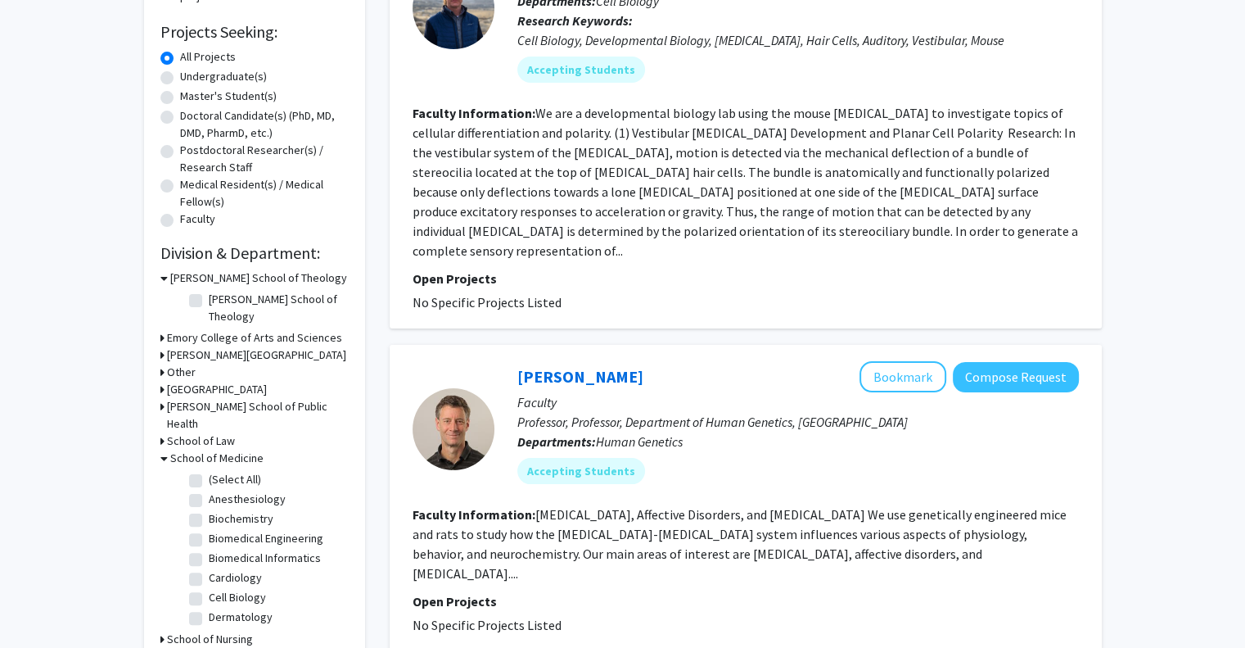
scroll to position [278, 0]
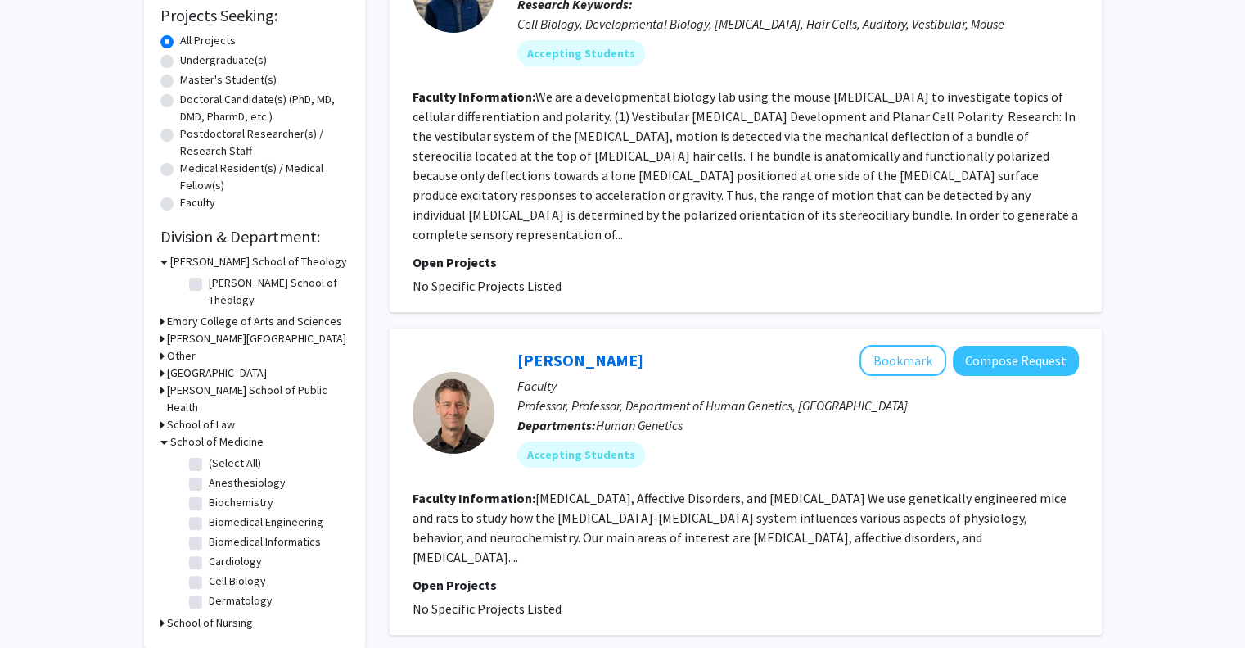
click at [209, 454] on label "(Select All)" at bounding box center [235, 462] width 52 height 17
click at [209, 454] on input "(Select All)" at bounding box center [214, 459] width 11 height 11
checkbox input "true"
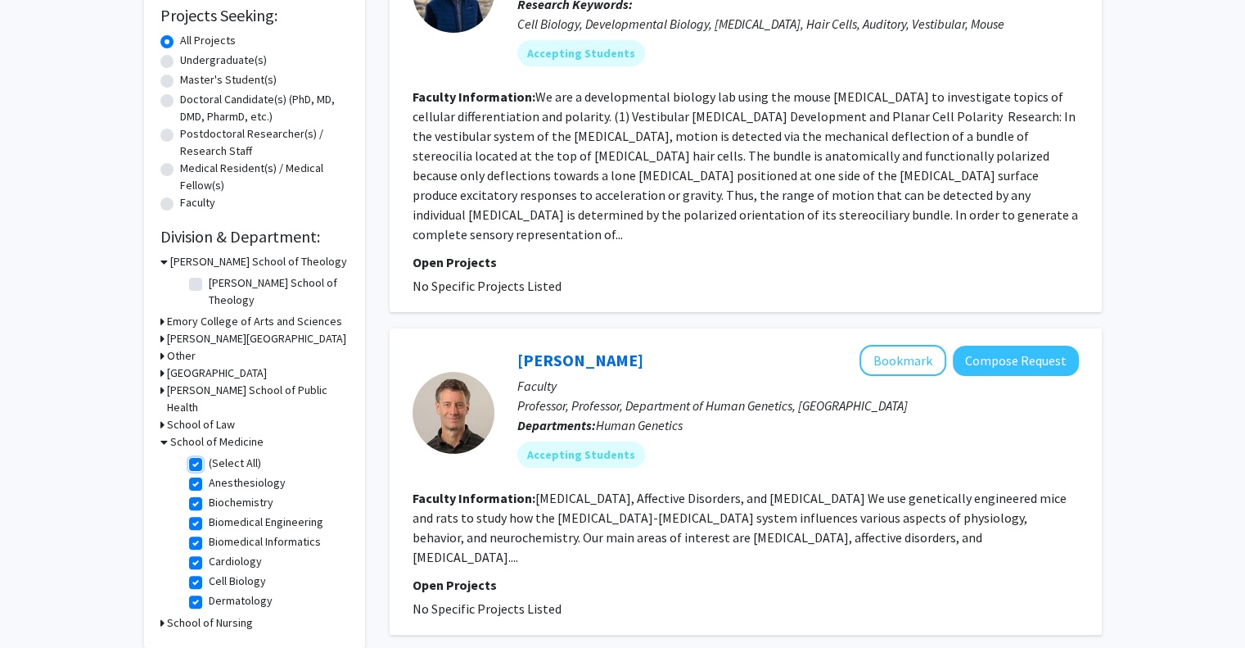
checkbox input "true"
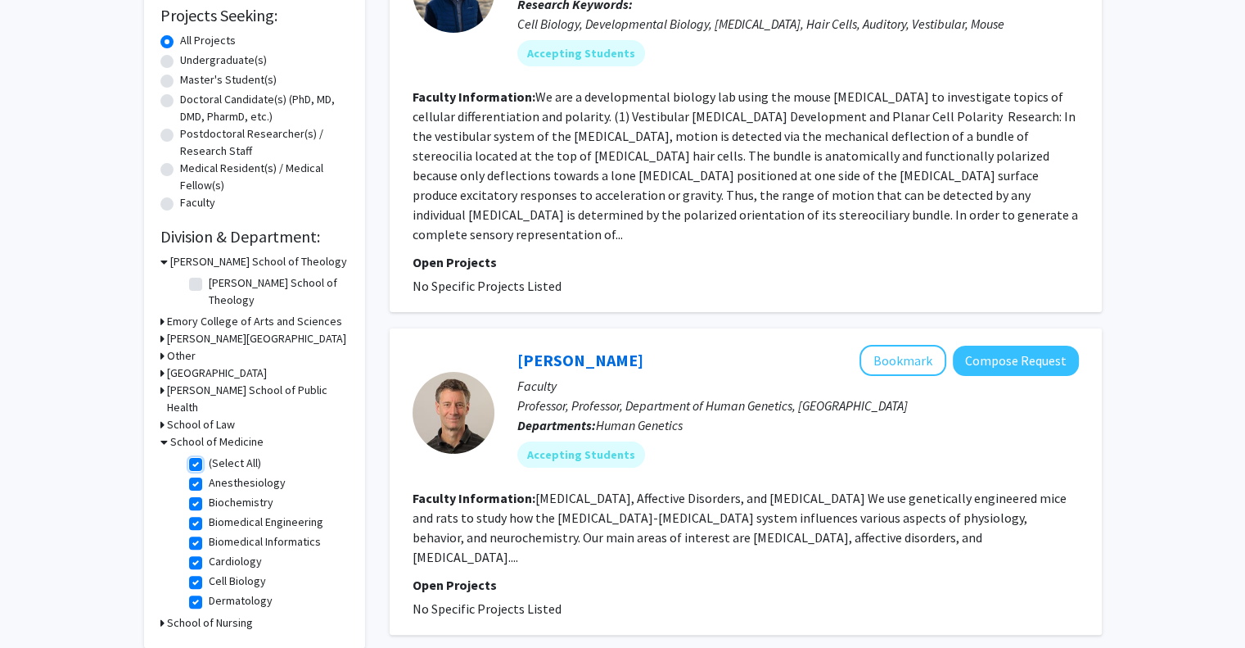
checkbox input "true"
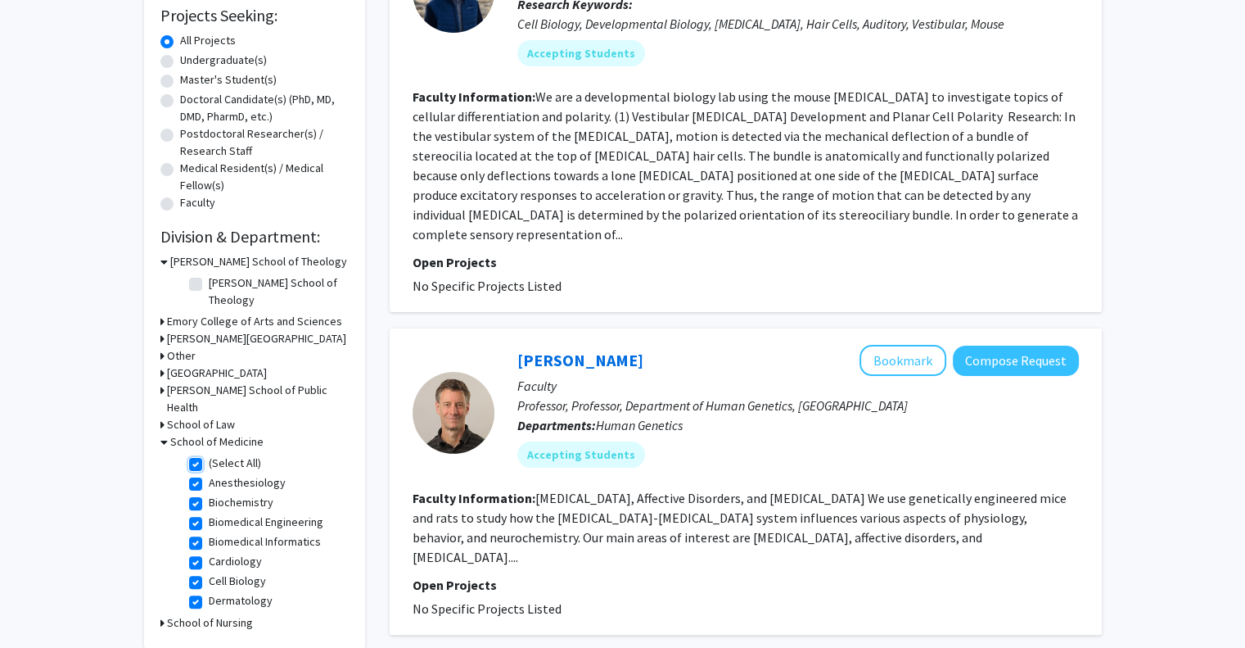
checkbox input "true"
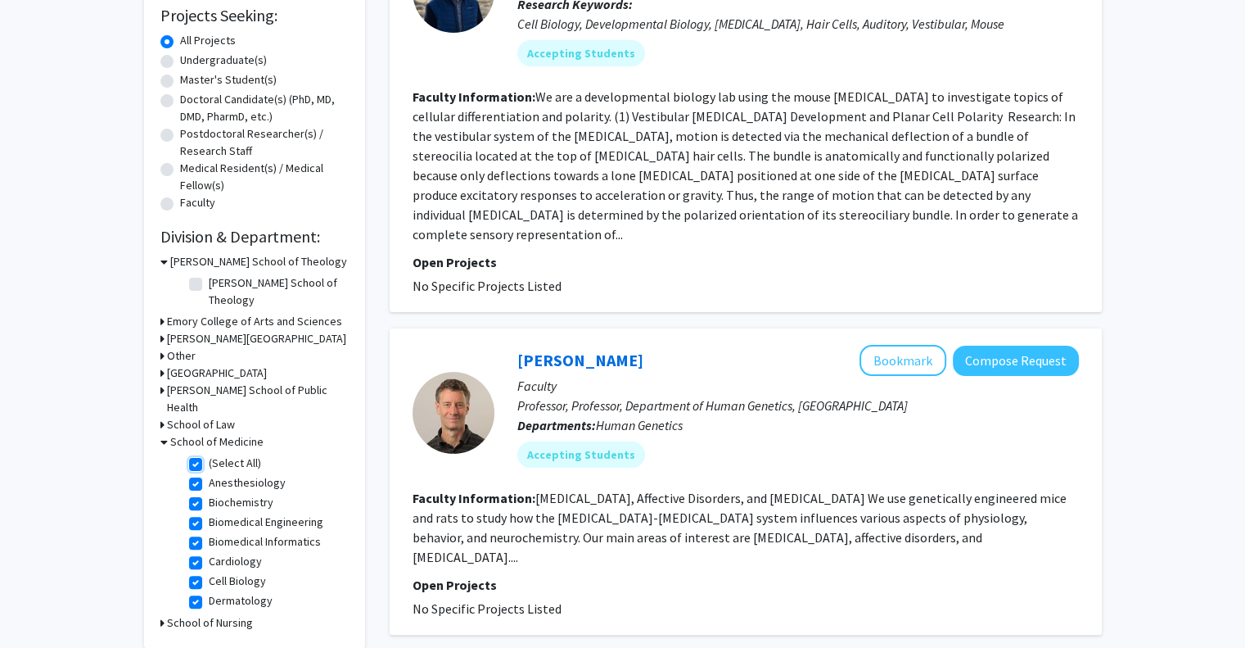
checkbox input "true"
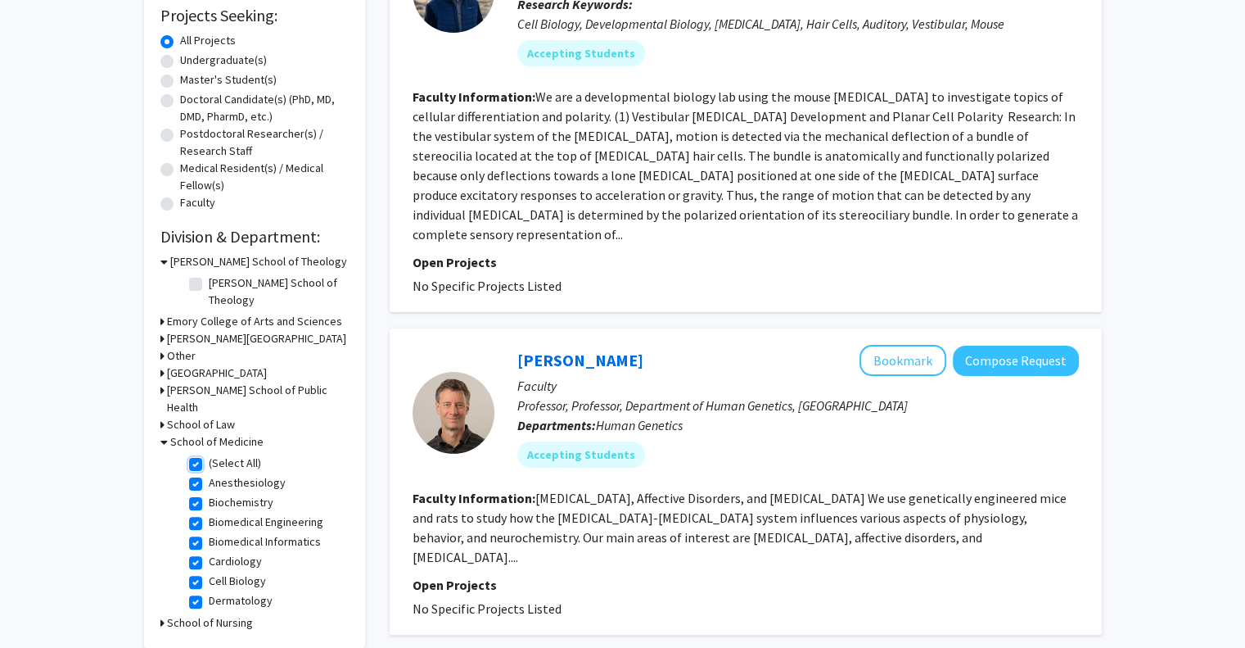
checkbox input "true"
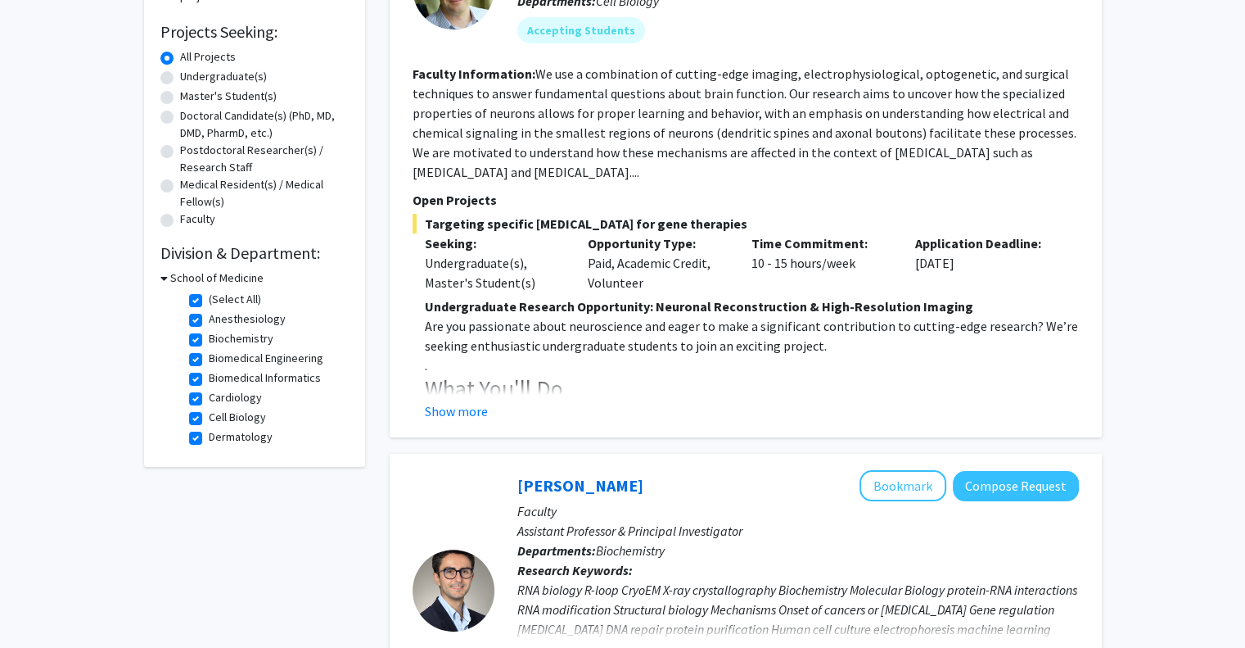
scroll to position [329, 0]
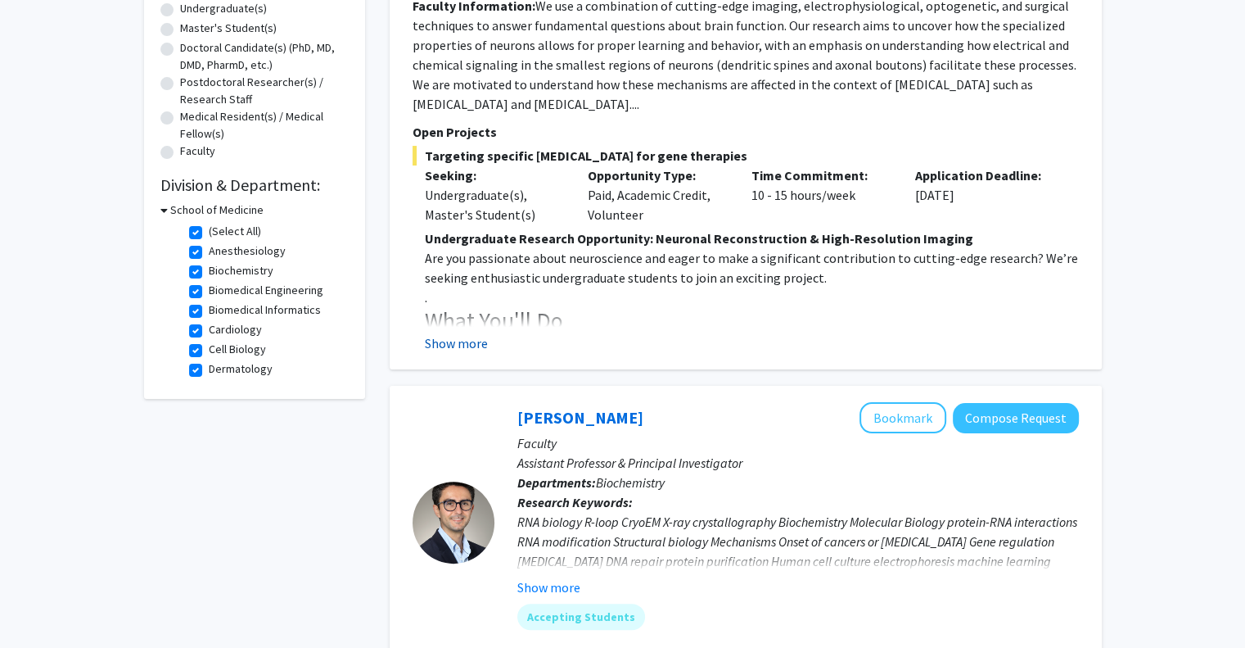
click at [467, 342] on button "Show more" at bounding box center [456, 343] width 63 height 20
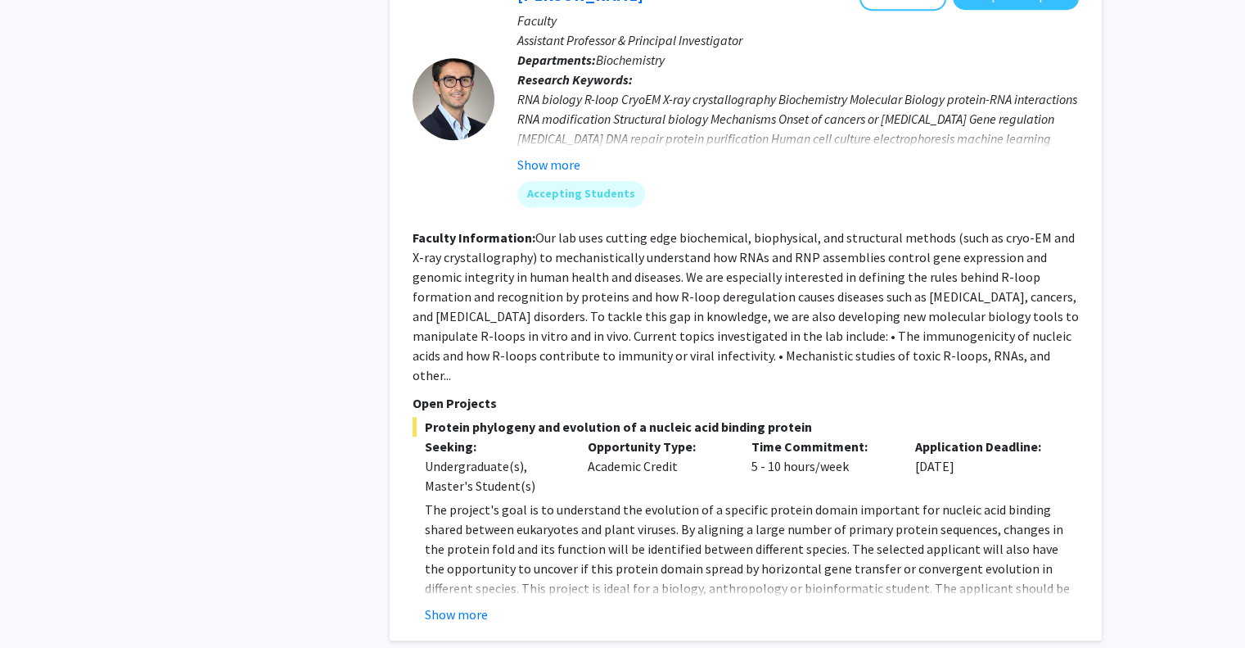
scroll to position [1089, 0]
click at [583, 264] on section "Faculty Information: Our lab uses cutting edge biochemical, biophysical, and st…" at bounding box center [746, 306] width 666 height 157
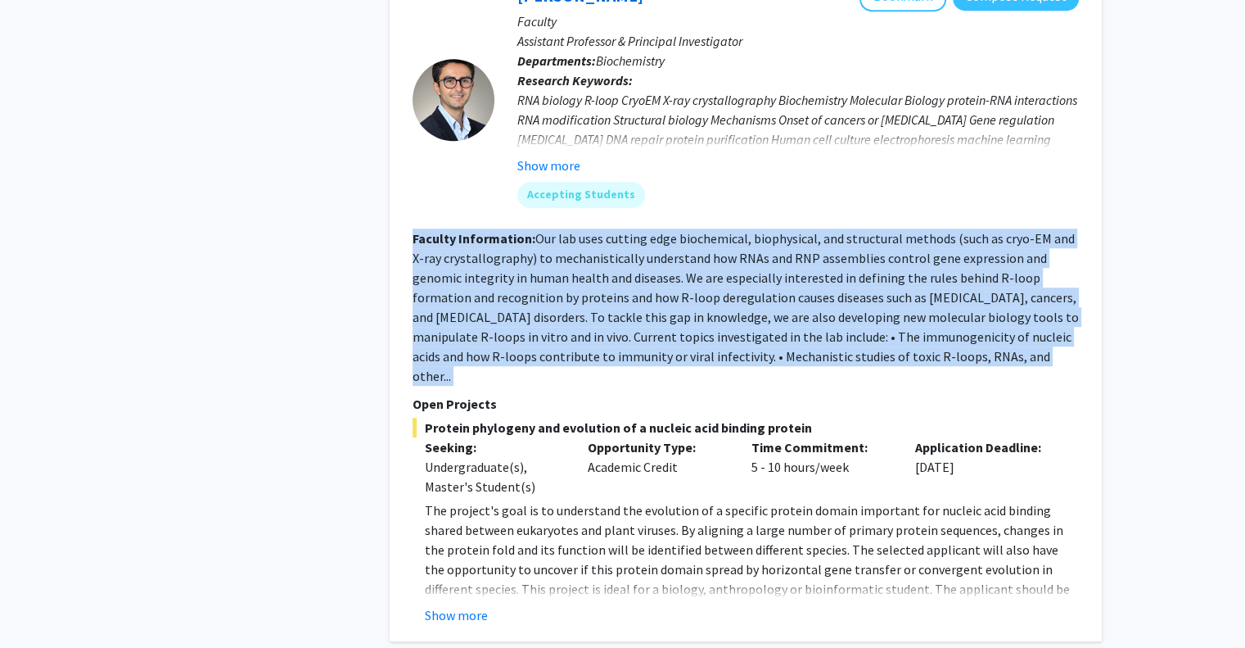
click at [583, 264] on section "Faculty Information: Our lab uses cutting edge biochemical, biophysical, and st…" at bounding box center [746, 306] width 666 height 157
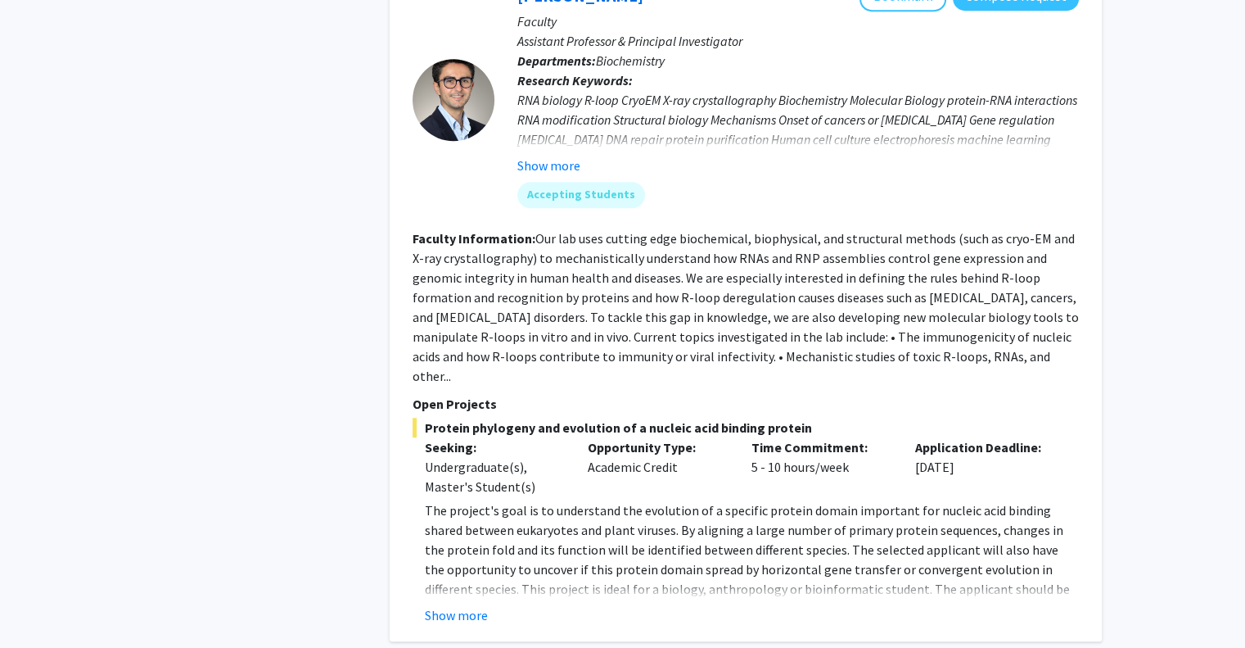
click at [583, 264] on section "Faculty Information: Our lab uses cutting edge biochemical, biophysical, and st…" at bounding box center [746, 306] width 666 height 157
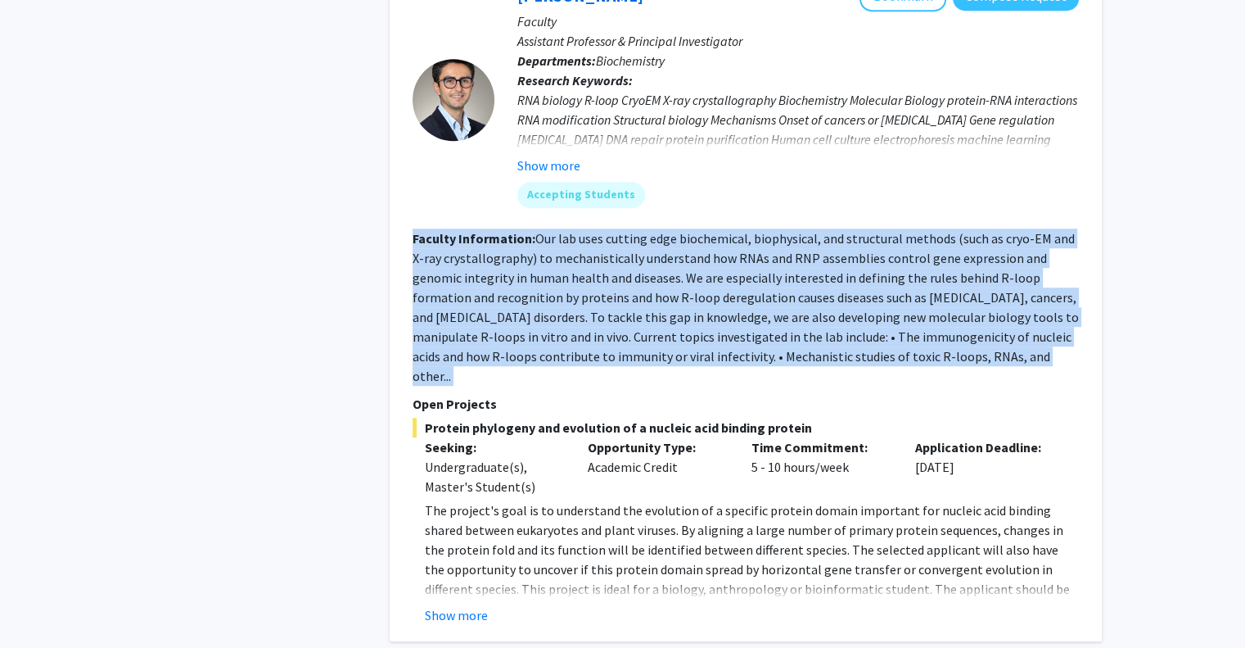
click at [583, 264] on section "Faculty Information: Our lab uses cutting edge biochemical, biophysical, and st…" at bounding box center [746, 306] width 666 height 157
click at [634, 264] on fg-read-more "Our lab uses cutting edge biochemical, biophysical, and structural methods (suc…" at bounding box center [746, 307] width 666 height 154
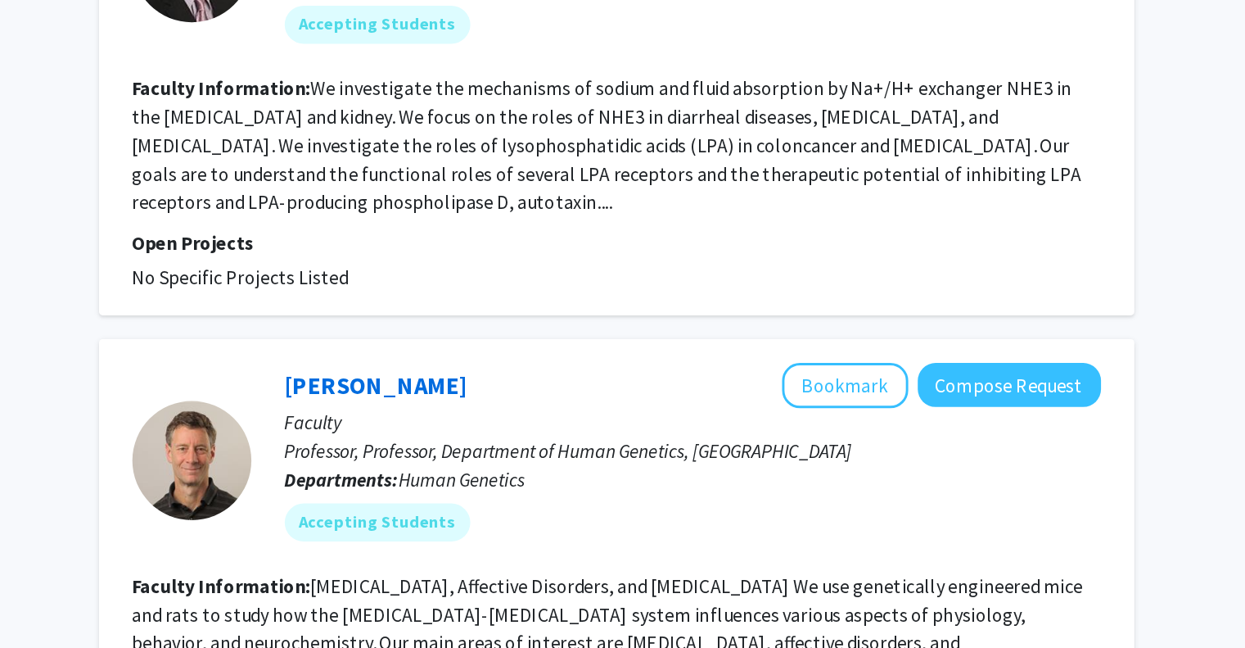
scroll to position [3301, 0]
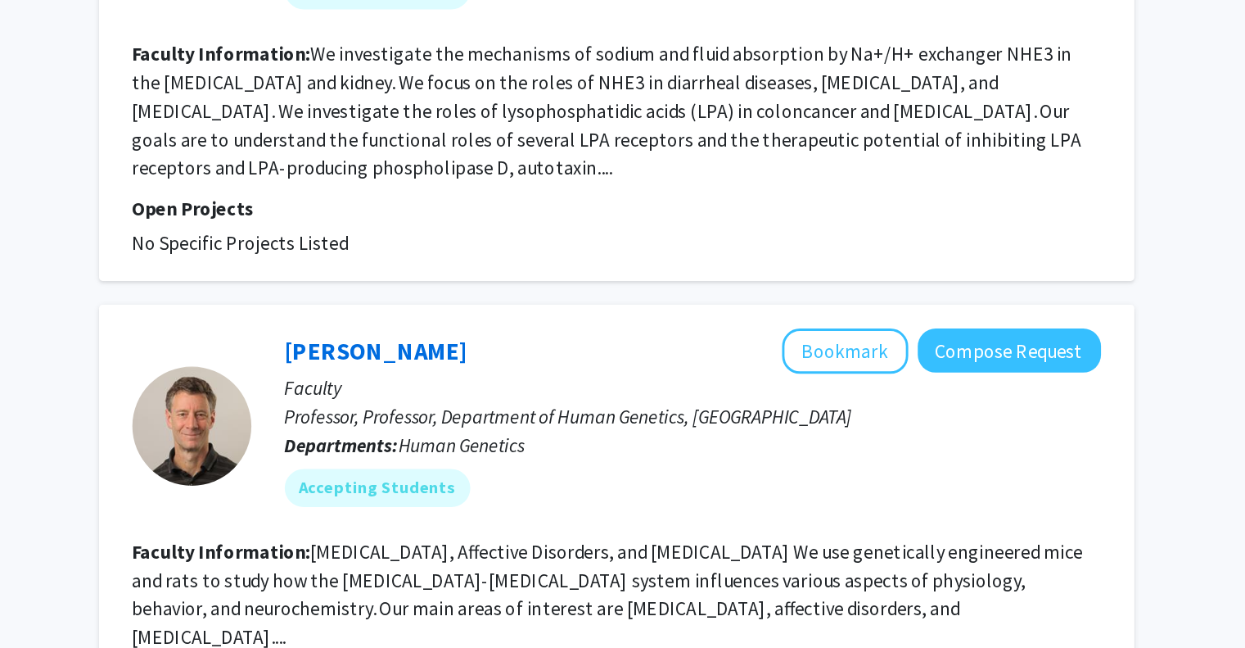
click at [719, 572] on fg-read-more "Neurodegenerative Disease, Affective Disorders, and Drug Addiction We use genet…" at bounding box center [740, 609] width 654 height 75
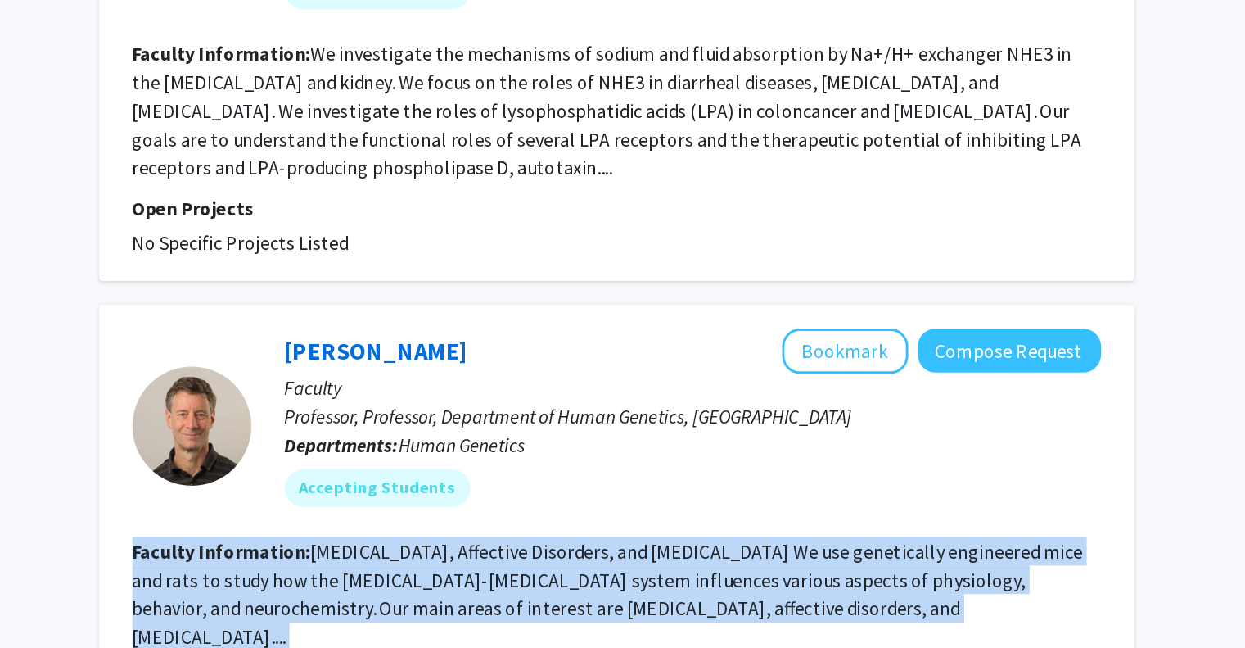
click at [719, 572] on fg-read-more "Neurodegenerative Disease, Affective Disorders, and Drug Addiction We use genet…" at bounding box center [740, 609] width 654 height 75
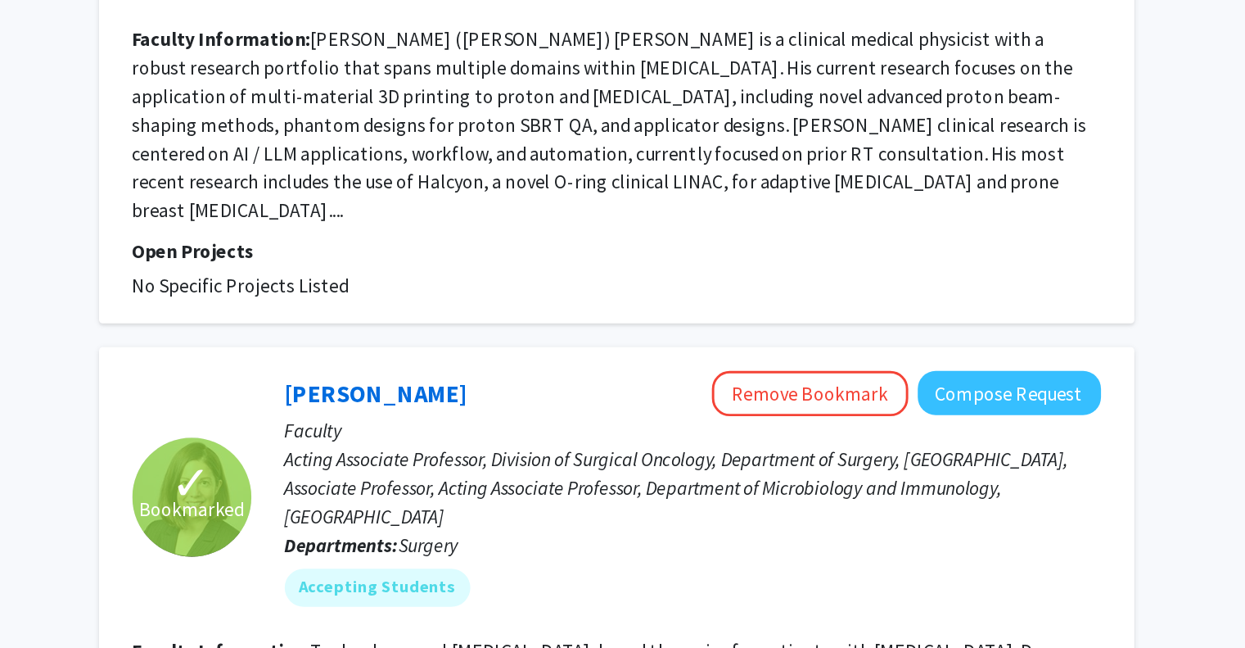
scroll to position [4099, 0]
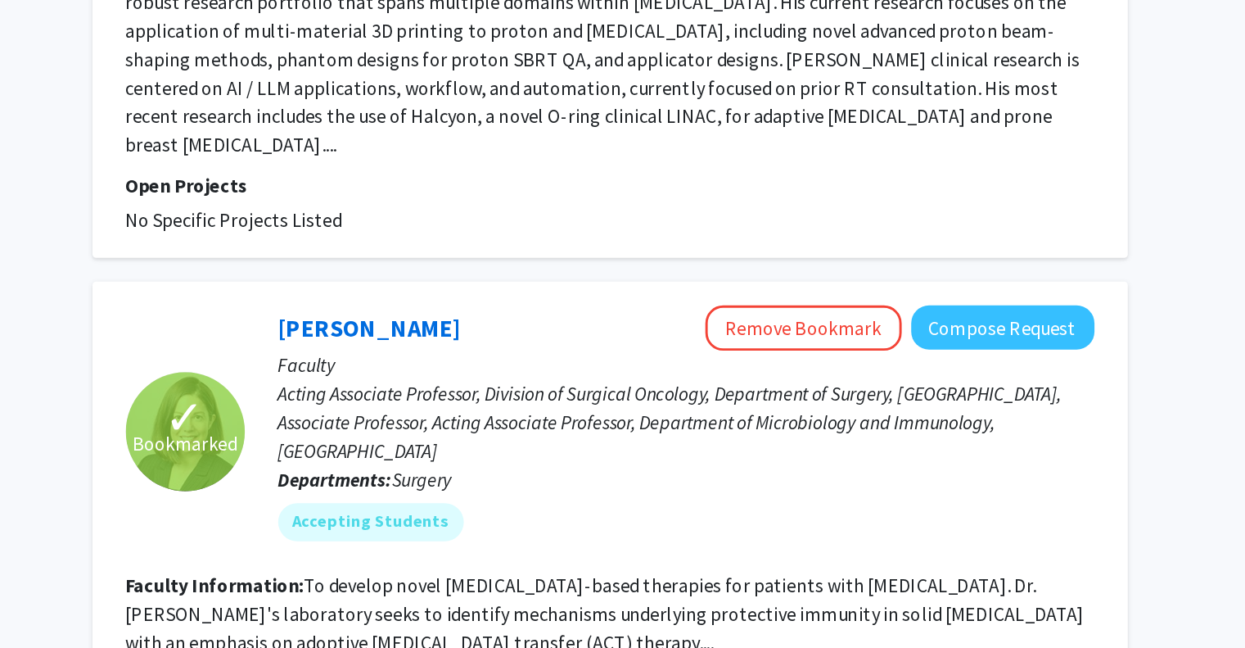
click at [698, 596] on fg-read-more "To develop novel T cell-based therapies for patients with melanoma. Dr. Paulo's…" at bounding box center [743, 624] width 660 height 56
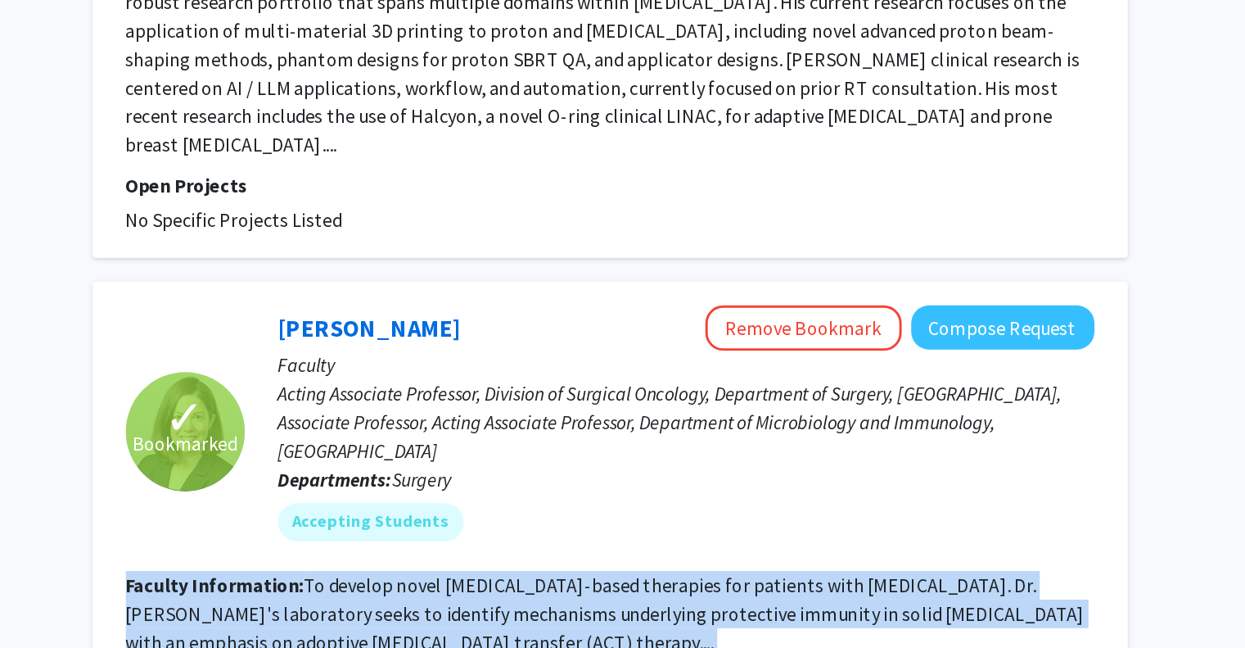
click at [698, 596] on fg-read-more "To develop novel T cell-based therapies for patients with melanoma. Dr. Paulo's…" at bounding box center [743, 624] width 660 height 56
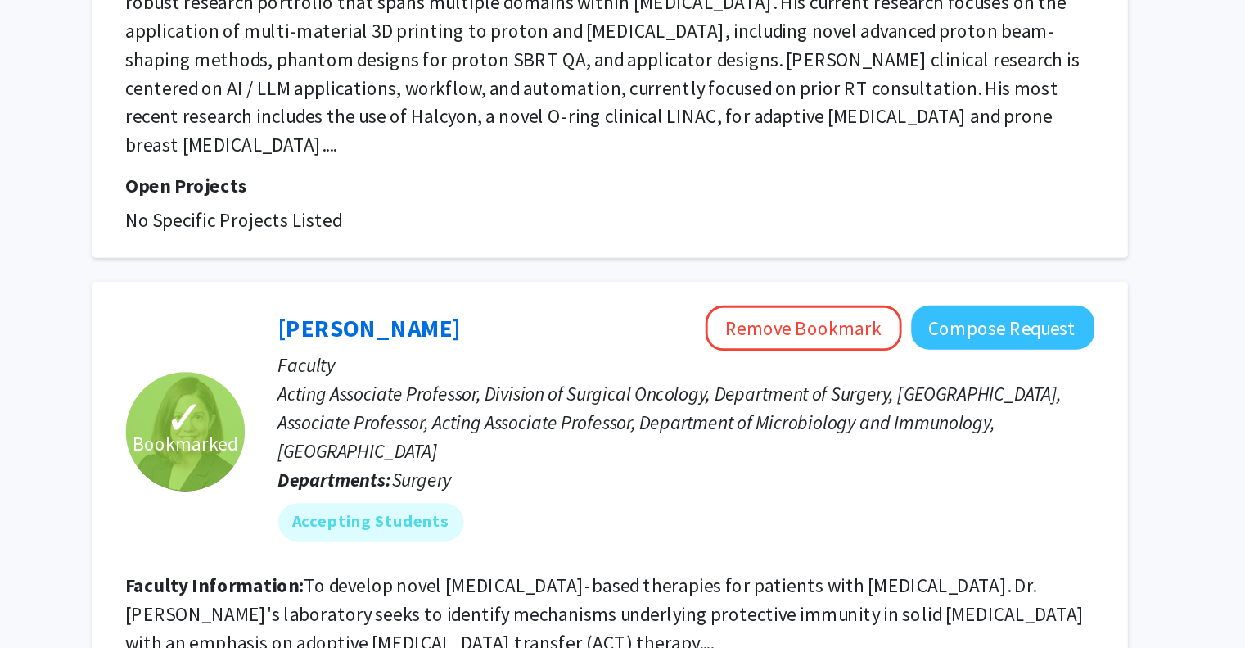
click at [698, 596] on fg-read-more "To develop novel T cell-based therapies for patients with melanoma. Dr. Paulo's…" at bounding box center [743, 624] width 660 height 56
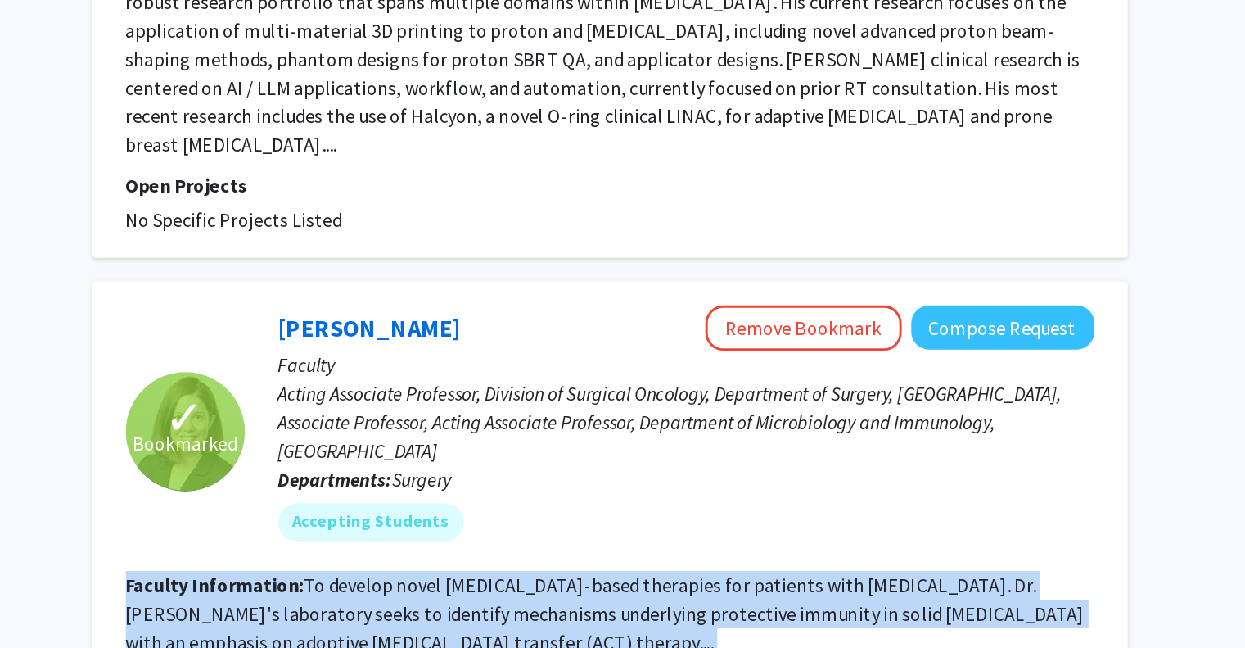
click at [698, 596] on fg-read-more "To develop novel T cell-based therapies for patients with melanoma. Dr. Paulo's…" at bounding box center [743, 624] width 660 height 56
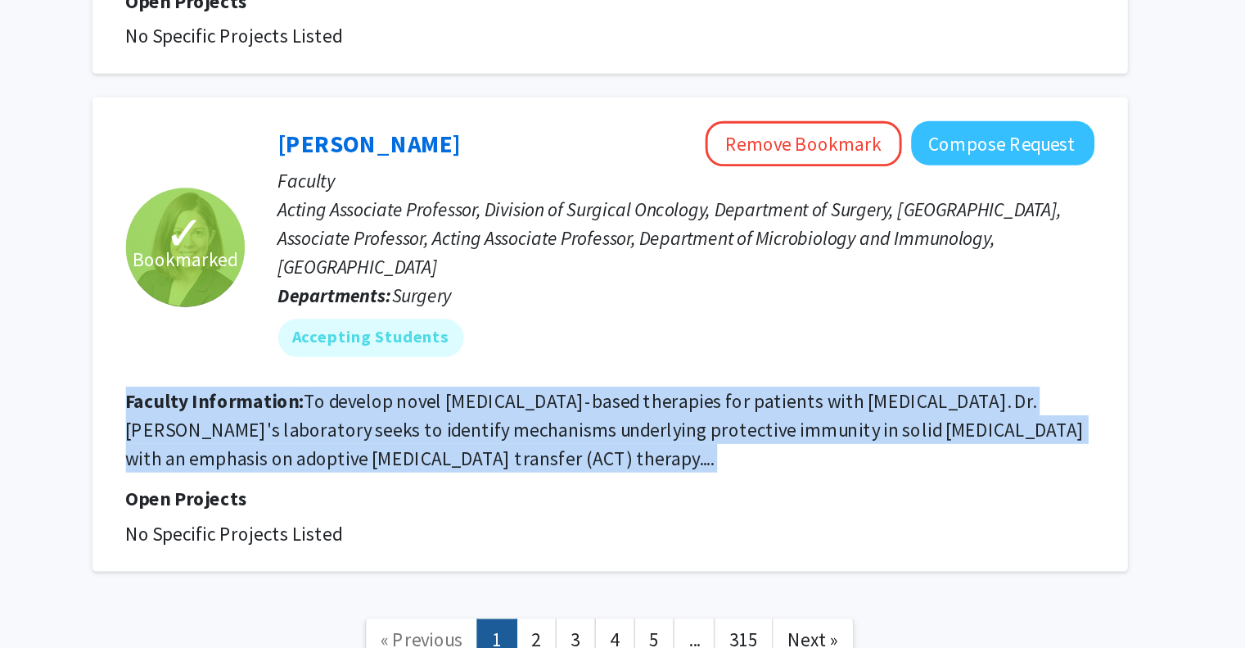
scroll to position [4230, 0]
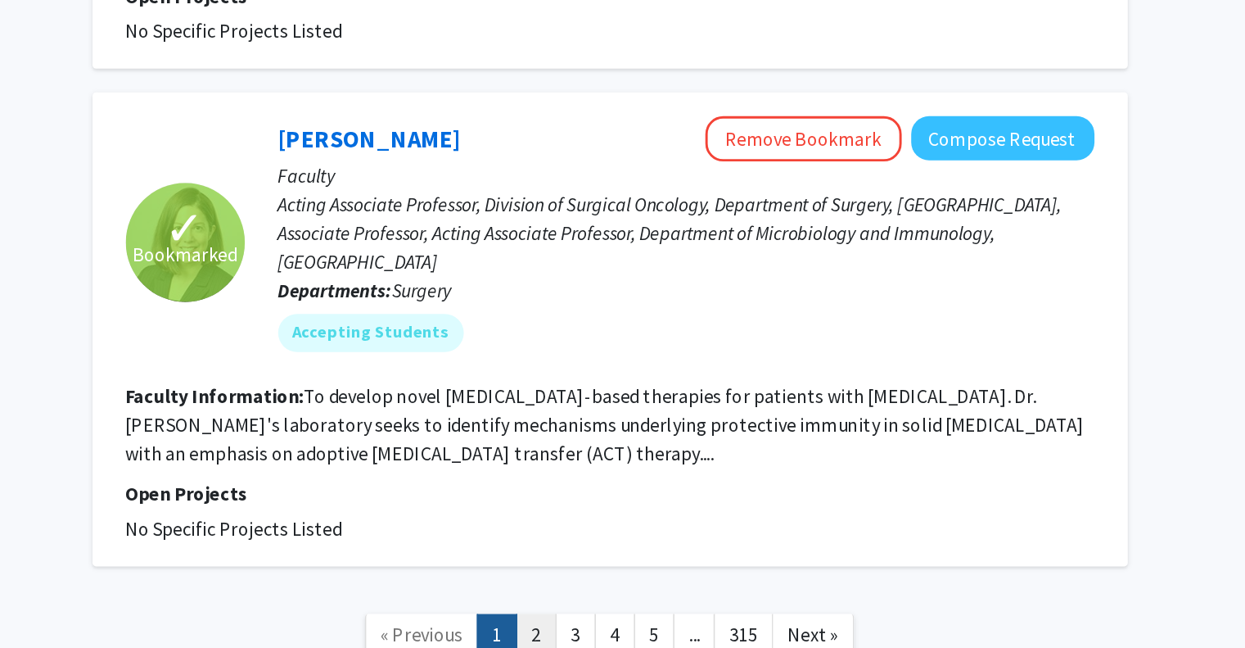
click at [703, 624] on link "2" at bounding box center [695, 638] width 28 height 29
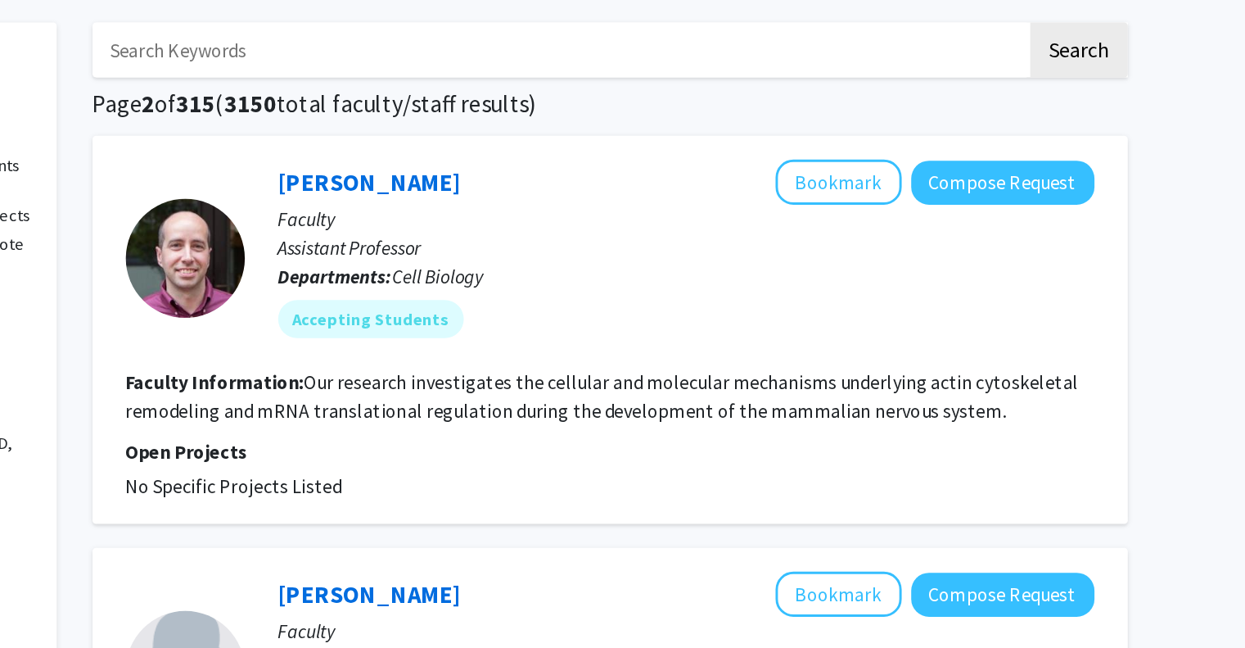
click at [703, 385] on p "Open Projects" at bounding box center [746, 382] width 666 height 20
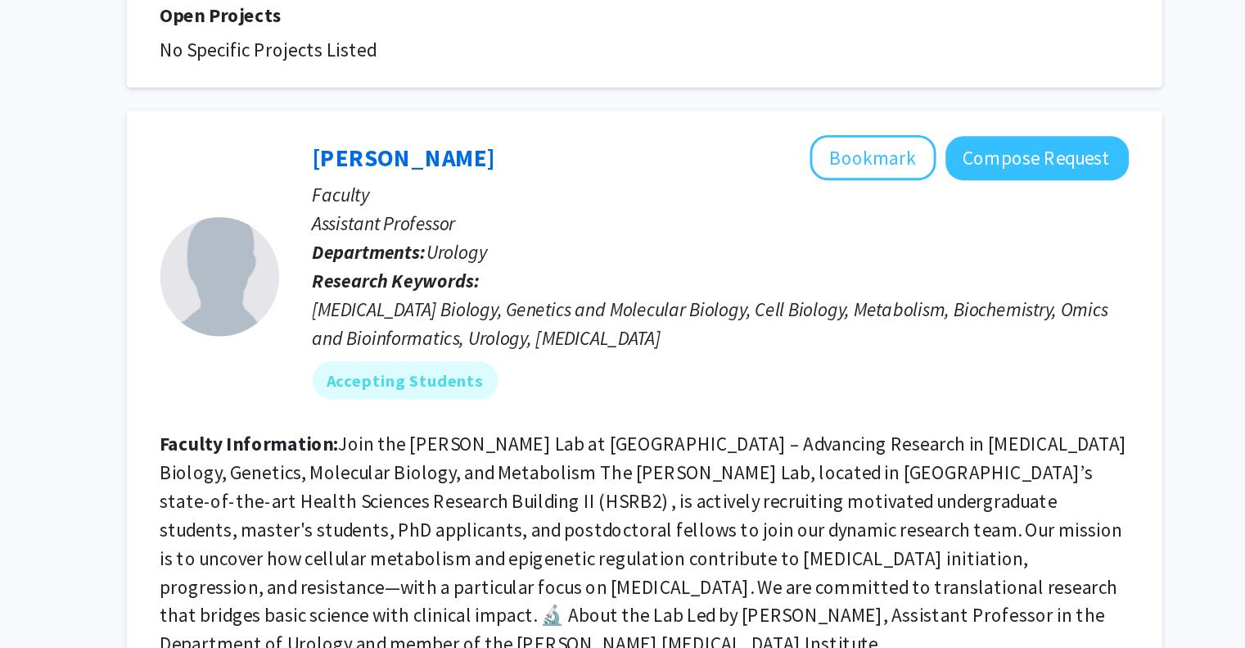
scroll to position [2791, 0]
click at [766, 496] on section "Faculty Information: Join the Xiong Lab at Emory University – Advancing Researc…" at bounding box center [746, 574] width 666 height 157
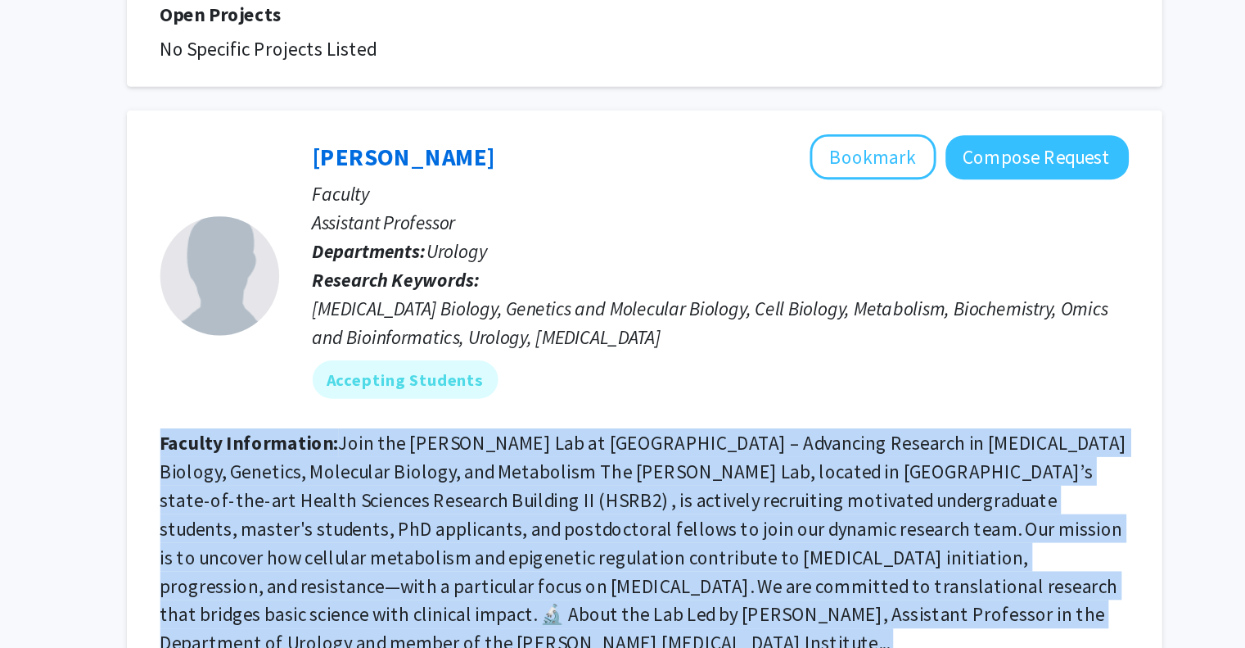
click at [766, 496] on section "Faculty Information: Join the Xiong Lab at Emory University – Advancing Researc…" at bounding box center [746, 574] width 666 height 157
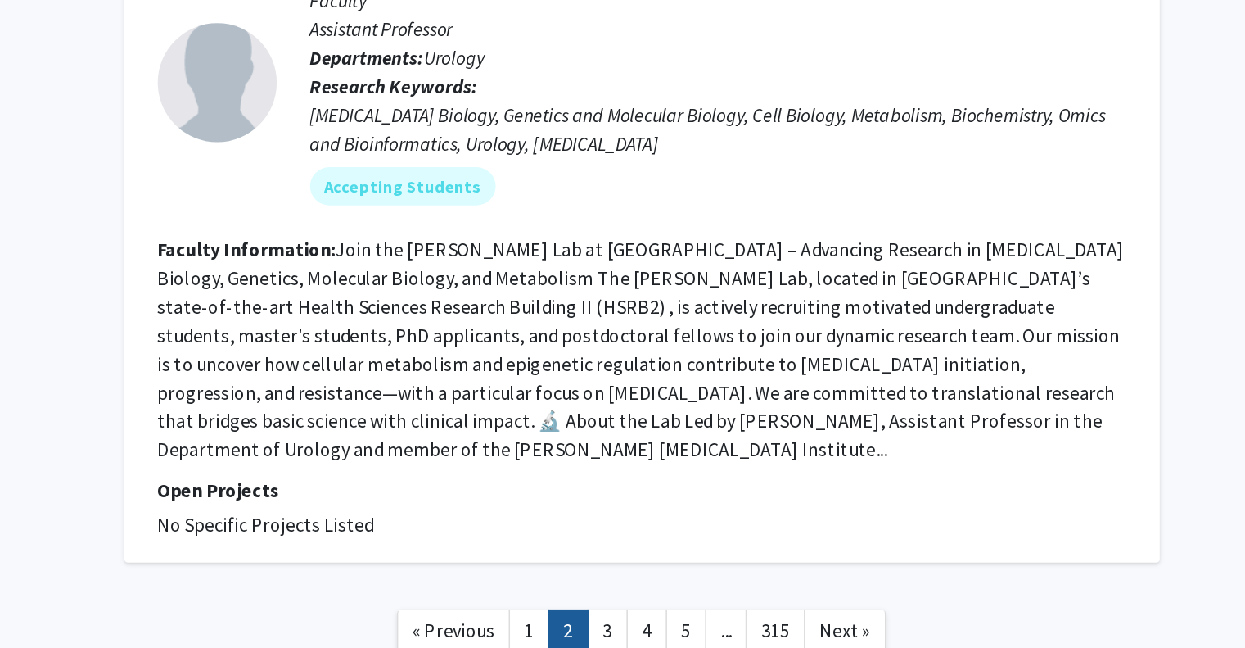
scroll to position [2959, 0]
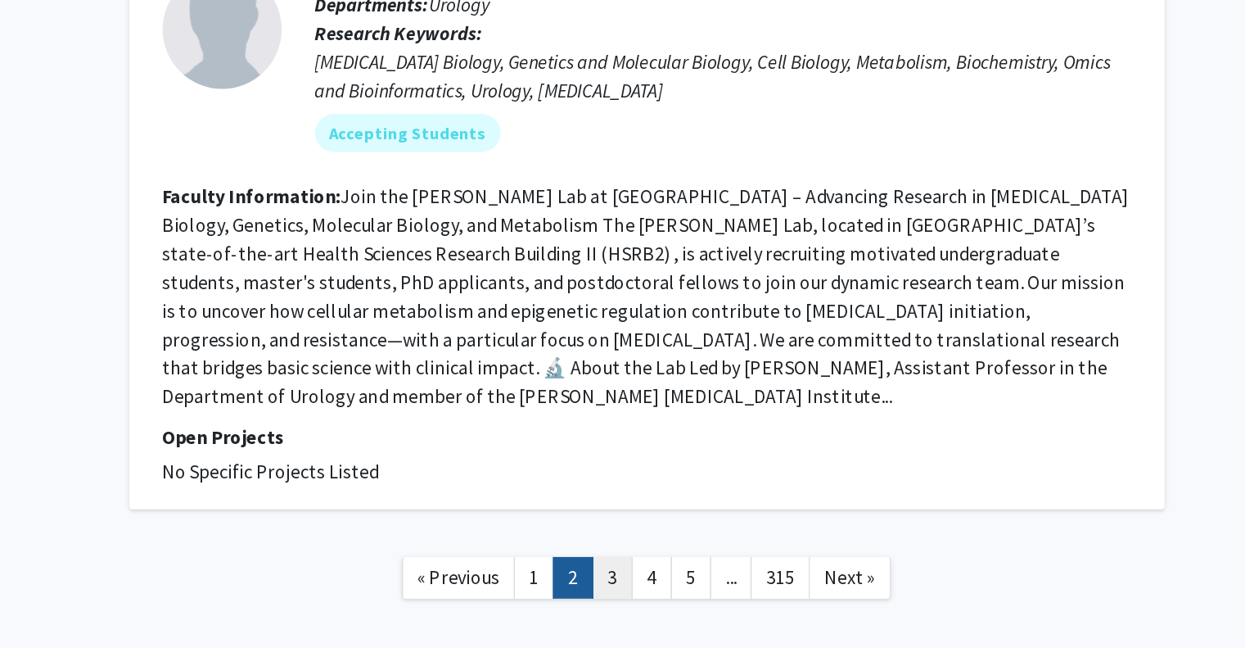
click at [726, 584] on link "3" at bounding box center [722, 598] width 28 height 29
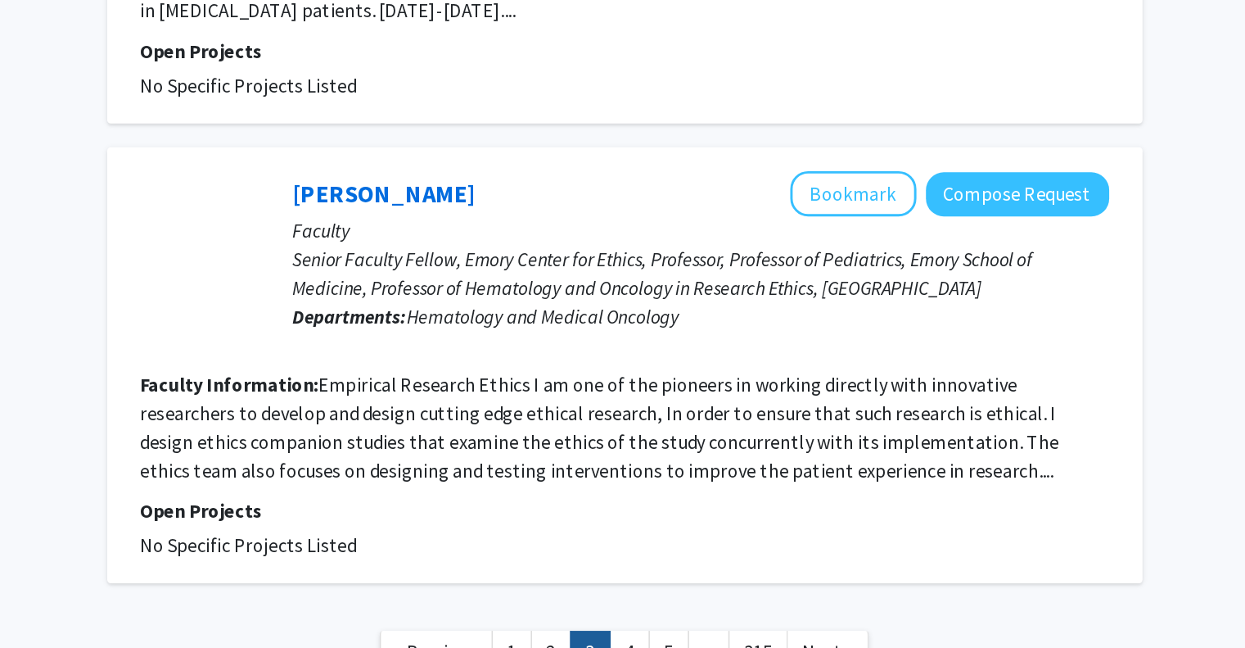
scroll to position [2389, 0]
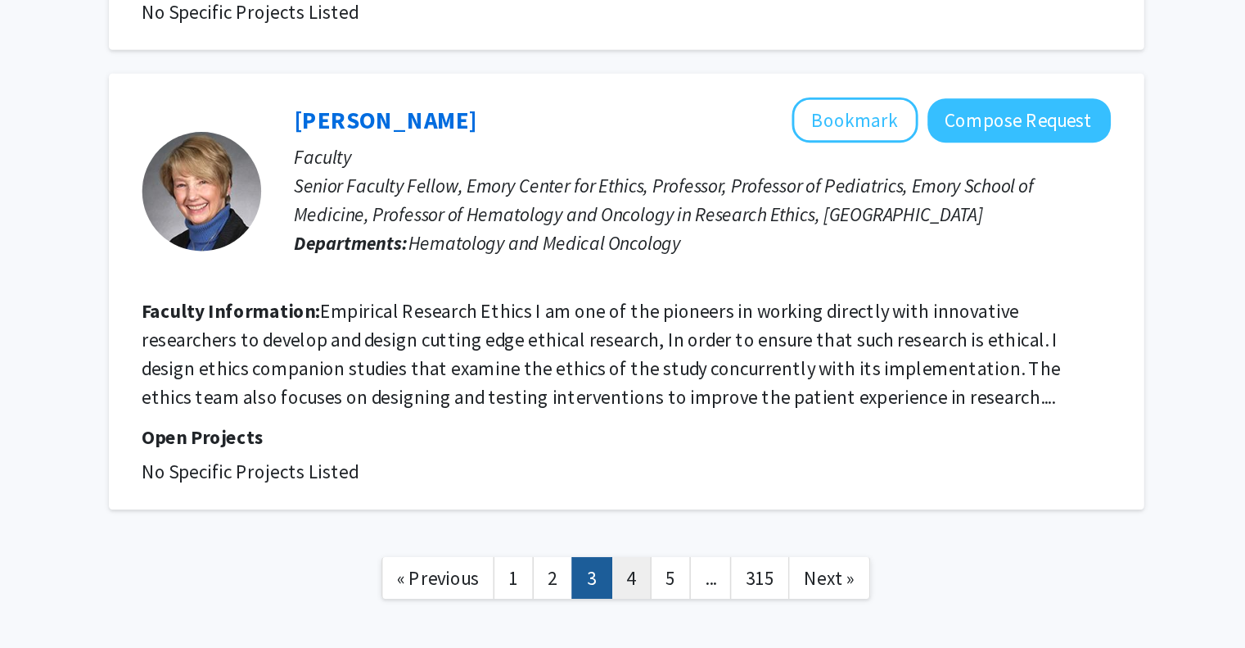
click at [760, 584] on link "4" at bounding box center [749, 598] width 28 height 29
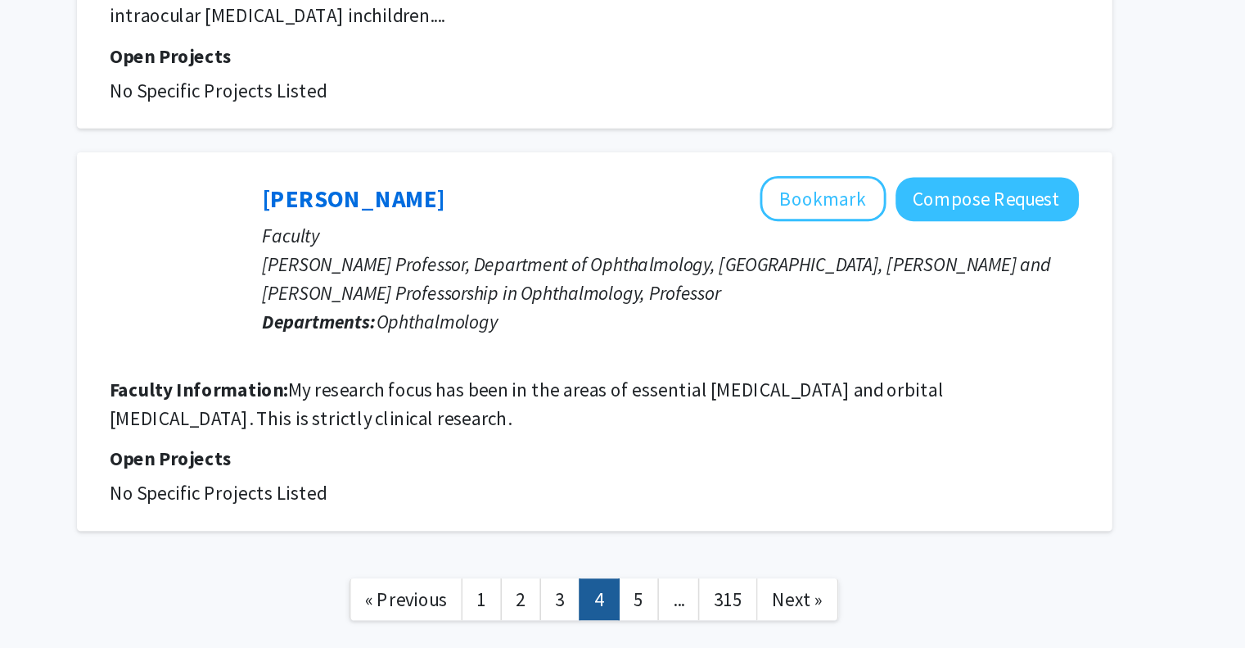
scroll to position [2406, 0]
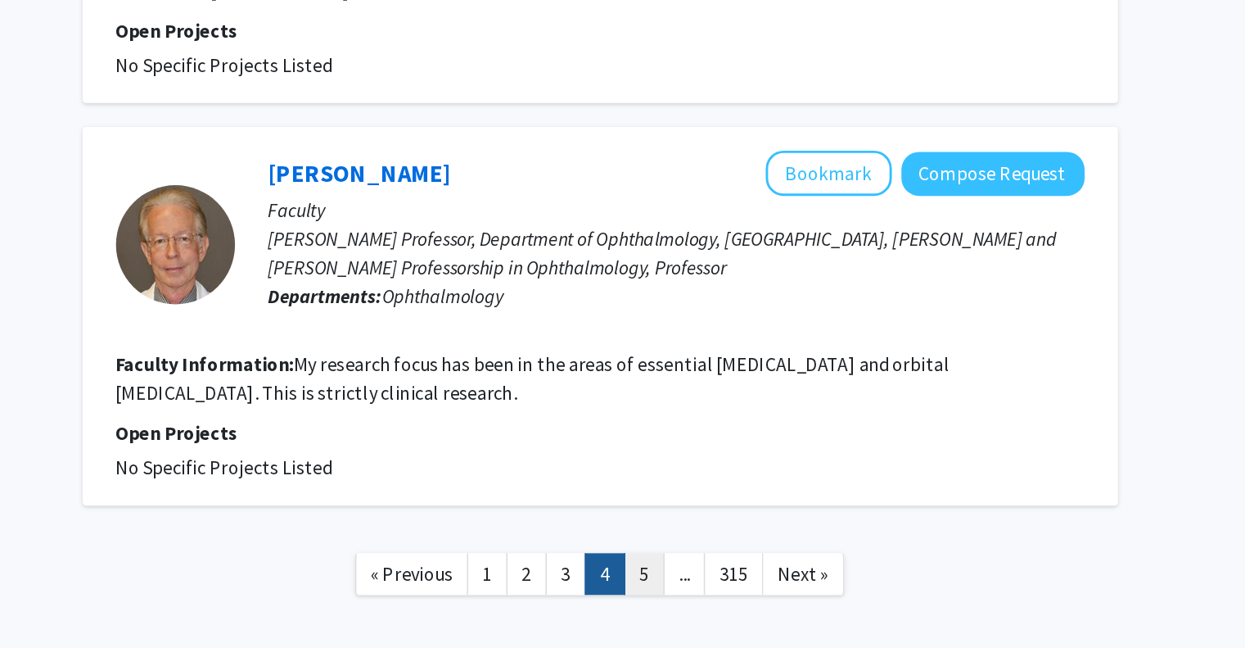
click at [774, 611] on link "5" at bounding box center [776, 596] width 28 height 29
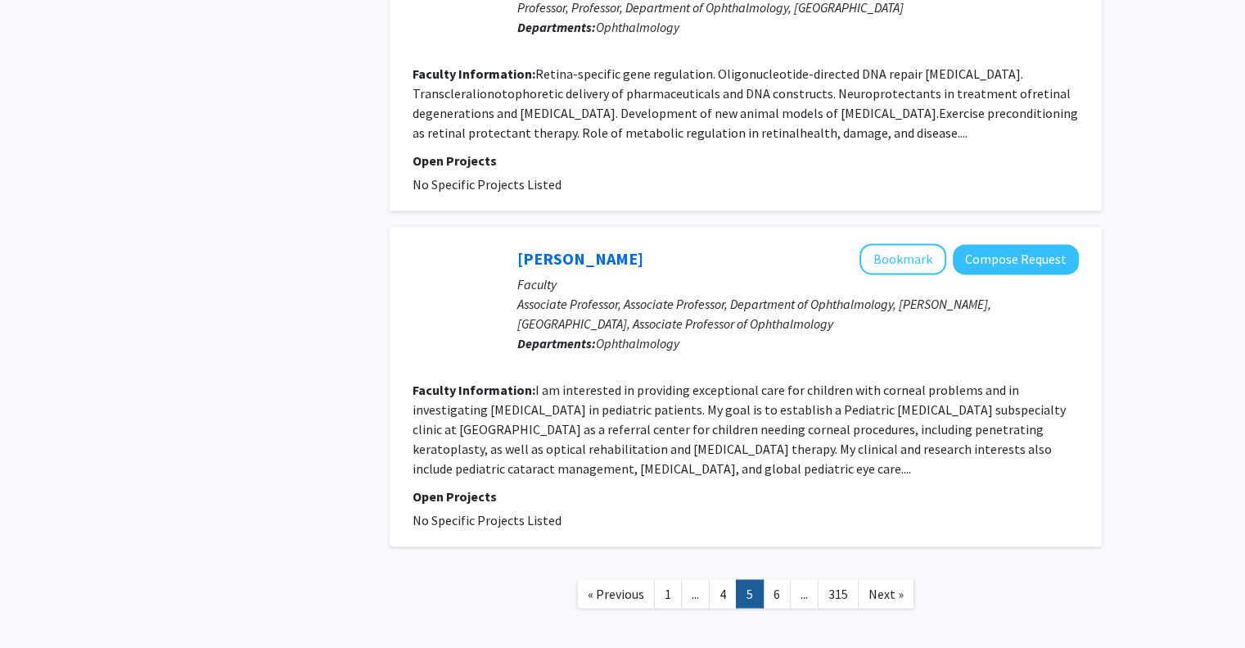
scroll to position [2573, 0]
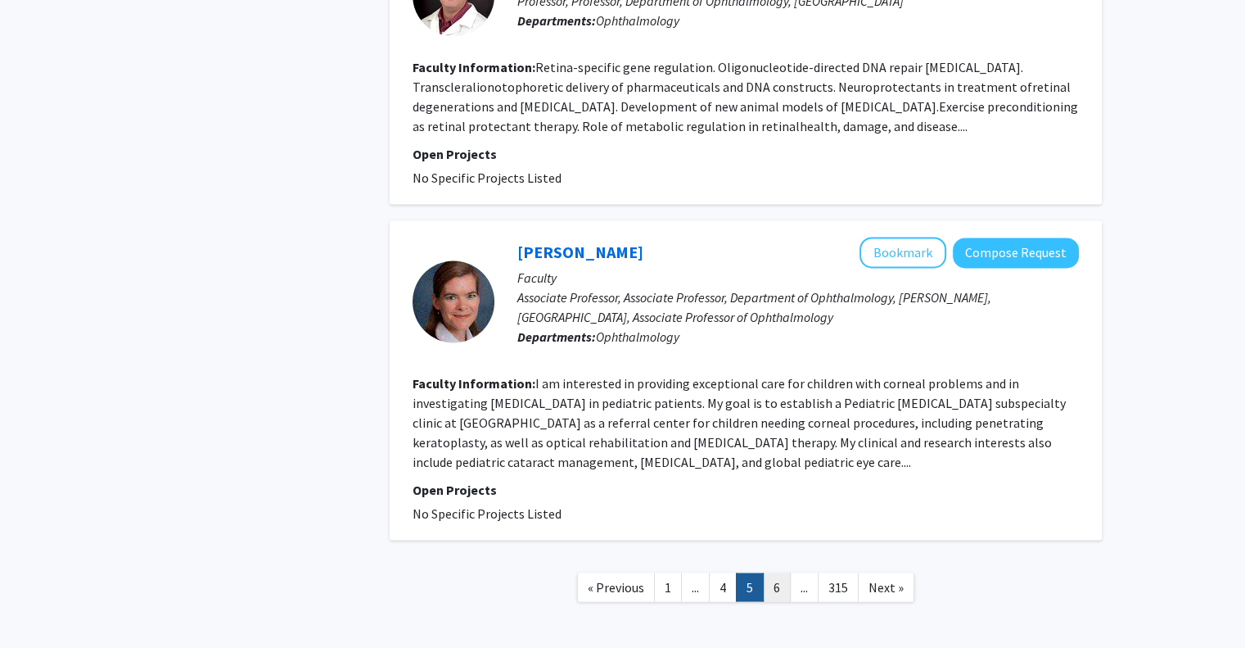
click at [776, 572] on link "6" at bounding box center [777, 586] width 28 height 29
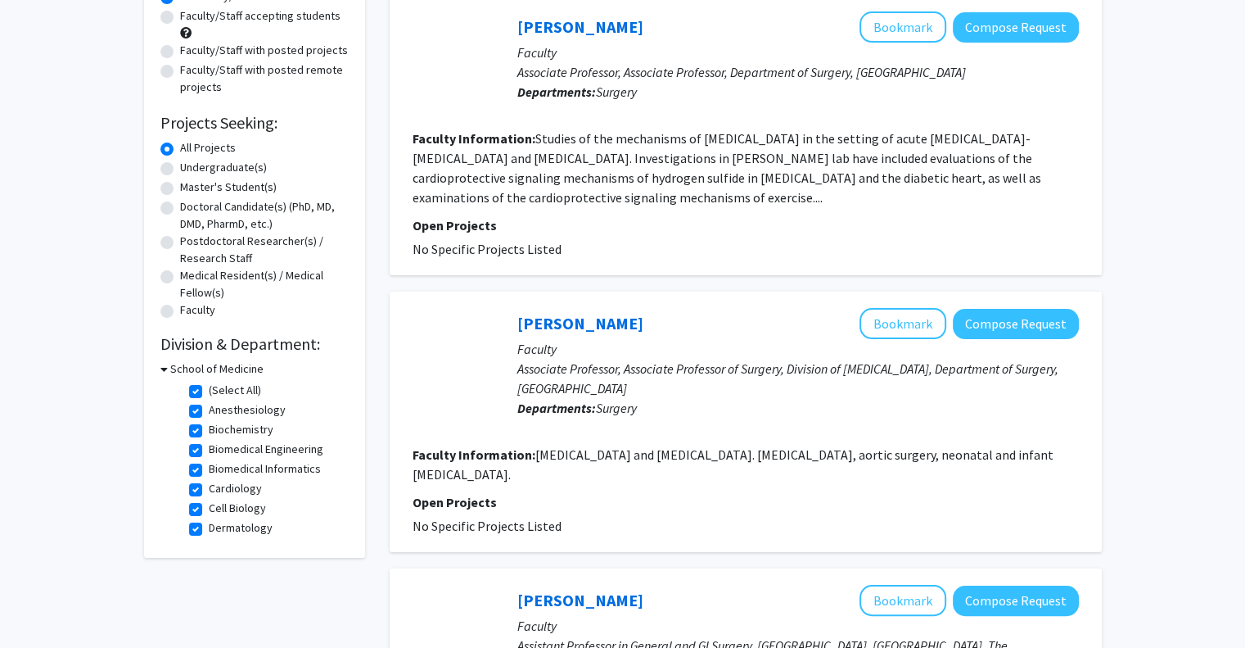
scroll to position [178, 0]
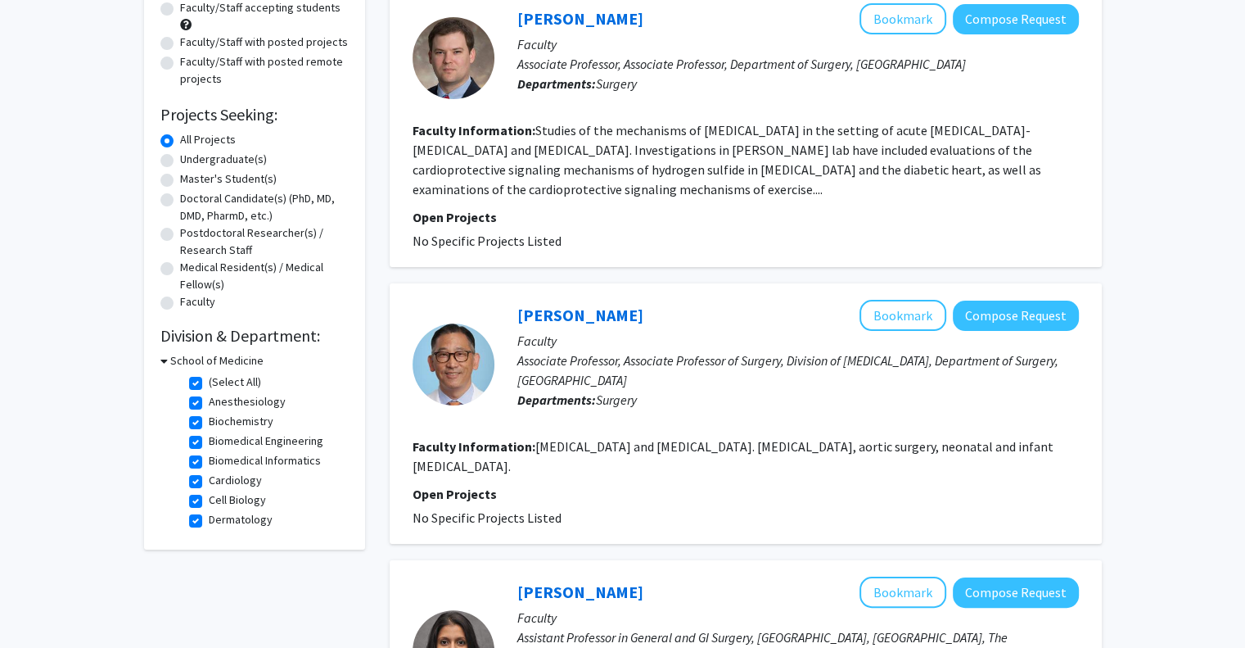
click at [439, 476] on fg-search-faculty "Paul Chai Bookmark Compose Request Faculty Associate Professor, Associate Profe…" at bounding box center [746, 414] width 666 height 228
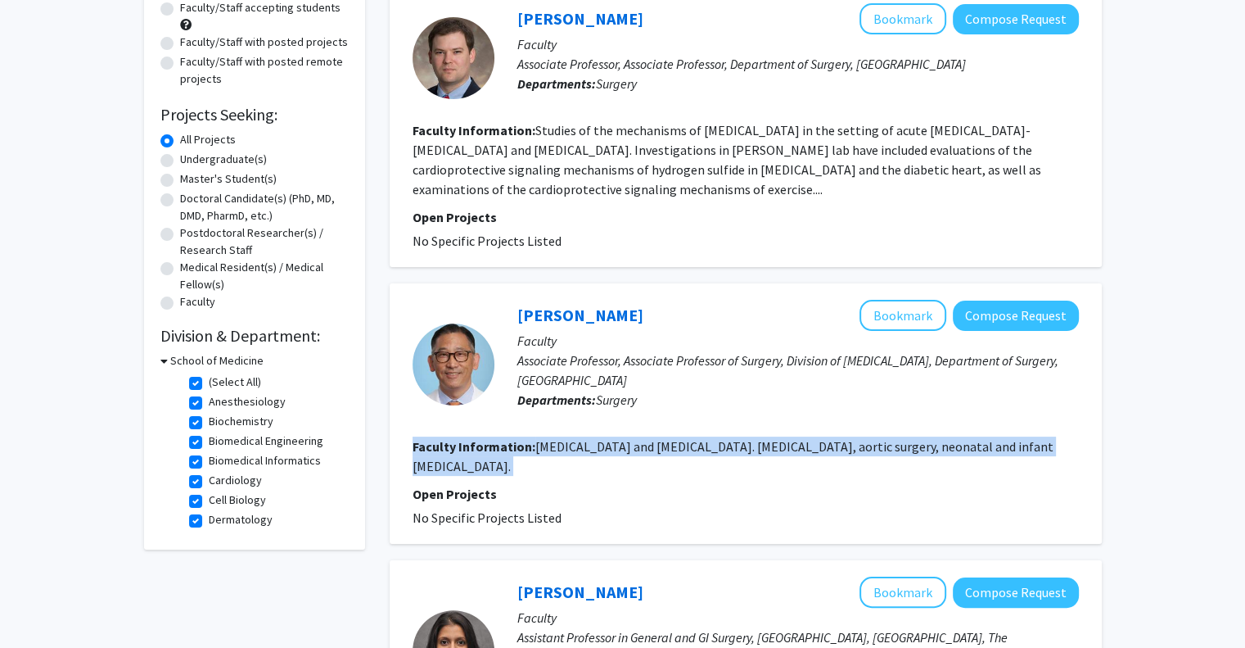
click at [439, 476] on fg-search-faculty "Paul Chai Bookmark Compose Request Faculty Associate Professor, Associate Profe…" at bounding box center [746, 414] width 666 height 228
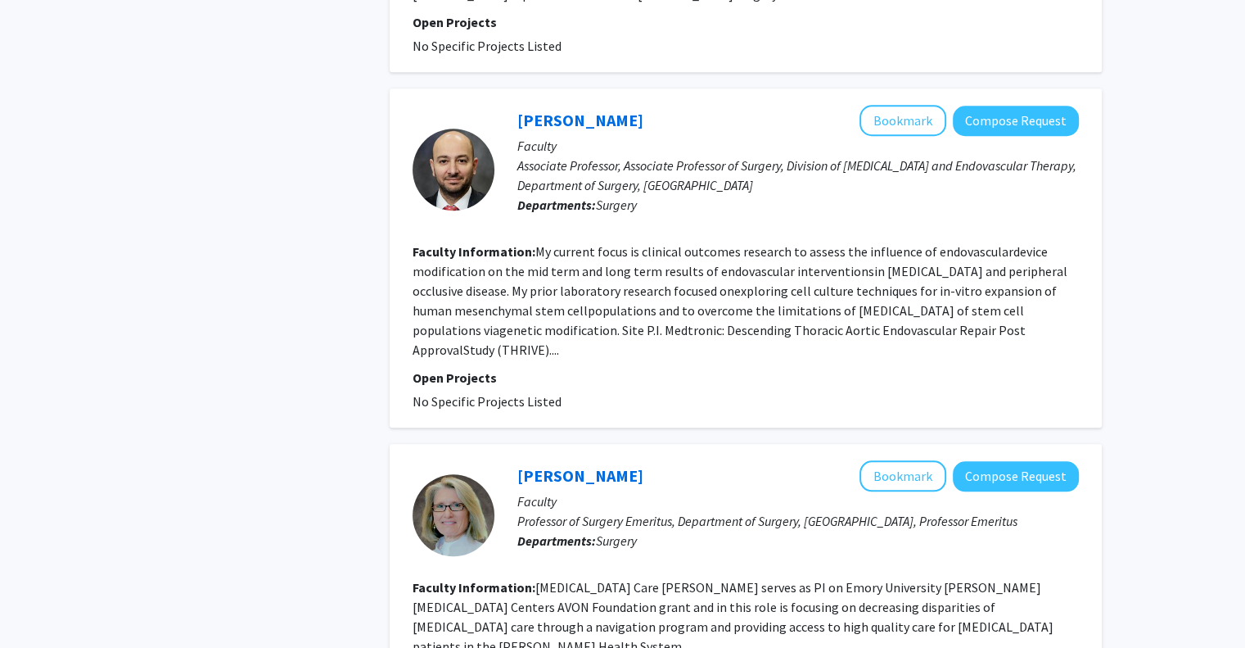
scroll to position [1521, 0]
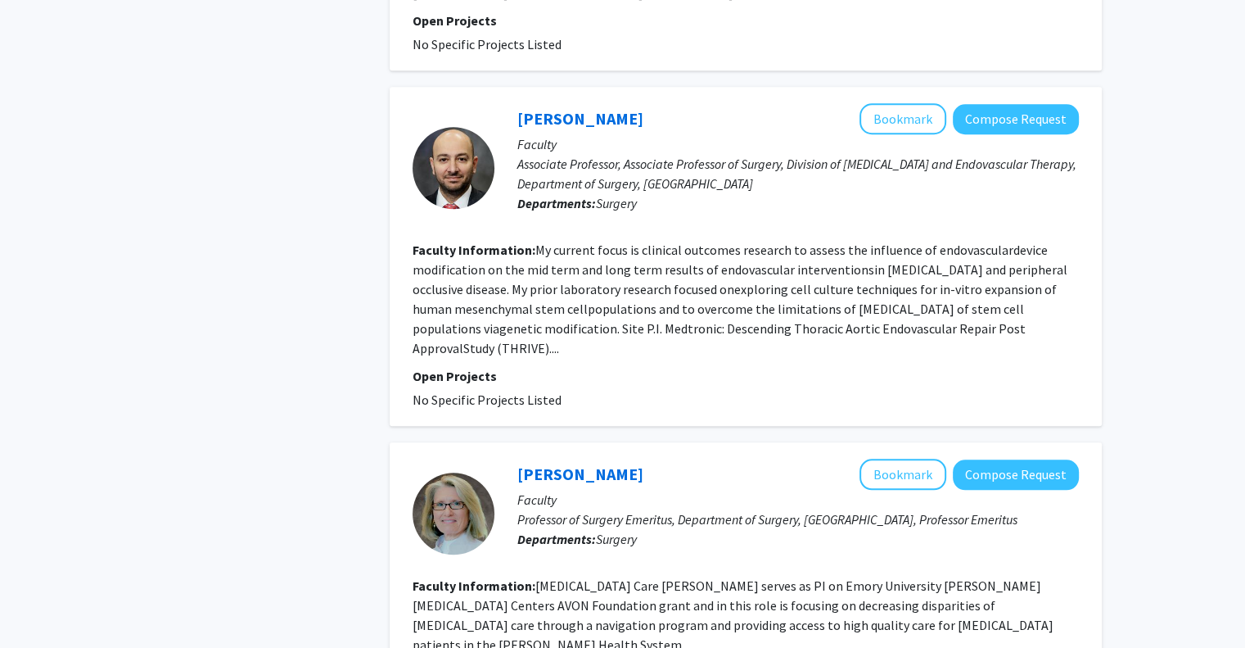
click at [819, 134] on p "Faculty" at bounding box center [798, 144] width 562 height 20
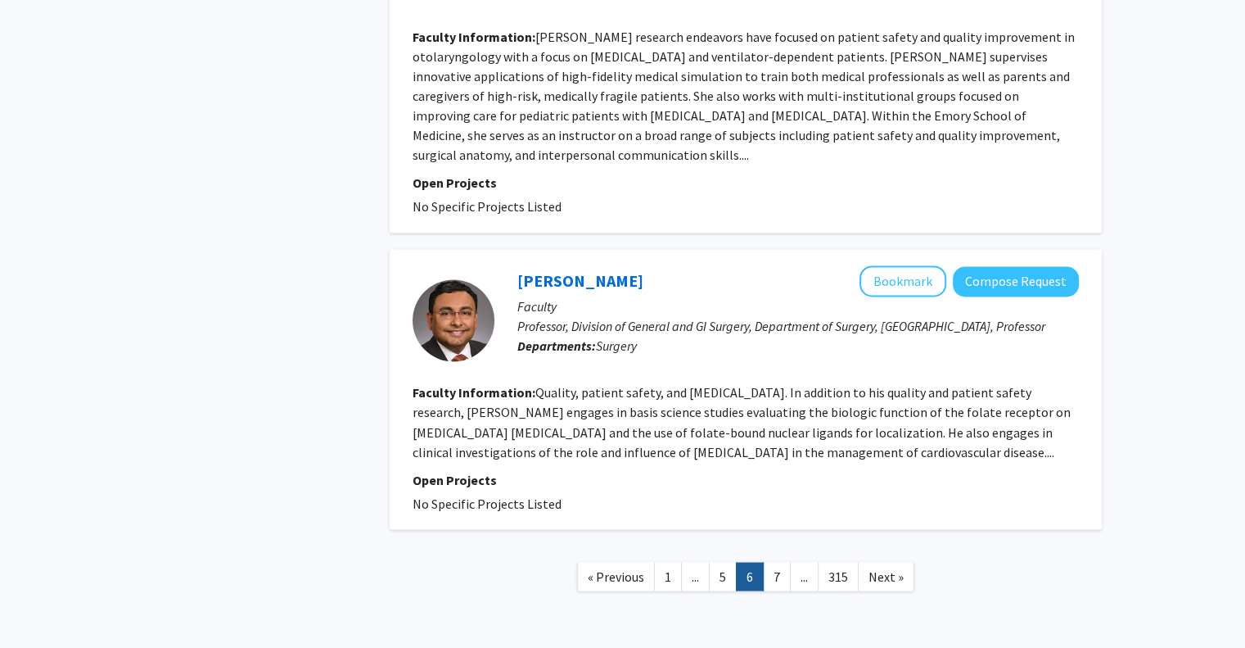
scroll to position [2684, 0]
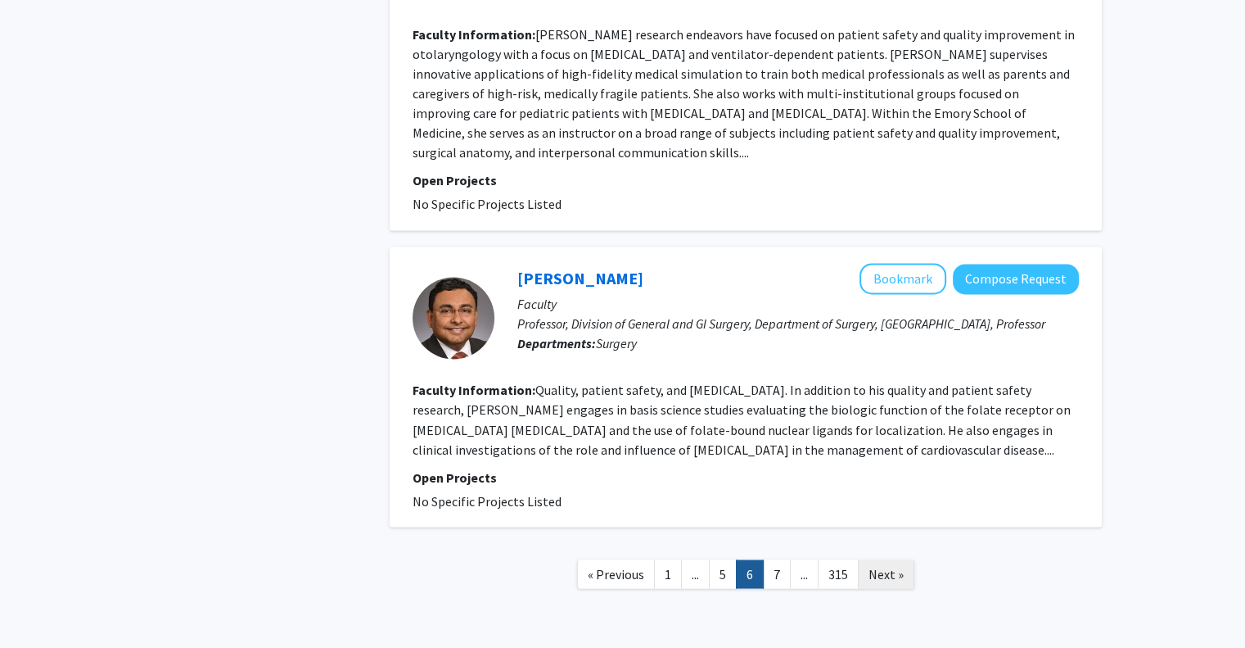
click at [883, 565] on span "Next »" at bounding box center [886, 573] width 35 height 16
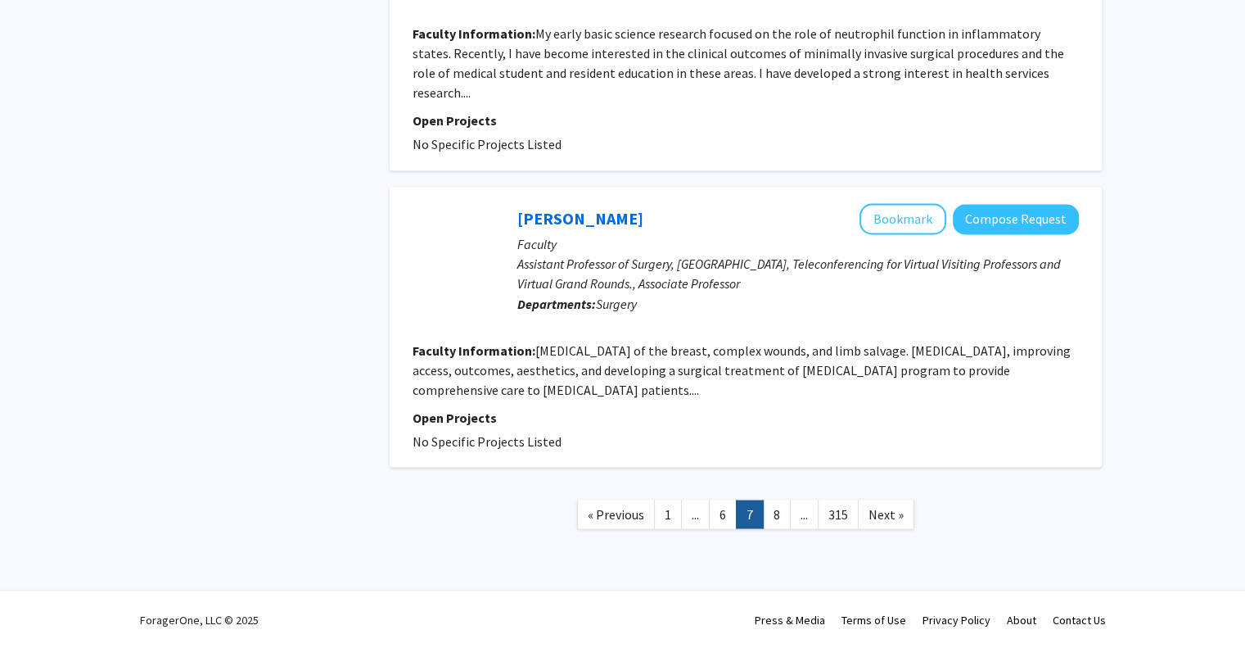
scroll to position [2857, 0]
click at [774, 528] on link "8" at bounding box center [777, 513] width 28 height 29
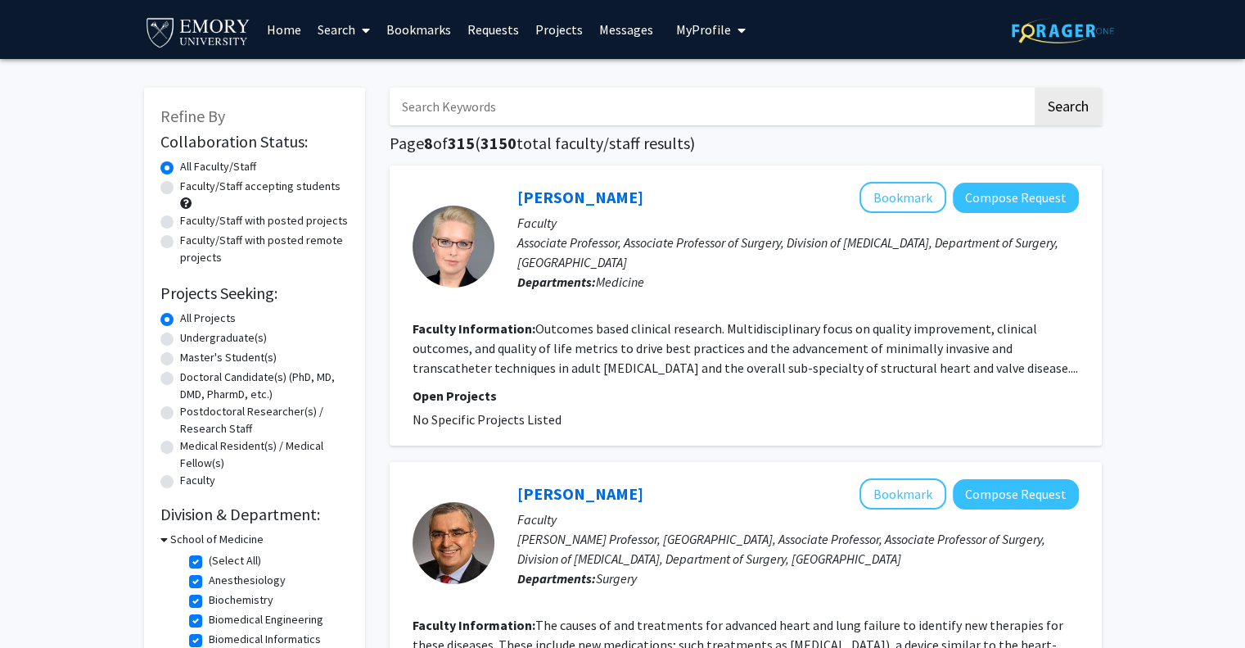
click at [576, 32] on link "Projects" at bounding box center [559, 29] width 64 height 57
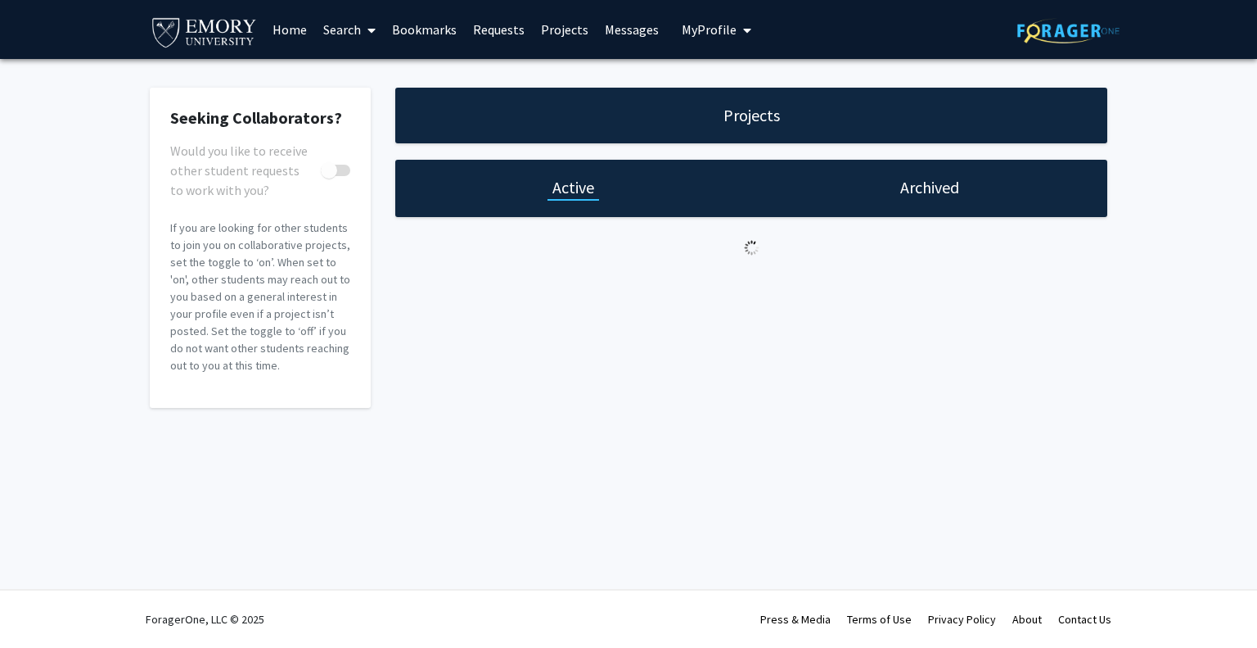
checkbox input "true"
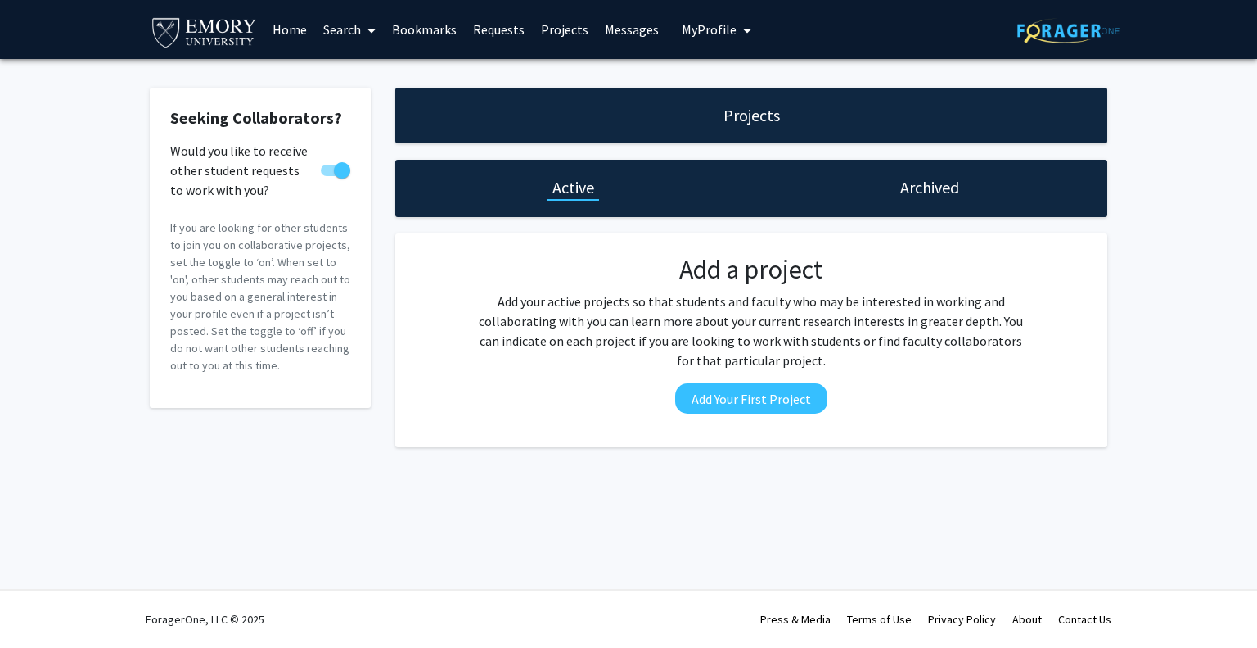
click at [426, 32] on link "Bookmarks" at bounding box center [424, 29] width 81 height 57
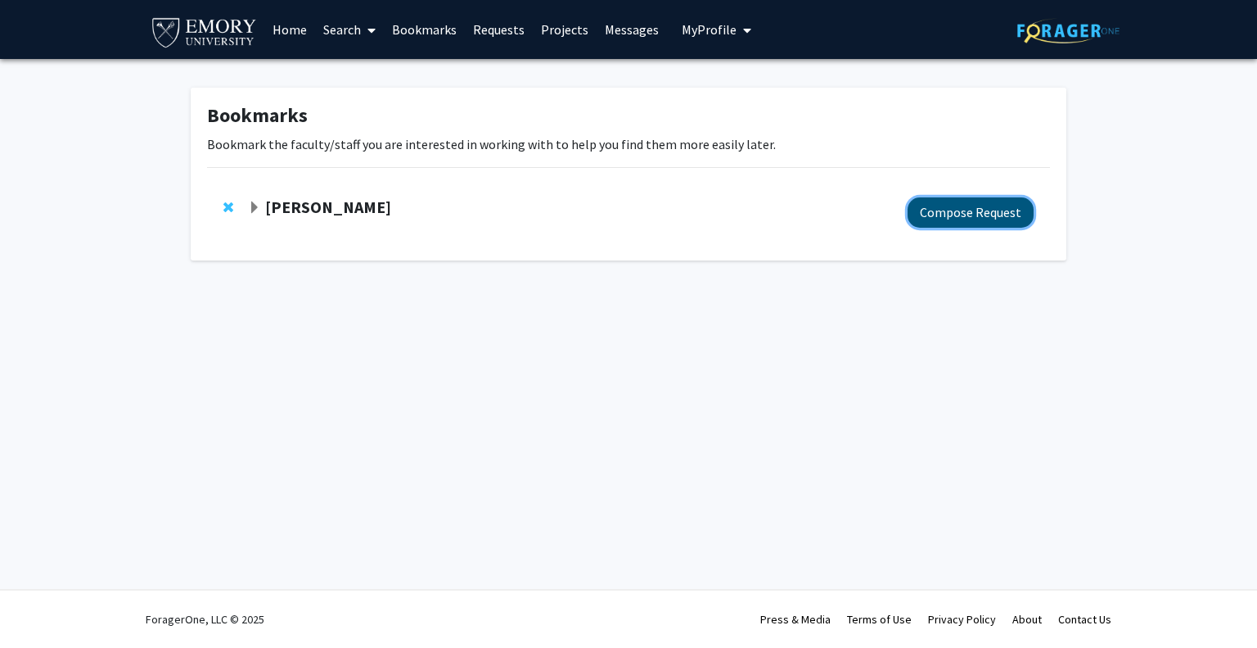
click at [951, 209] on button "Compose Request" at bounding box center [971, 212] width 126 height 30
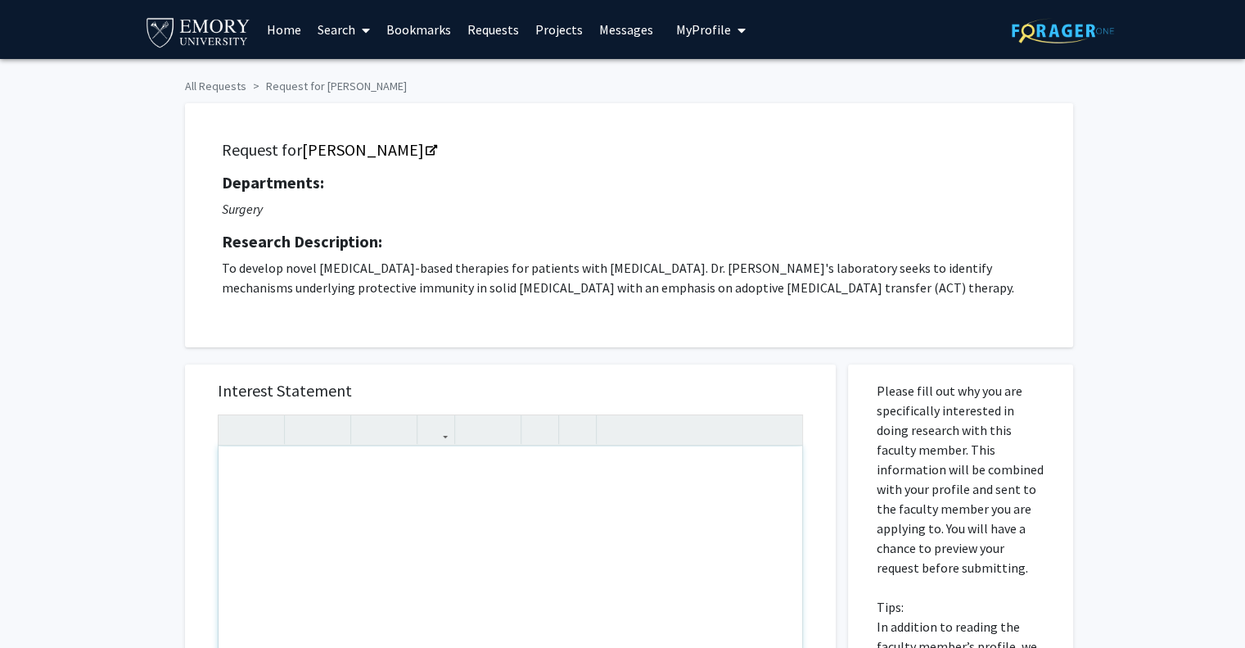
click at [772, 289] on p "To develop novel T cell-based therapies for patients with melanoma. Dr. Paulo's…" at bounding box center [629, 277] width 814 height 39
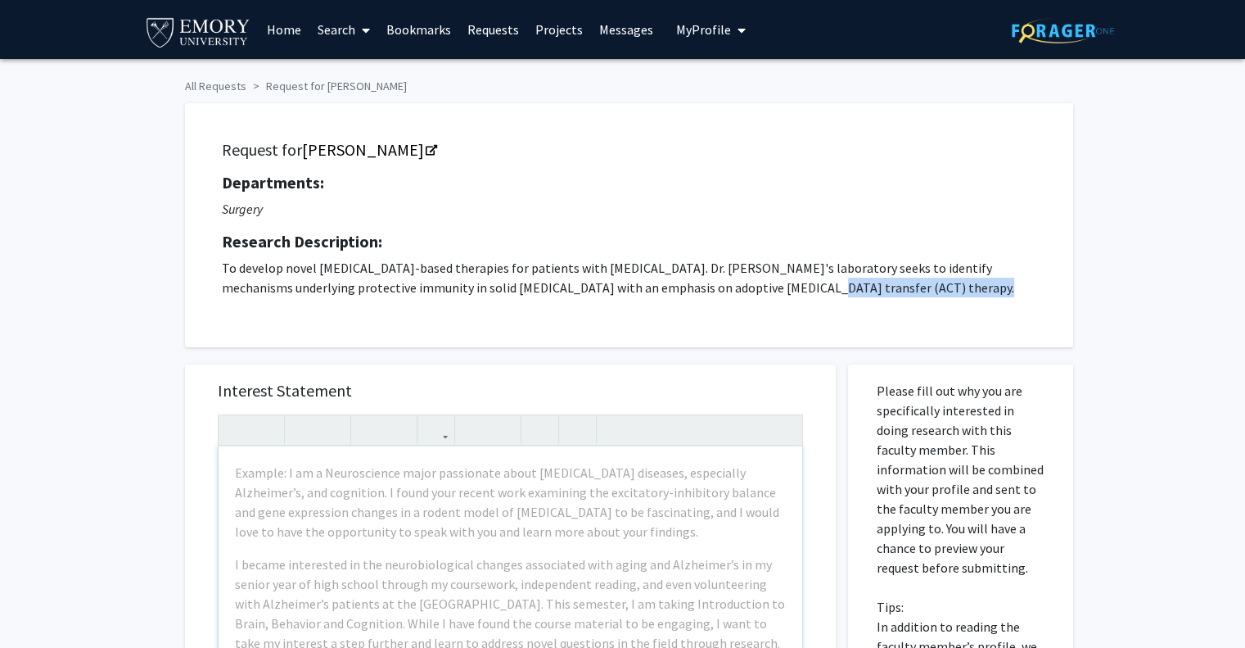
click at [772, 289] on p "To develop novel T cell-based therapies for patients with melanoma. Dr. Paulo's…" at bounding box center [629, 277] width 814 height 39
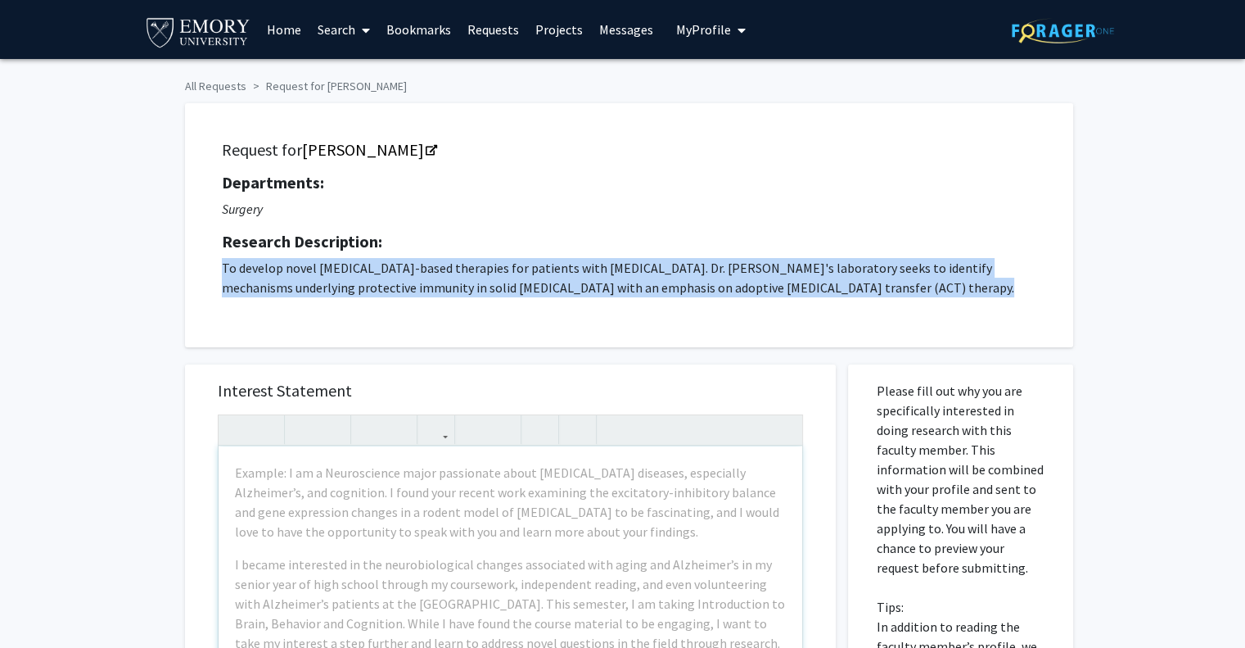
click at [772, 289] on p "To develop novel T cell-based therapies for patients with melanoma. Dr. Paulo's…" at bounding box center [629, 277] width 814 height 39
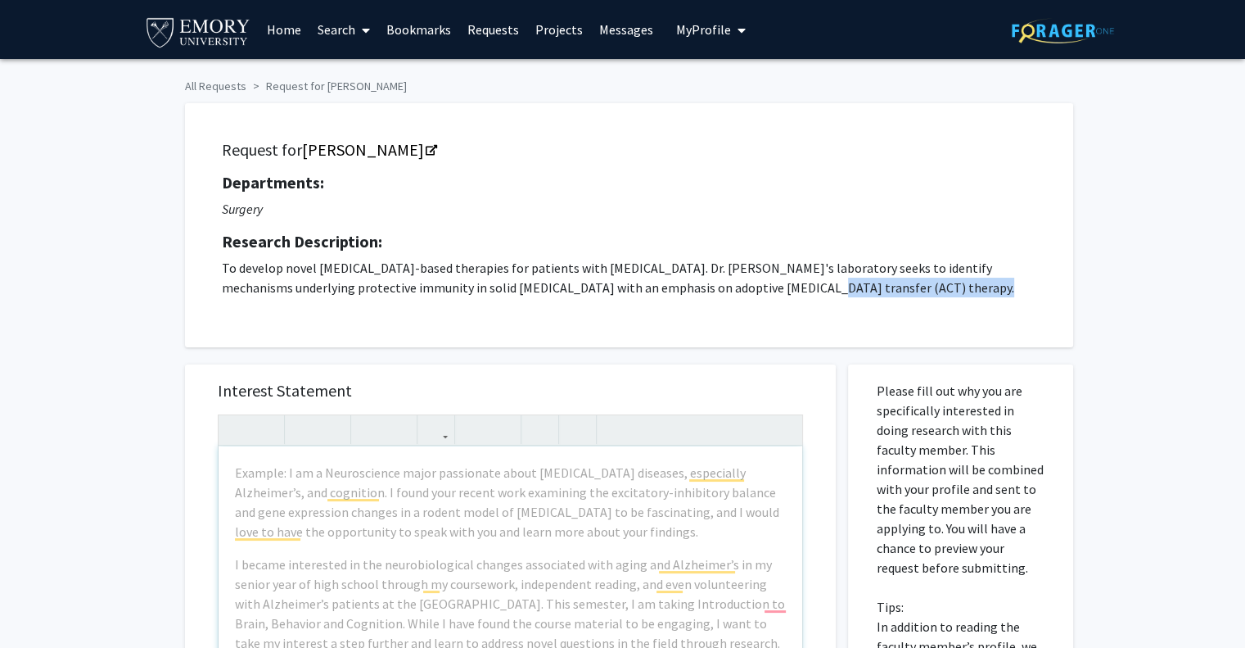
click at [772, 289] on p "To develop novel T cell-based therapies for patients with melanoma. Dr. Paulo's…" at bounding box center [629, 277] width 814 height 39
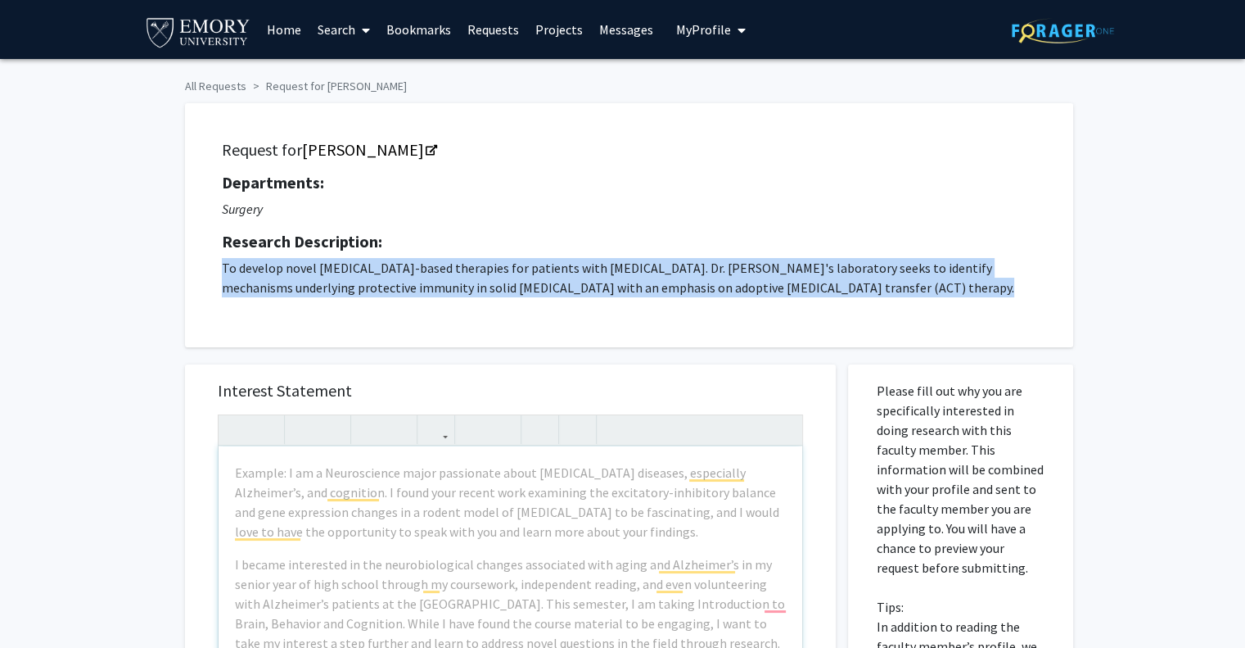
click at [772, 289] on p "To develop novel T cell-based therapies for patients with melanoma. Dr. Paulo's…" at bounding box center [629, 277] width 814 height 39
